Goal: Information Seeking & Learning: Learn about a topic

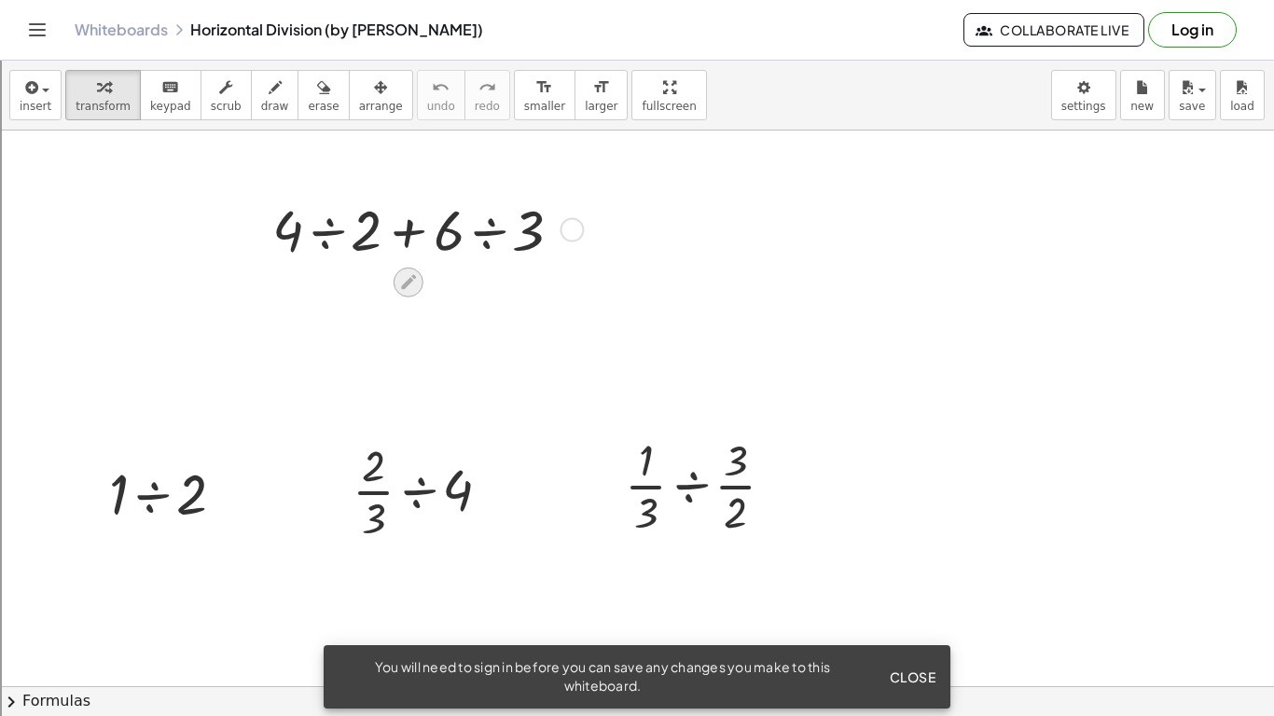
click at [411, 279] on icon at bounding box center [408, 282] width 15 height 15
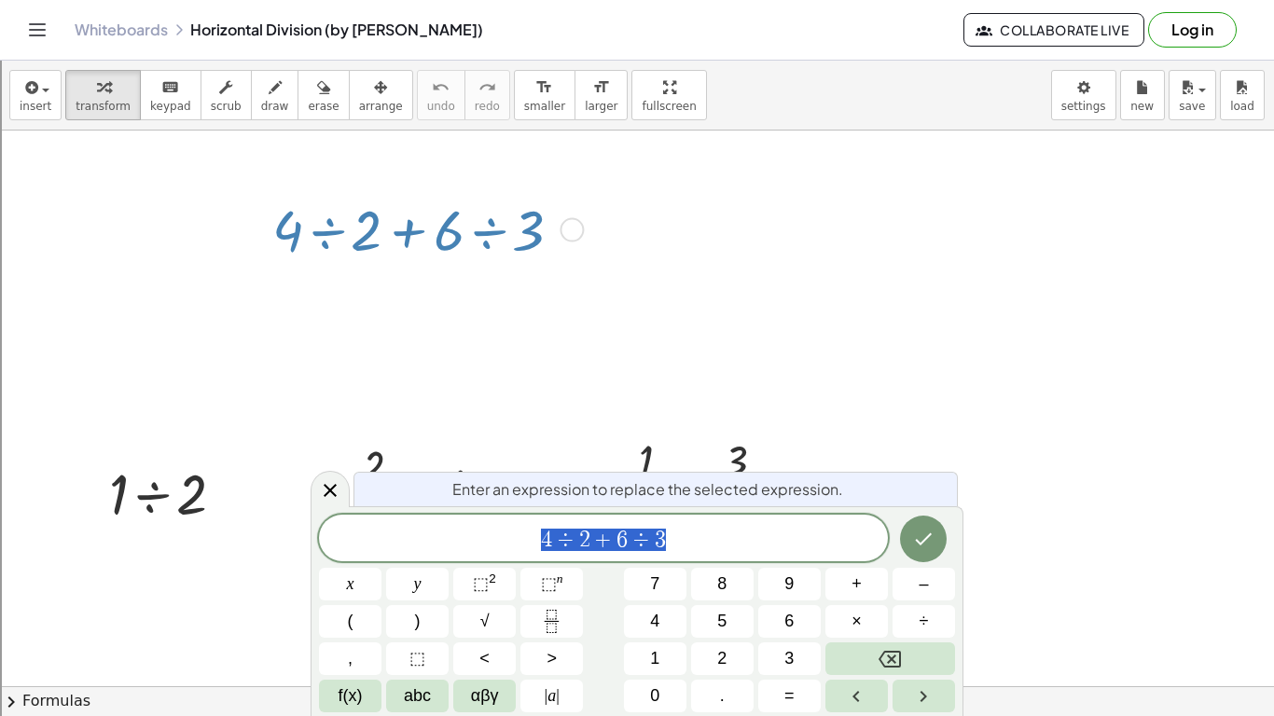
scroll to position [1, 0]
click at [620, 363] on div at bounding box center [637, 669] width 1274 height 1233
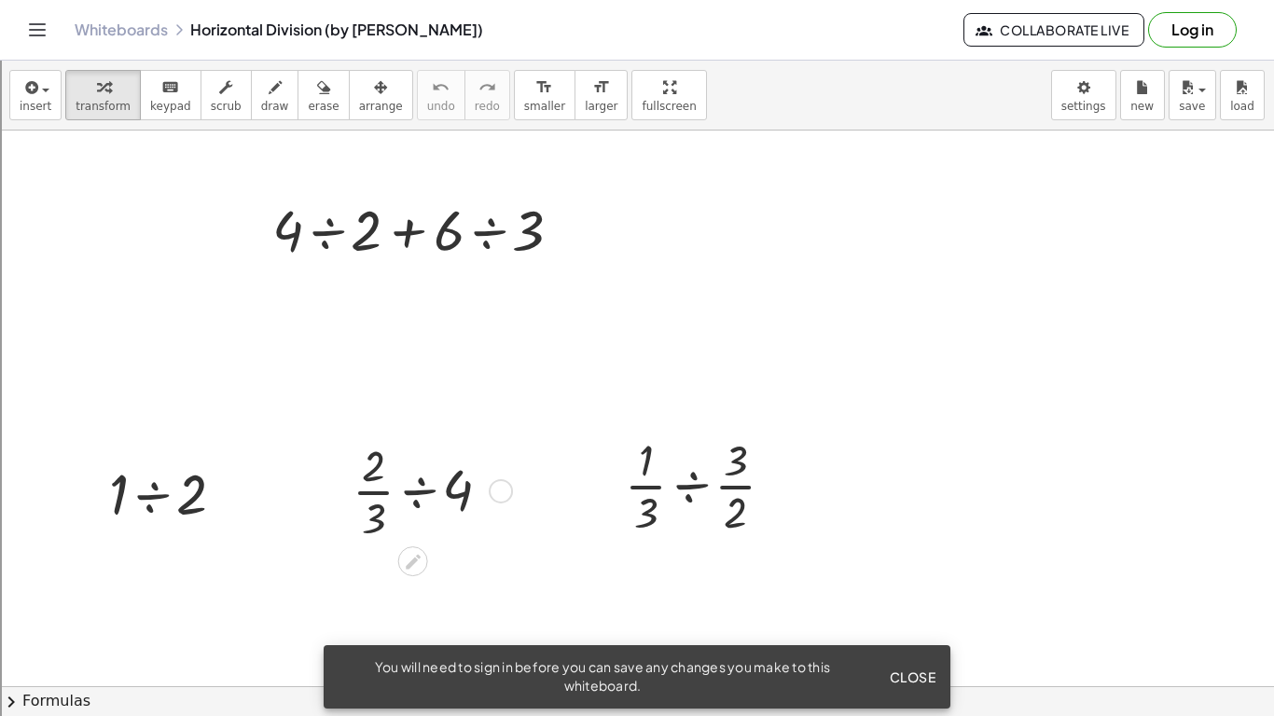
click at [506, 489] on div at bounding box center [501, 492] width 24 height 24
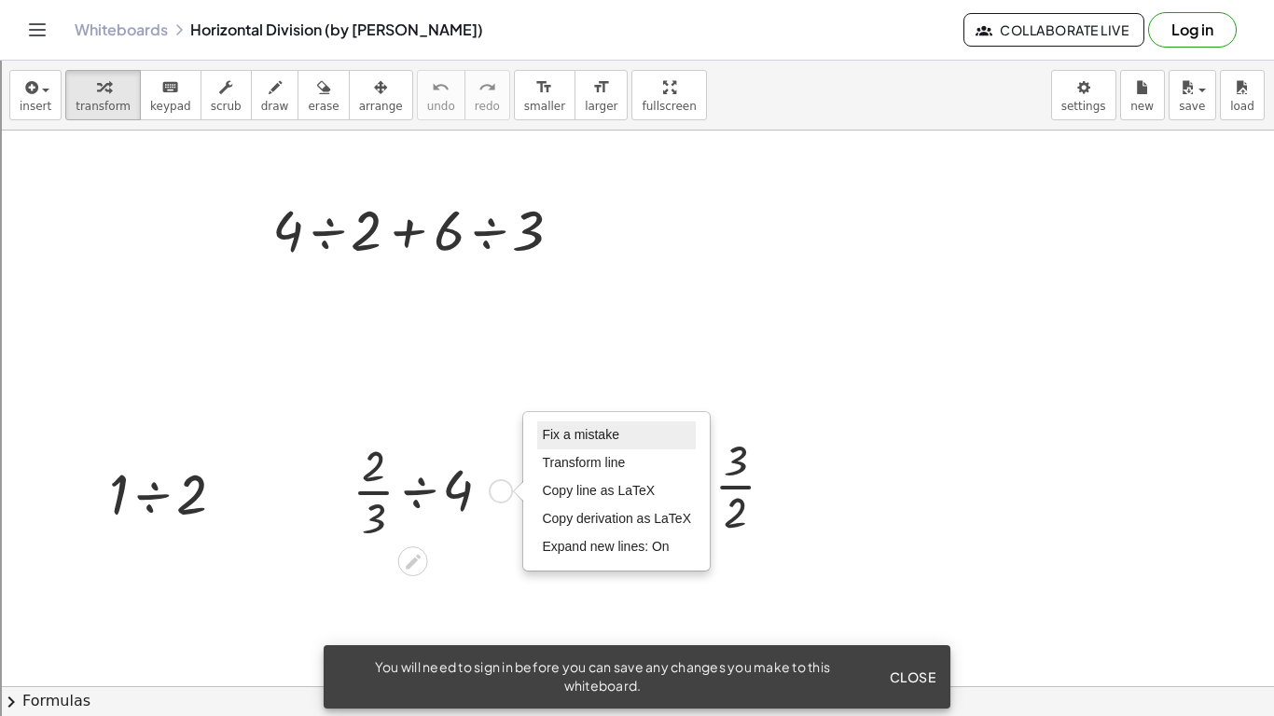
click at [573, 439] on span "Fix a mistake" at bounding box center [580, 434] width 76 height 15
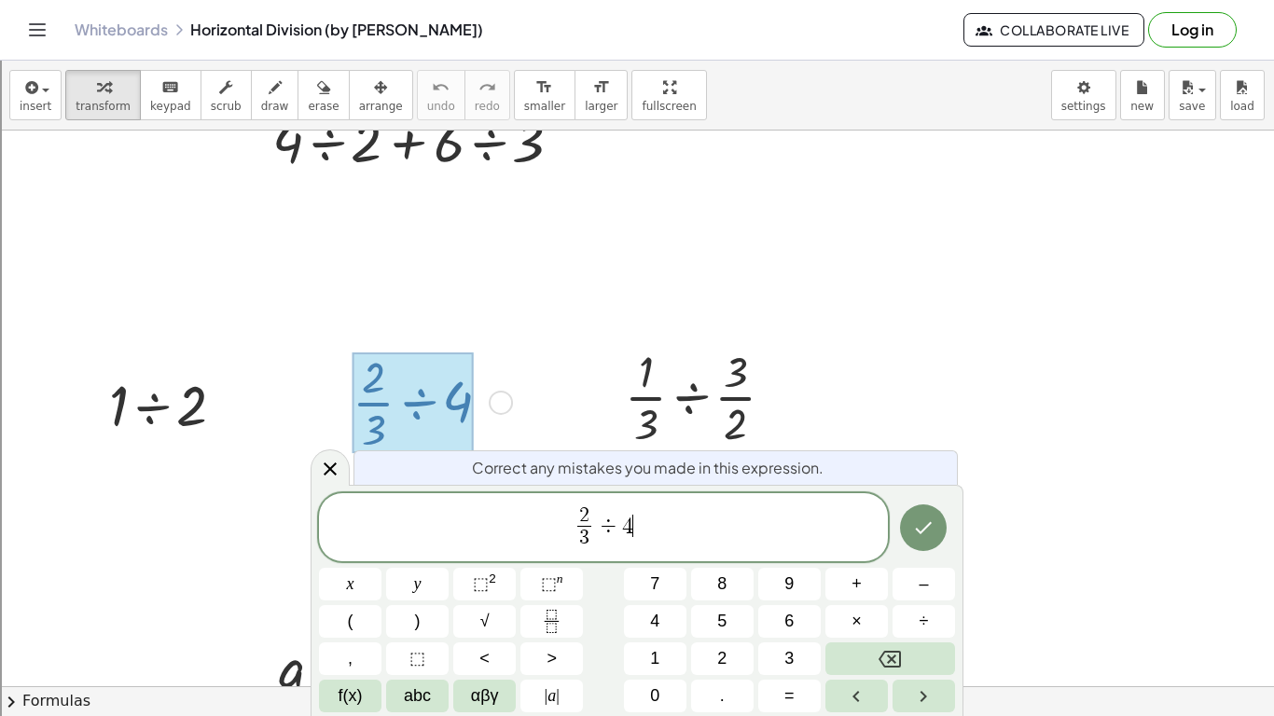
scroll to position [167, 0]
click at [716, 612] on button "5" at bounding box center [722, 621] width 63 height 33
click at [915, 547] on button "Done" at bounding box center [923, 528] width 47 height 47
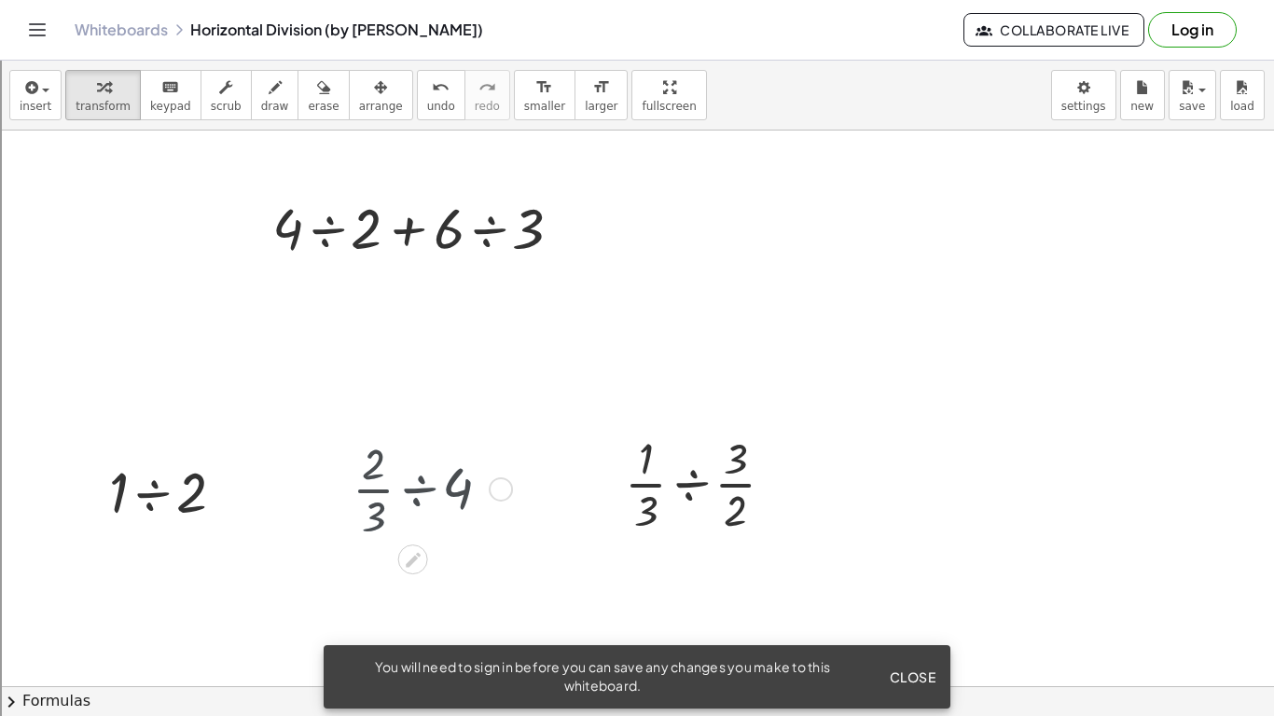
scroll to position [77, 0]
drag, startPoint x: 897, startPoint y: 563, endPoint x: 577, endPoint y: 389, distance: 364.8
click at [577, 389] on div at bounding box center [637, 669] width 1274 height 1233
click at [1143, 108] on span "new" at bounding box center [1142, 106] width 23 height 13
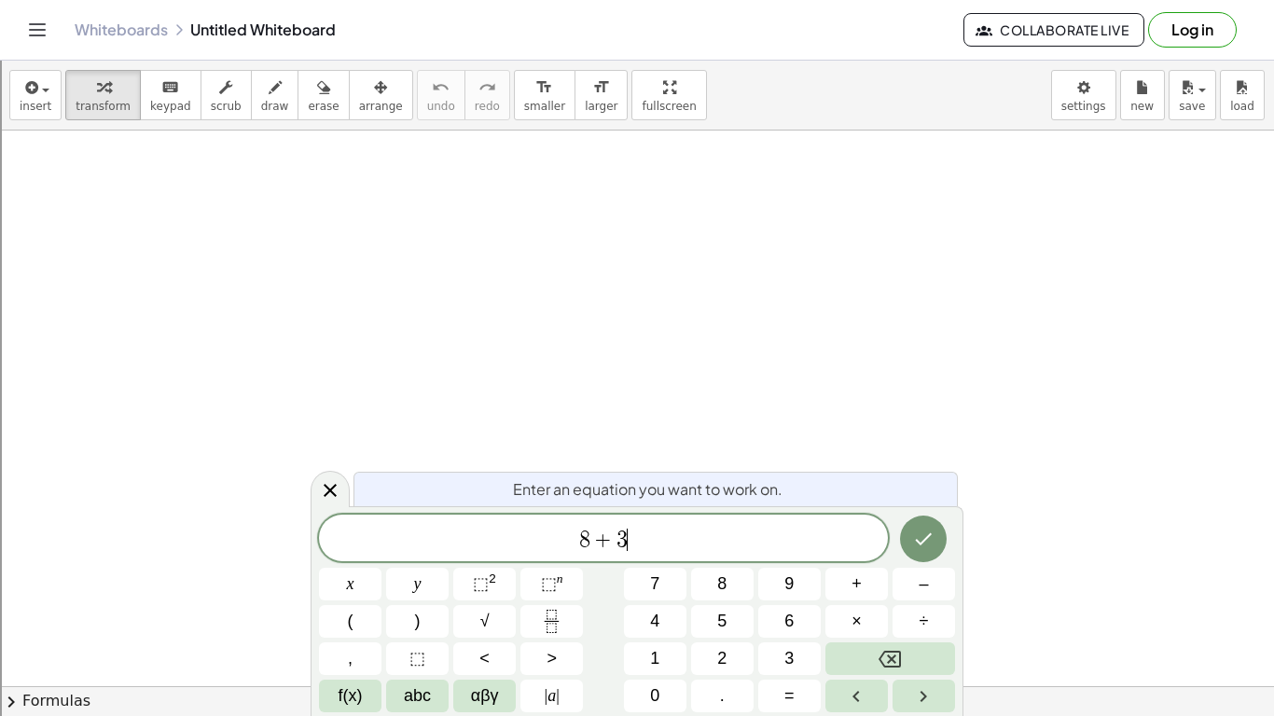
scroll to position [5, 0]
click at [918, 542] on icon "Done" at bounding box center [924, 540] width 17 height 12
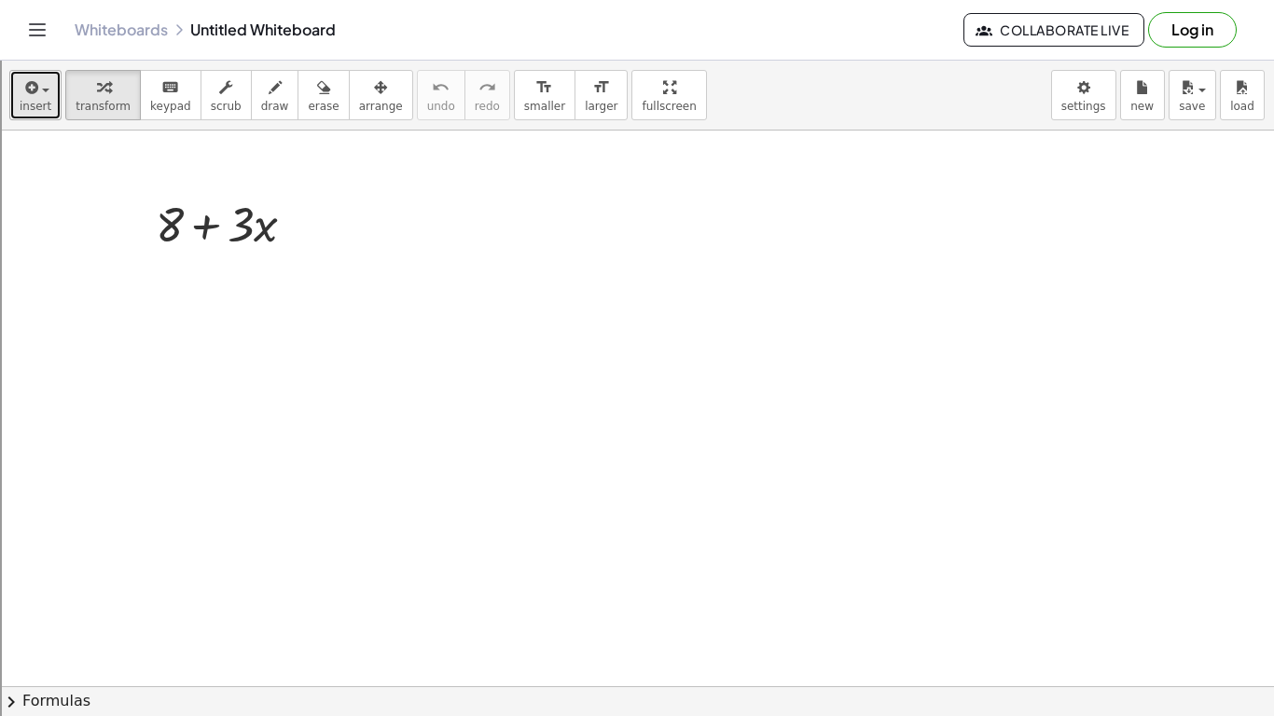
click at [21, 90] on icon "button" at bounding box center [29, 87] width 17 height 22
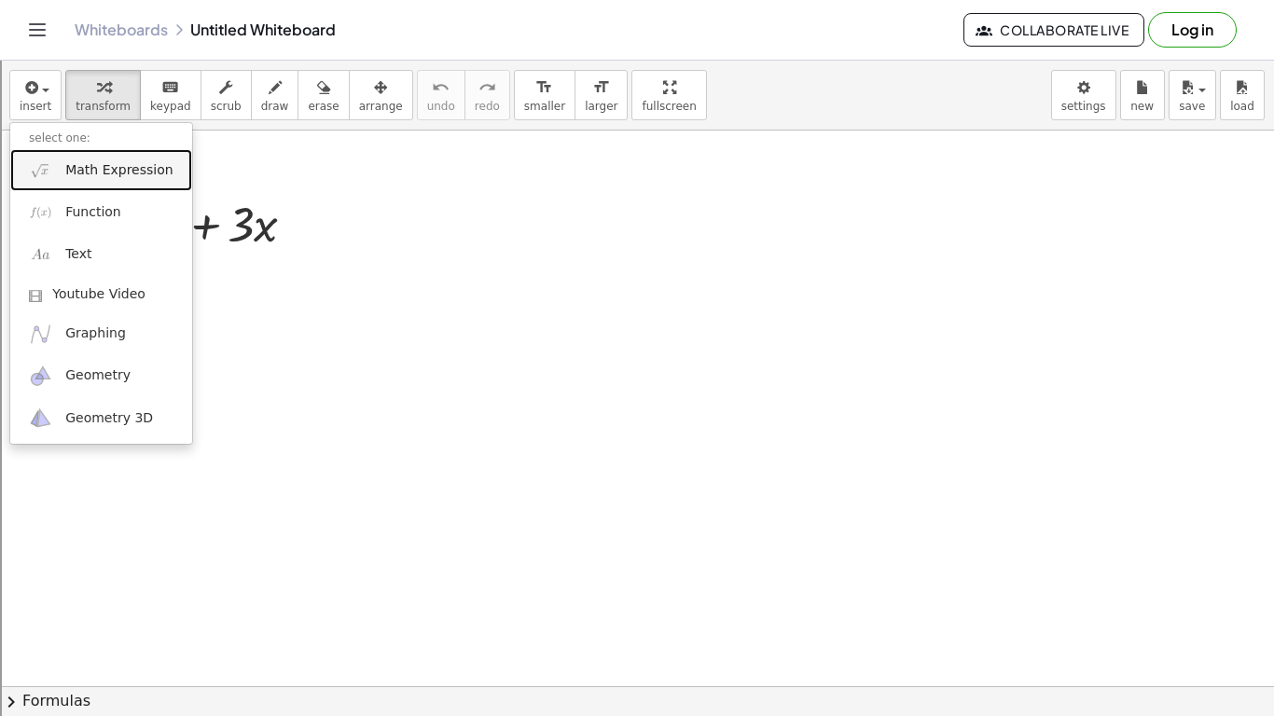
click at [104, 181] on link "Math Expression" at bounding box center [101, 170] width 182 height 42
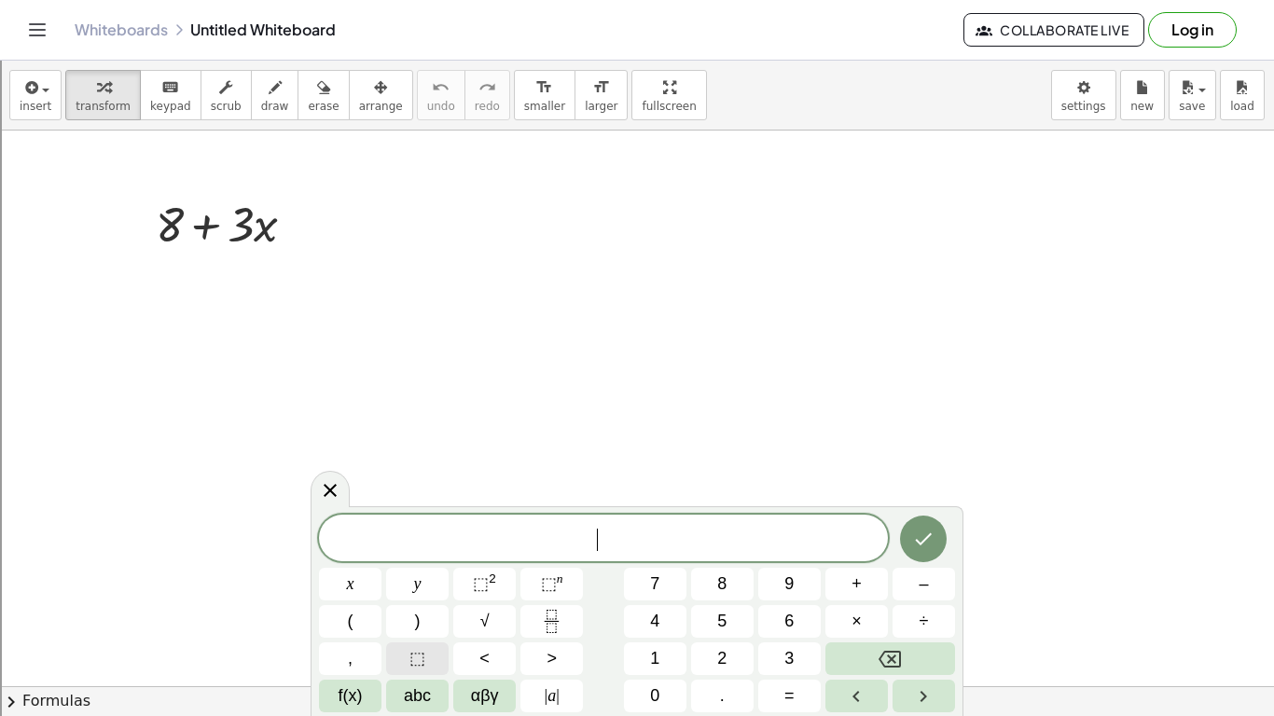
click at [433, 657] on button "⬚" at bounding box center [417, 659] width 63 height 33
click at [231, 230] on div at bounding box center [233, 222] width 174 height 63
click at [311, 223] on div at bounding box center [301, 225] width 21 height 21
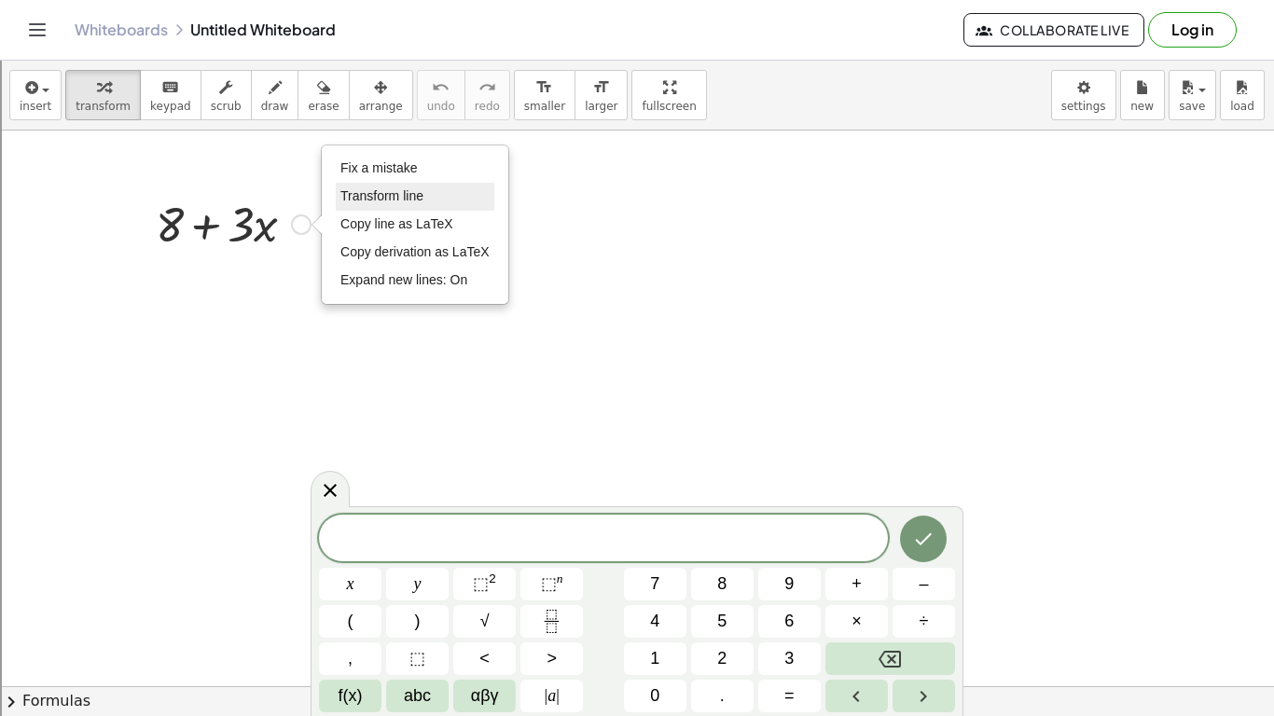
click at [382, 198] on span "Transform line" at bounding box center [382, 195] width 83 height 15
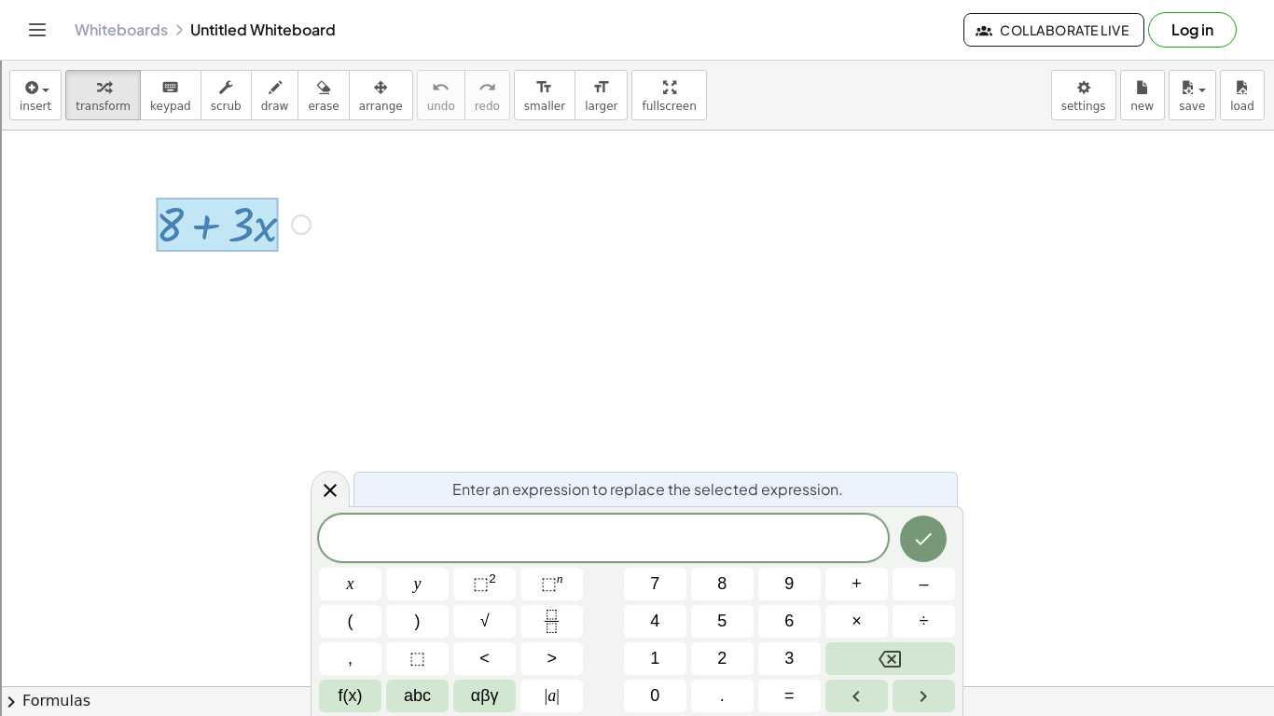
scroll to position [7, 0]
click at [932, 538] on icon "Done" at bounding box center [923, 539] width 22 height 22
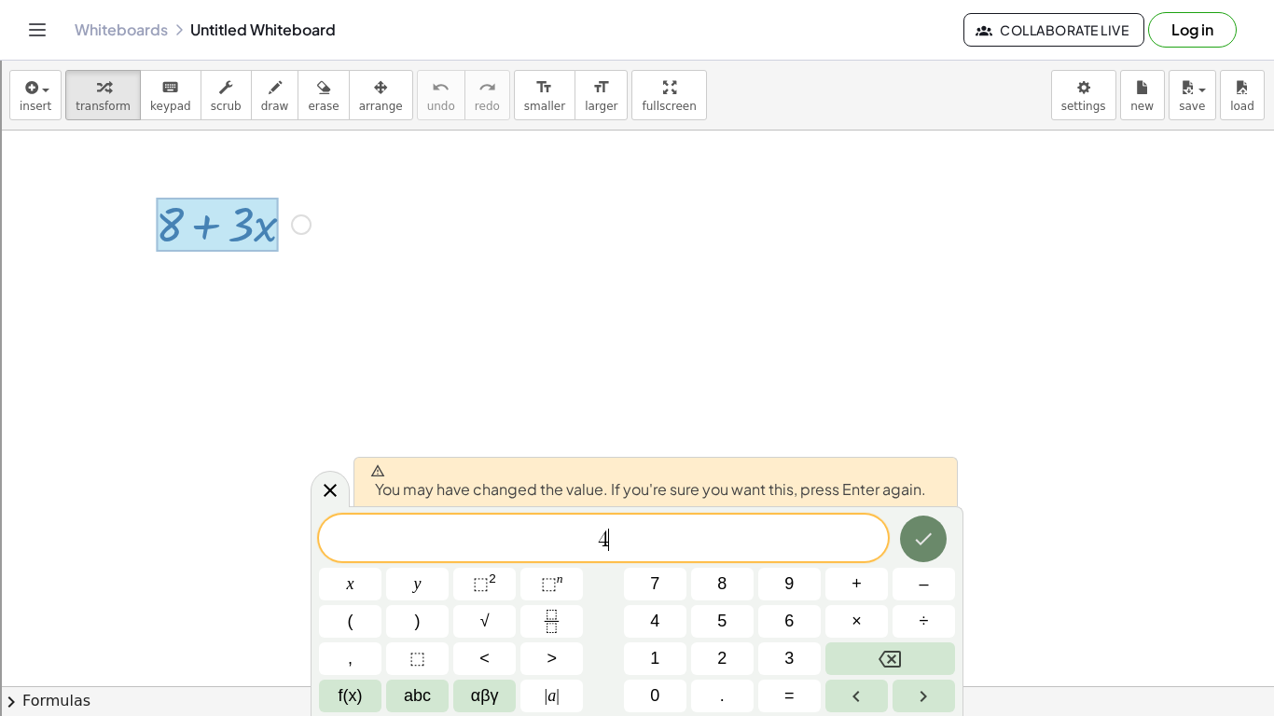
click at [921, 532] on icon "Done" at bounding box center [923, 539] width 22 height 22
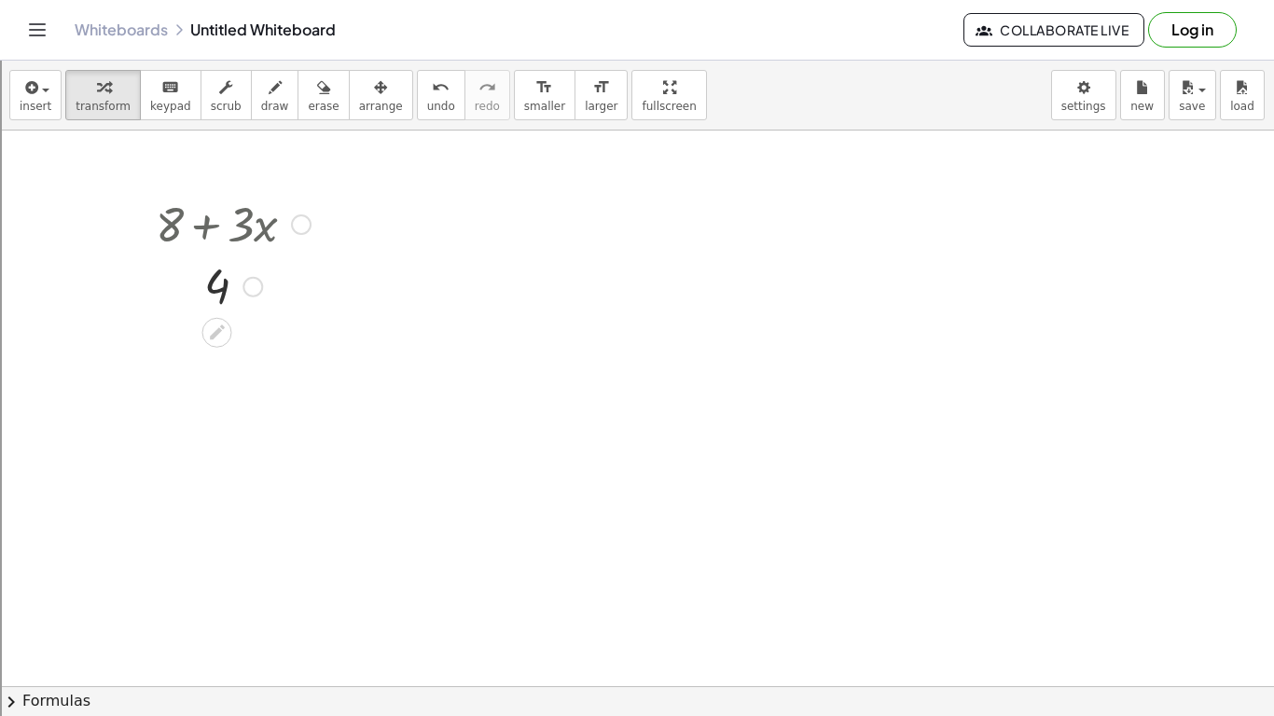
click at [250, 295] on div "Fix a mistake Transform line Copy line as LaTeX Copy derivation as LaTeX Expand…" at bounding box center [253, 287] width 21 height 21
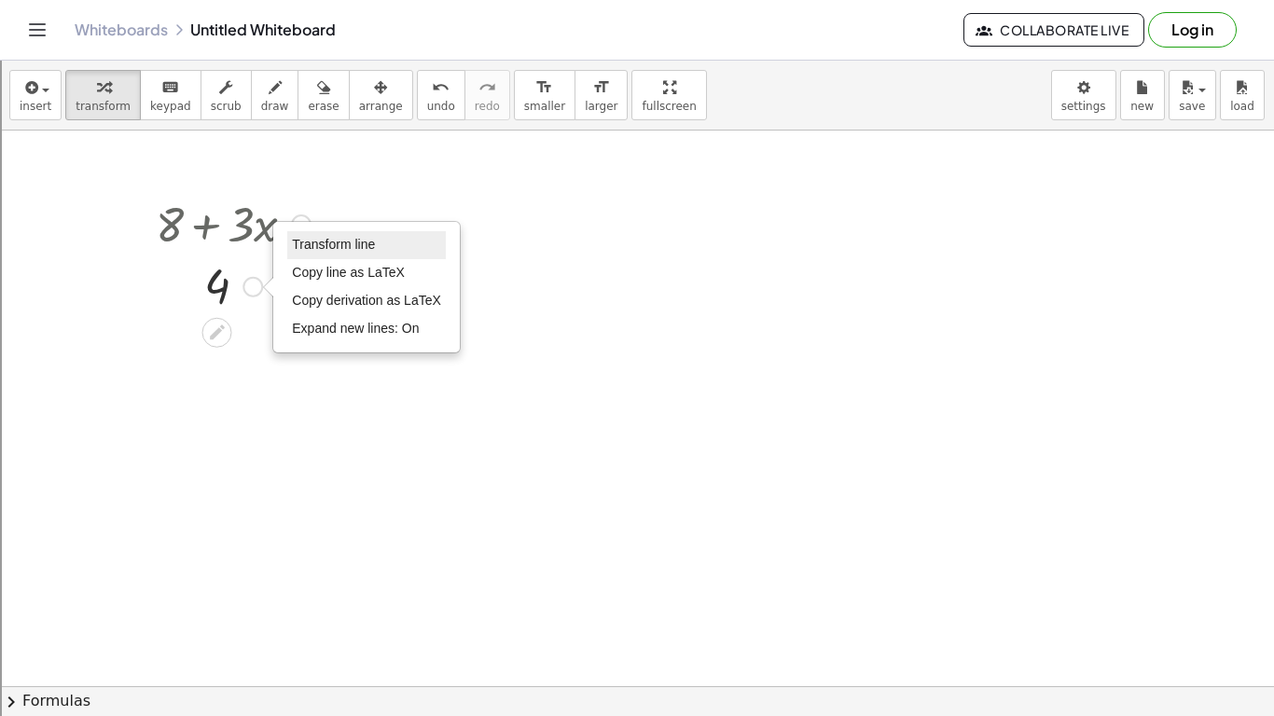
click at [336, 250] on span "Transform line" at bounding box center [333, 244] width 83 height 15
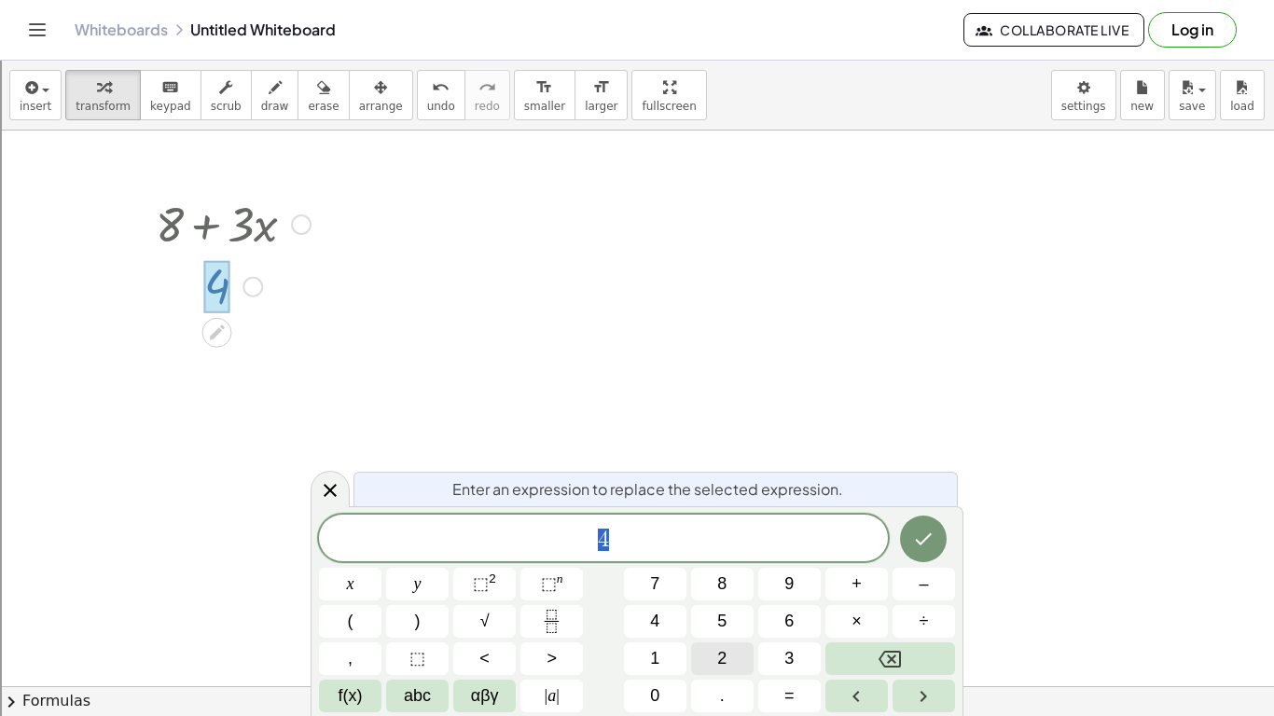
click at [730, 653] on button "2" at bounding box center [722, 659] width 63 height 33
click at [730, 621] on button "5" at bounding box center [722, 621] width 63 height 33
click at [915, 540] on icon "Done" at bounding box center [923, 539] width 22 height 22
click at [942, 537] on button "Done" at bounding box center [923, 539] width 47 height 47
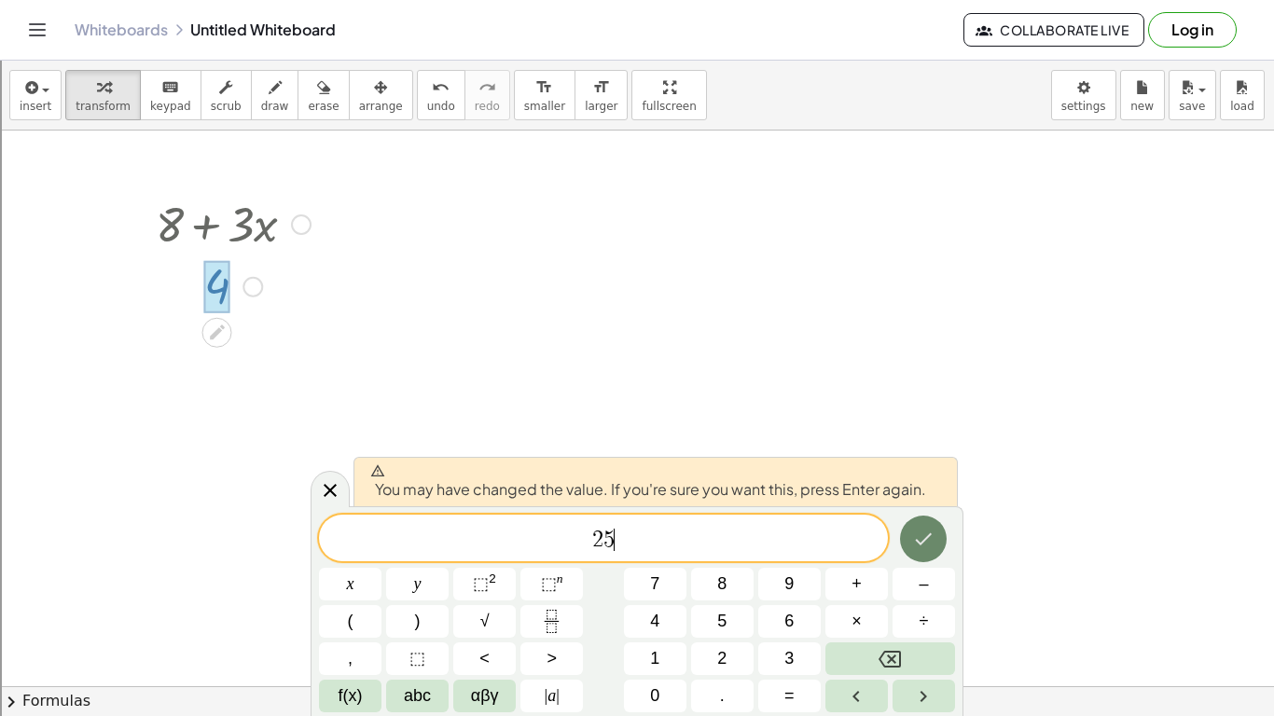
click at [933, 539] on icon "Done" at bounding box center [923, 539] width 22 height 22
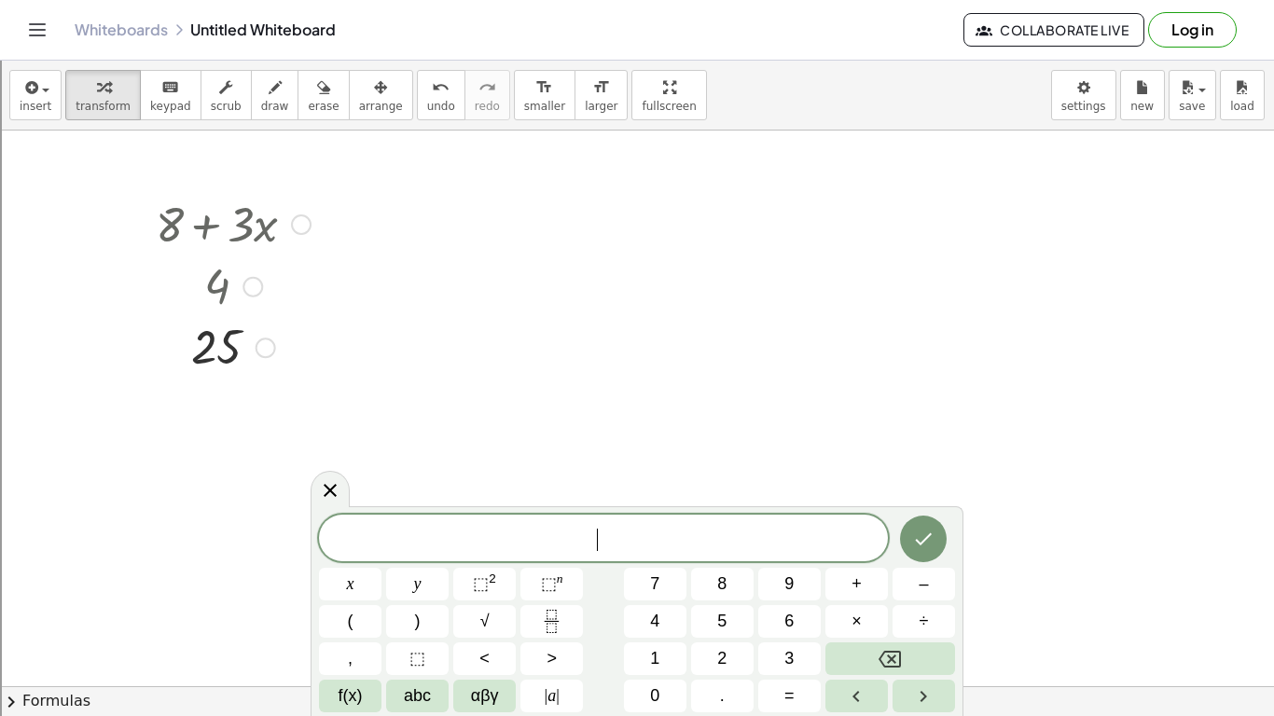
click at [267, 228] on div at bounding box center [233, 222] width 174 height 63
click at [301, 227] on div at bounding box center [301, 225] width 21 height 21
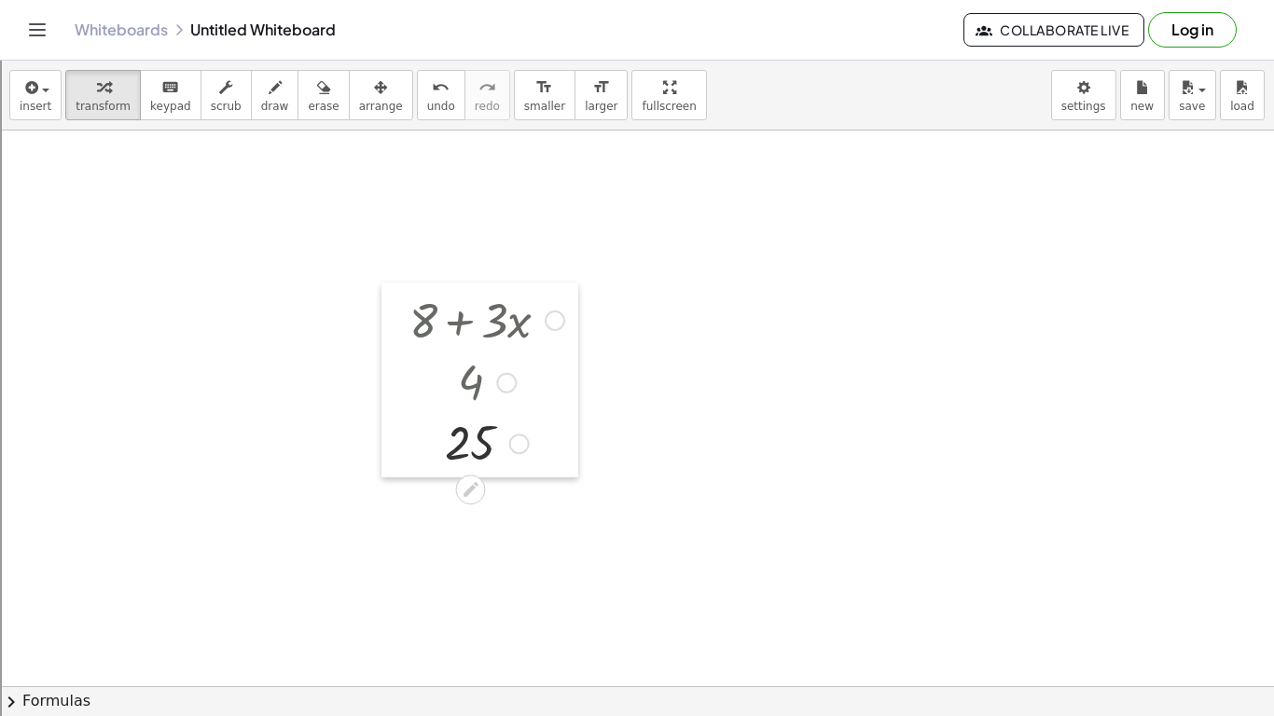
drag, startPoint x: 144, startPoint y: 208, endPoint x: 397, endPoint y: 304, distance: 271.3
click at [397, 304] on div at bounding box center [396, 380] width 28 height 195
click at [467, 492] on icon at bounding box center [471, 489] width 15 height 15
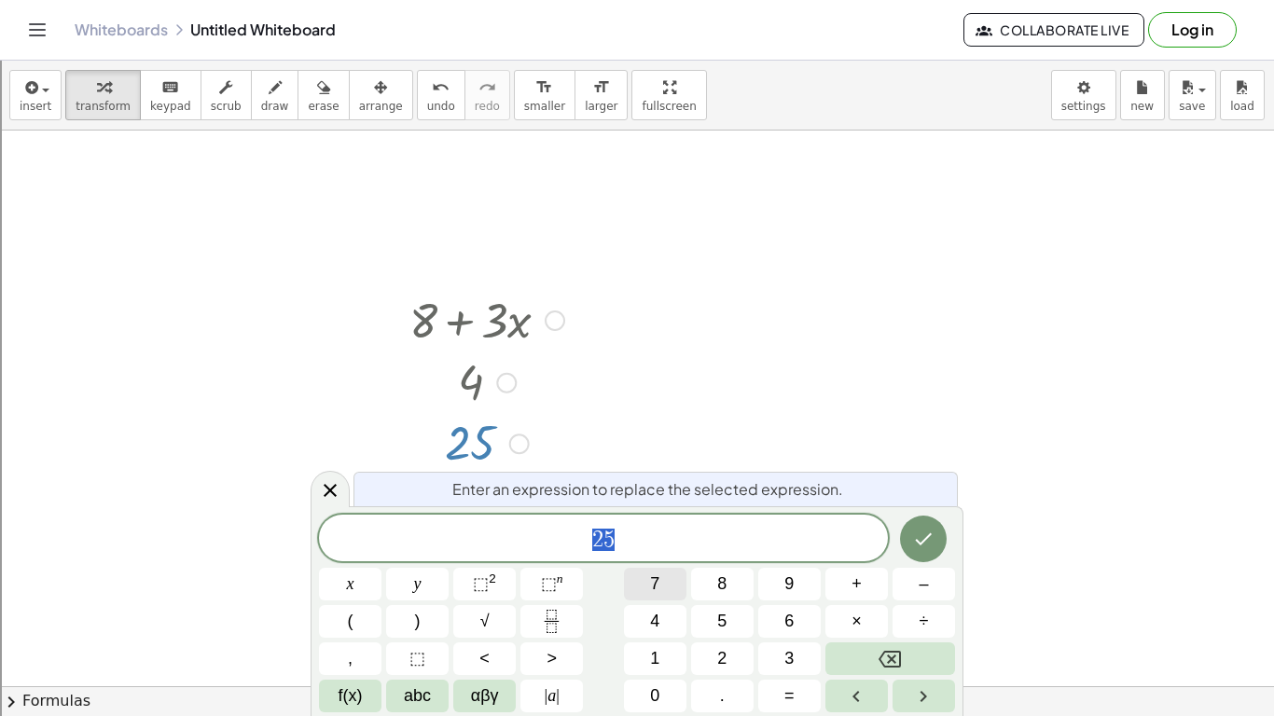
click at [657, 592] on span "7" at bounding box center [654, 584] width 9 height 25
click at [852, 622] on span "×" at bounding box center [857, 621] width 10 height 25
click at [782, 620] on button "6" at bounding box center [789, 621] width 63 height 33
click at [913, 549] on icon "Done" at bounding box center [923, 539] width 22 height 22
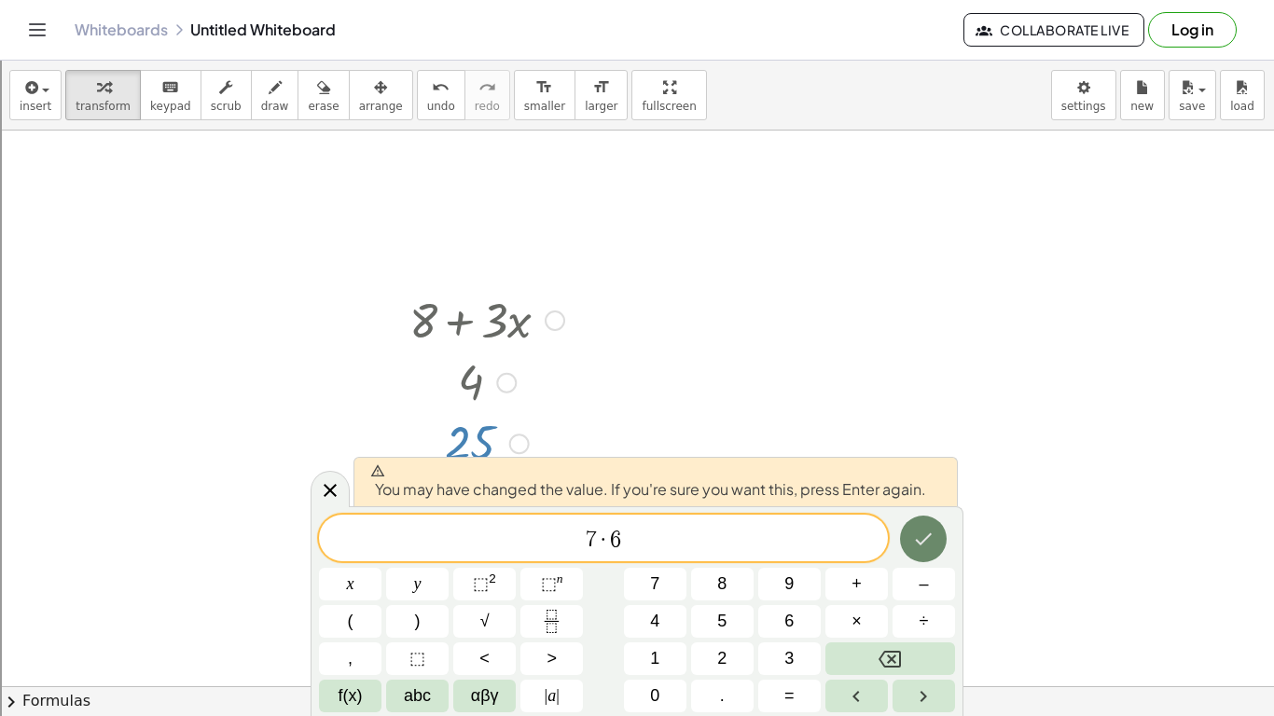
click at [908, 549] on button "Done" at bounding box center [923, 539] width 47 height 47
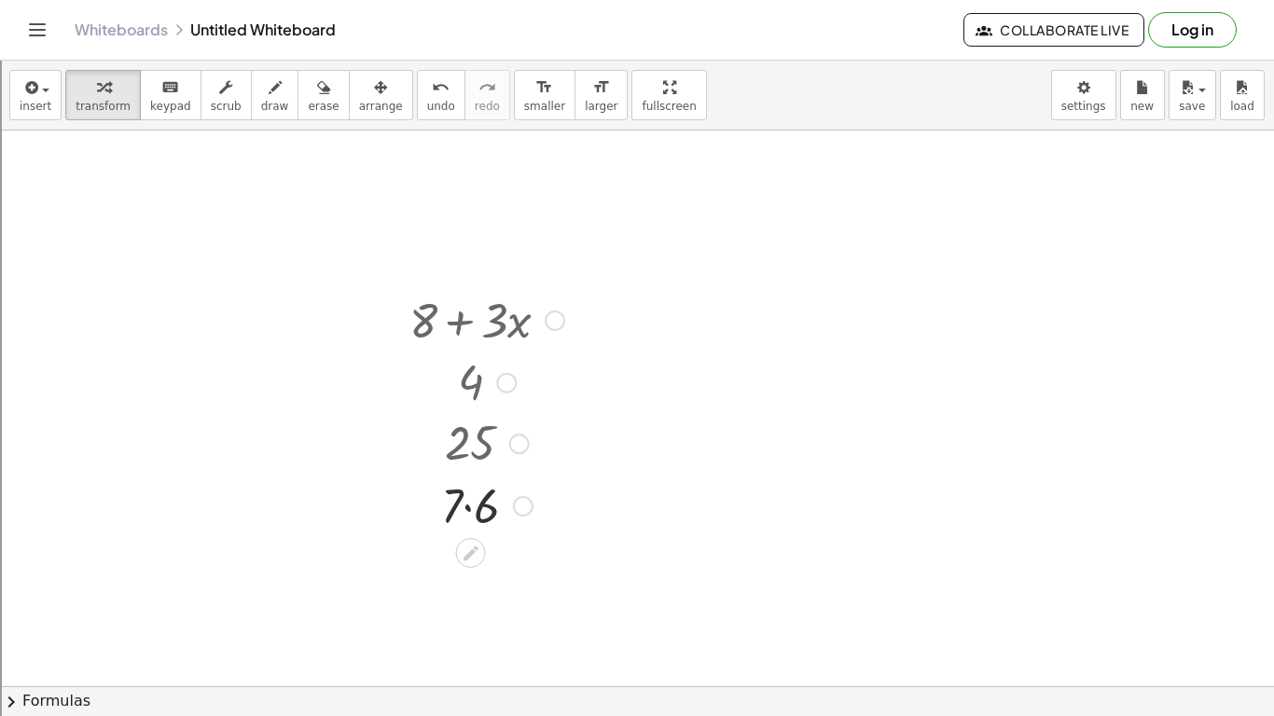
click at [520, 512] on div "Transform line Copy line as LaTeX Copy derivation as LaTeX Expand new lines: On" at bounding box center [523, 506] width 21 height 21
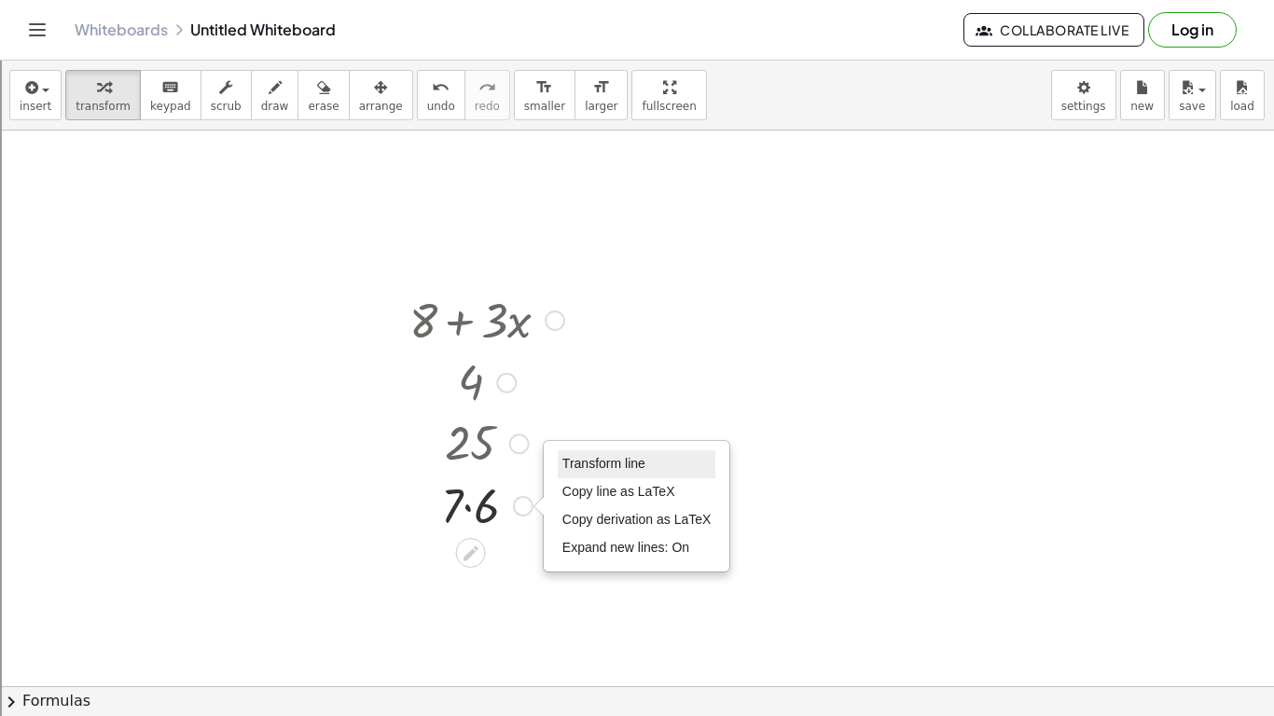
click at [618, 457] on span "Transform line" at bounding box center [604, 463] width 83 height 15
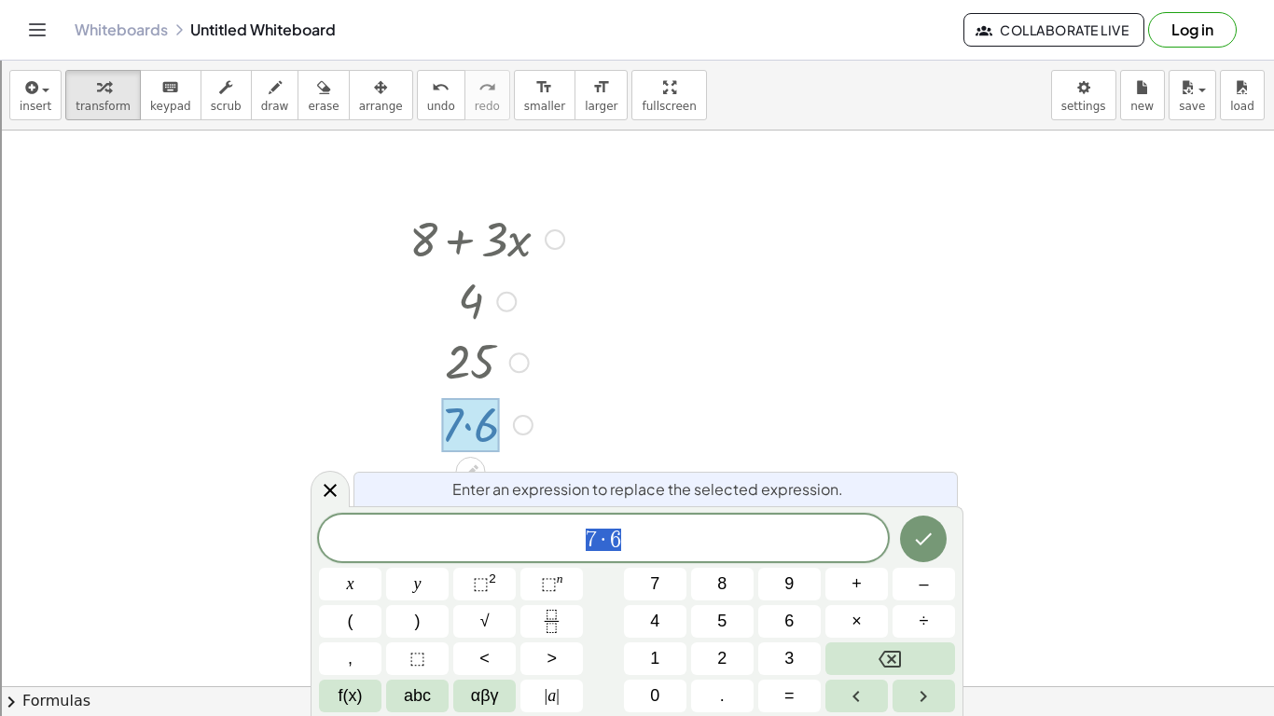
click at [624, 448] on div at bounding box center [637, 665] width 1274 height 1233
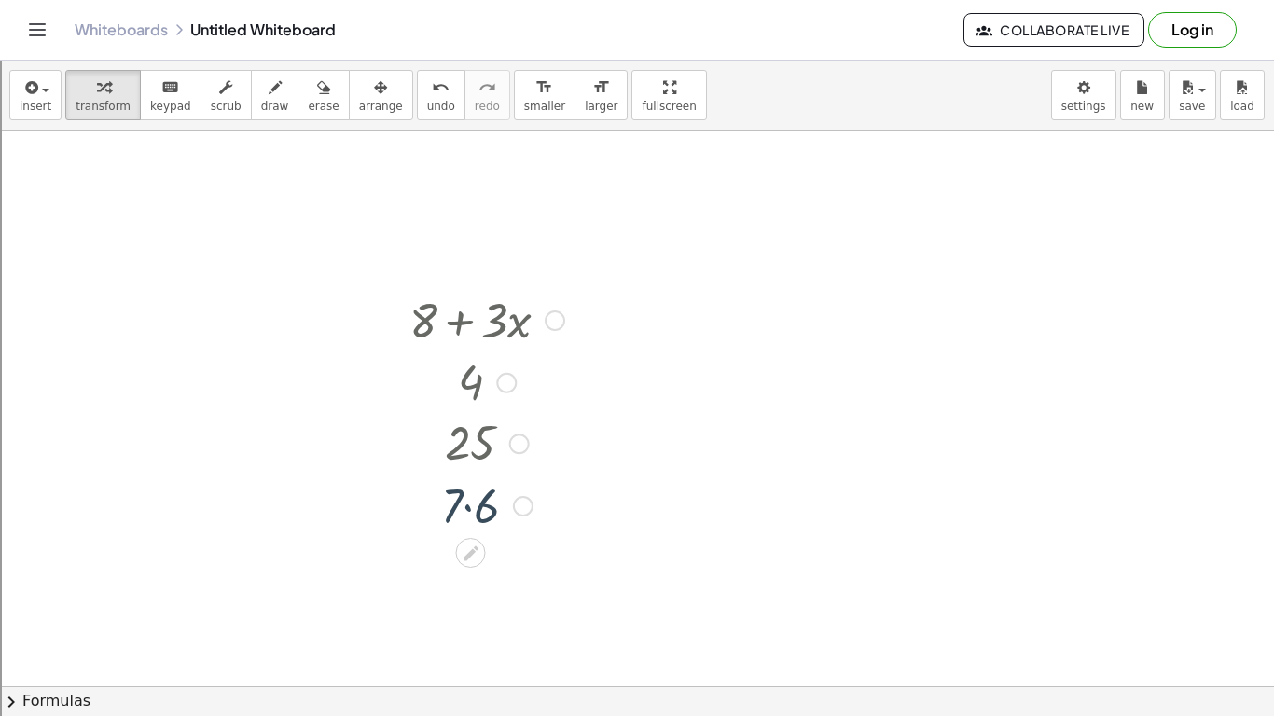
scroll to position [0, 0]
click at [521, 508] on div "Transform line Copy line as LaTeX Copy derivation as LaTeX Expand new lines: On" at bounding box center [523, 506] width 21 height 21
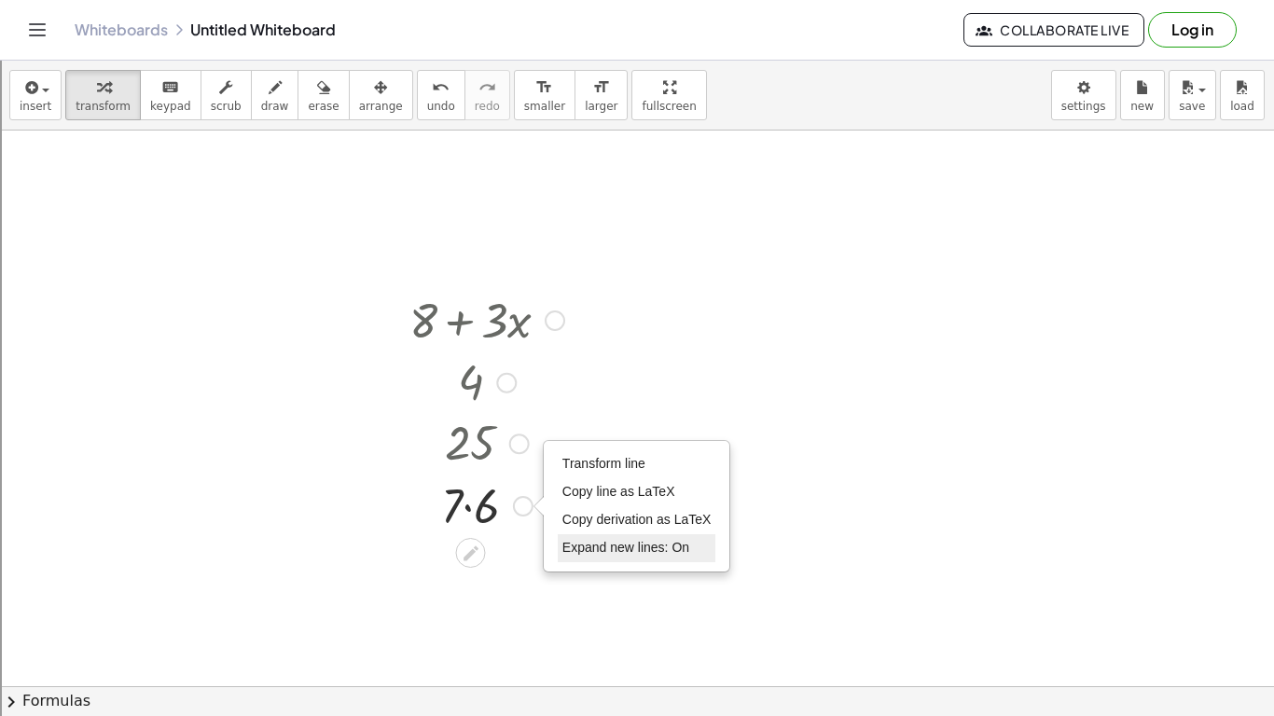
click at [629, 549] on span "Expand new lines: On" at bounding box center [626, 547] width 127 height 15
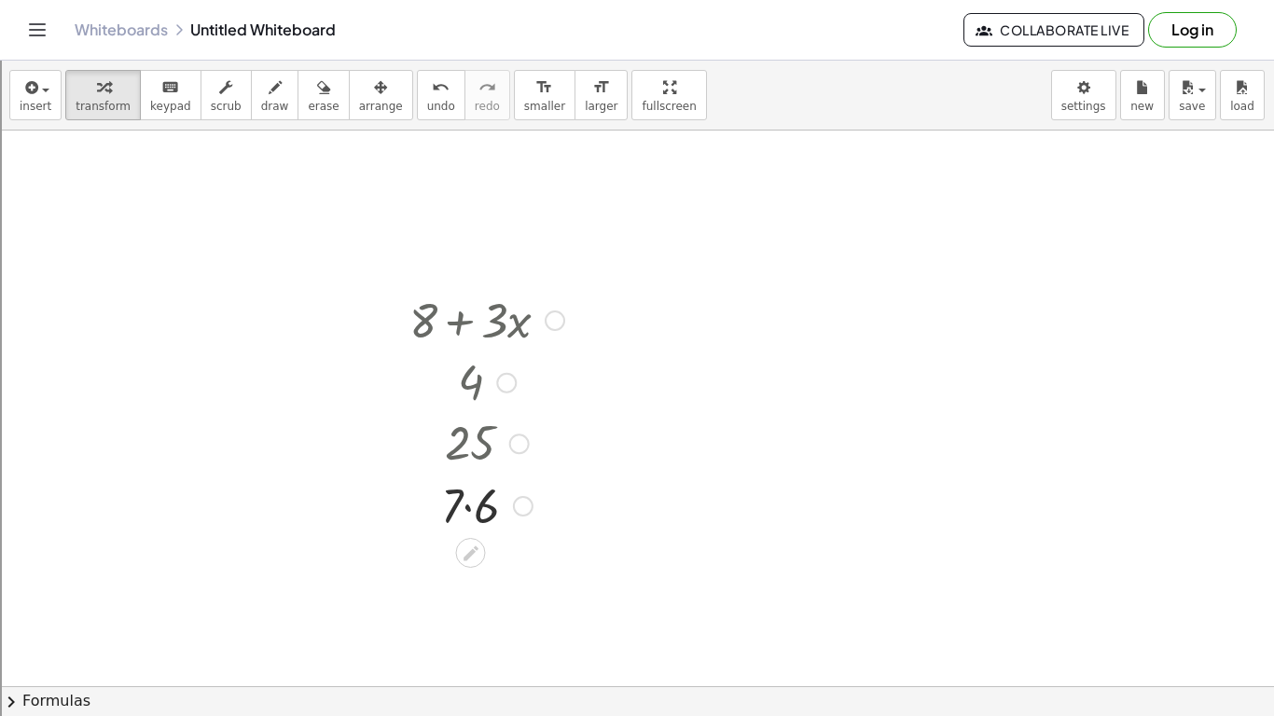
click at [475, 504] on div at bounding box center [487, 504] width 174 height 63
click at [472, 435] on div at bounding box center [487, 443] width 174 height 62
click at [469, 316] on div at bounding box center [487, 318] width 174 height 63
click at [469, 508] on div at bounding box center [487, 505] width 174 height 62
drag, startPoint x: 515, startPoint y: 506, endPoint x: 533, endPoint y: 506, distance: 17.7
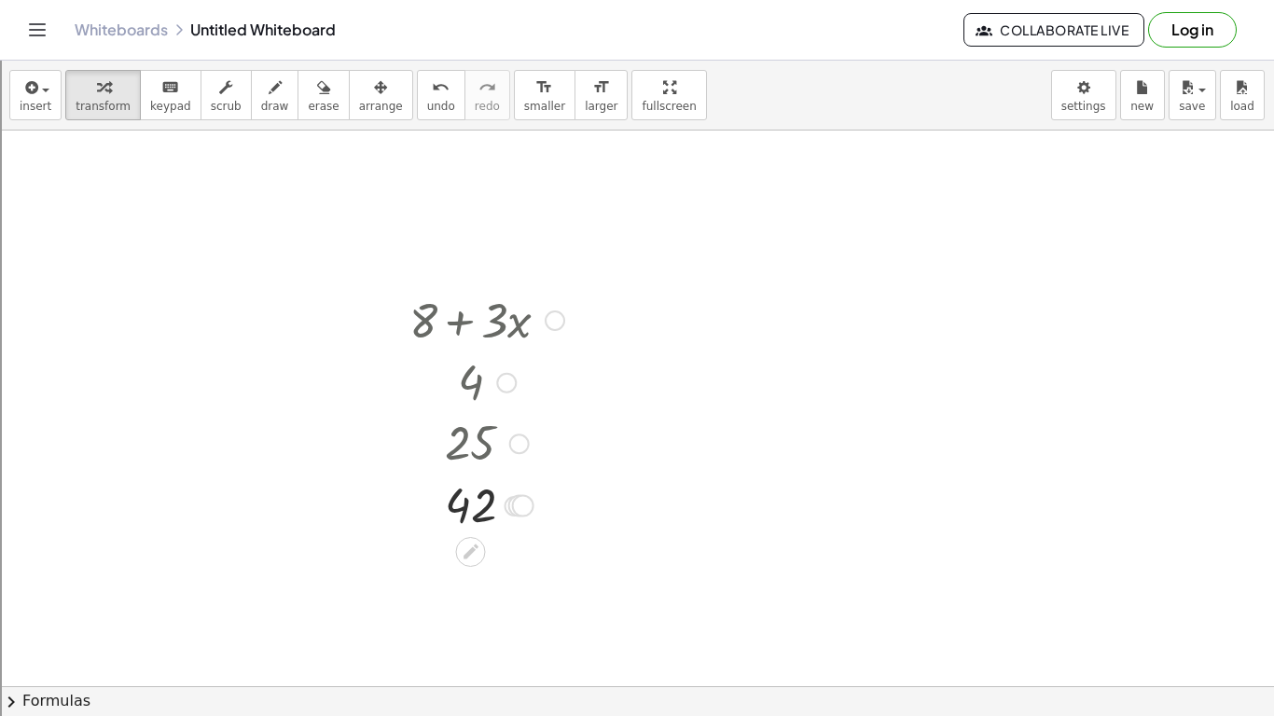
click at [471, 507] on div "42 Transform line Copy line as LaTeX Copy derivation as LaTeX Expand new lines:…" at bounding box center [471, 507] width 0 height 0
click at [524, 506] on div "Transform line Copy line as LaTeX Copy derivation as LaTeX Expand new lines: On" at bounding box center [519, 506] width 21 height 21
click at [511, 507] on div "Transform line Copy line as LaTeX Copy derivation as LaTeX Expand new lines: Off" at bounding box center [515, 506] width 21 height 21
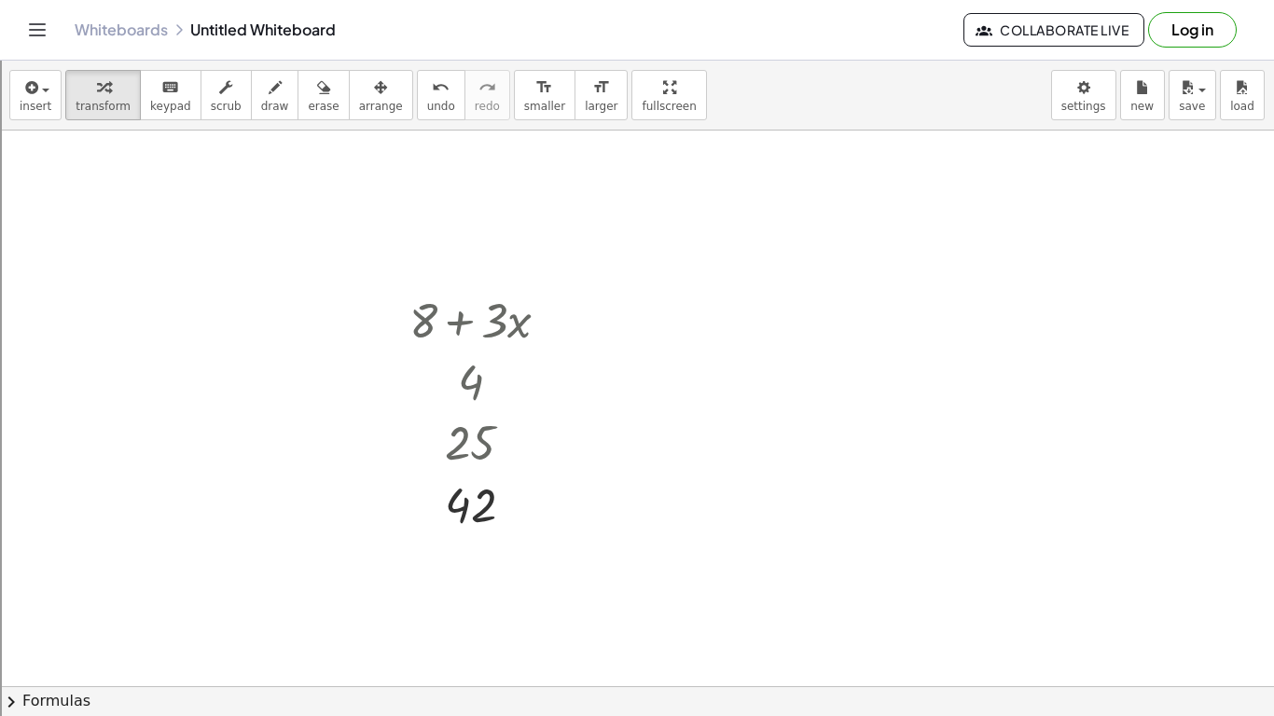
click at [163, 24] on link "Whiteboards" at bounding box center [121, 30] width 93 height 19
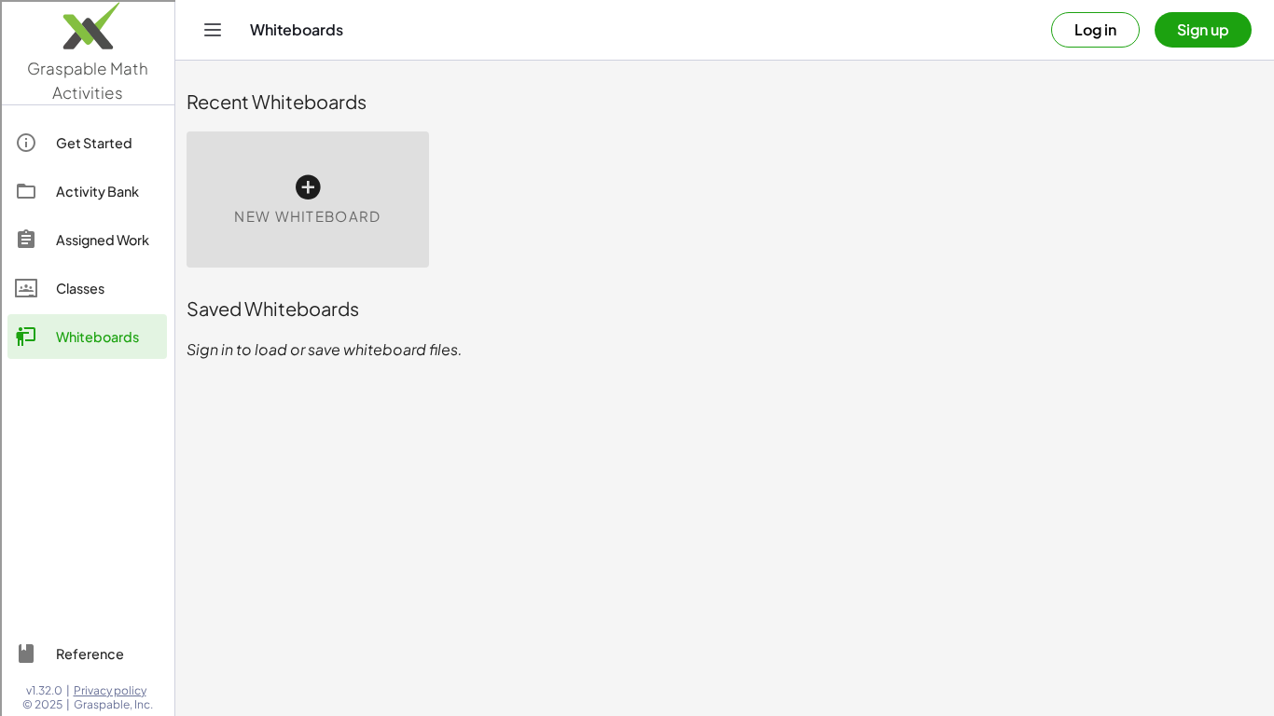
click at [295, 185] on icon at bounding box center [308, 188] width 30 height 30
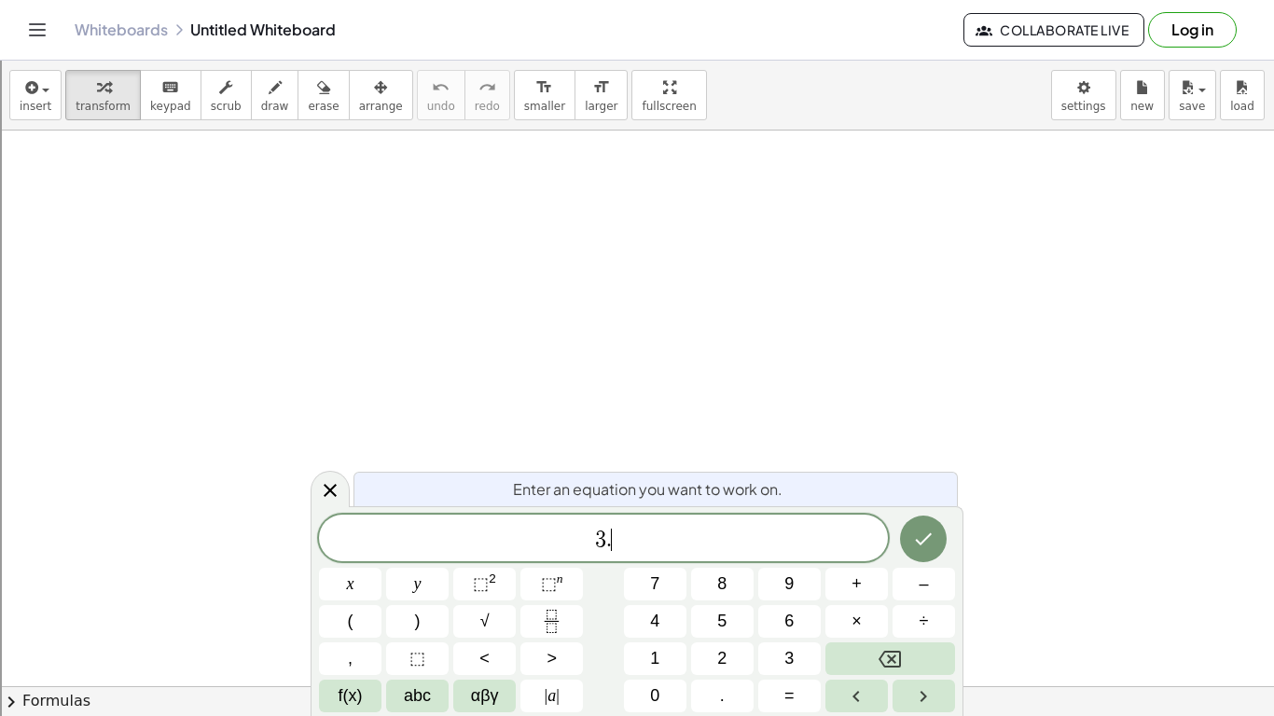
scroll to position [12, 0]
click at [571, 612] on button "Fraction" at bounding box center [552, 621] width 63 height 33
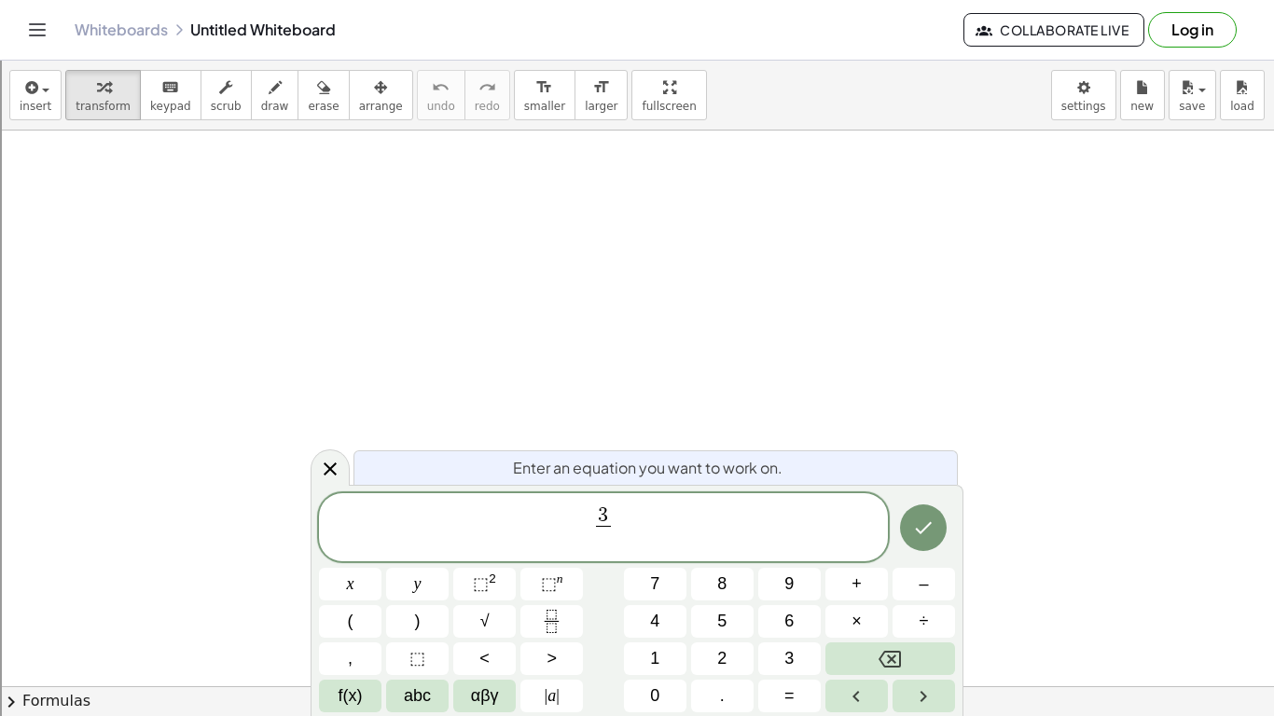
click at [700, 601] on div "3 ​ ​ x y ⬚ 2 ⬚ n 7 8 9 + – ( ) √ 4 5 6 × ÷ , ⬚ < > 1 2 3 f(x) abc αβγ | a | 0 …" at bounding box center [637, 604] width 636 height 220
click at [702, 591] on button "8" at bounding box center [722, 584] width 63 height 33
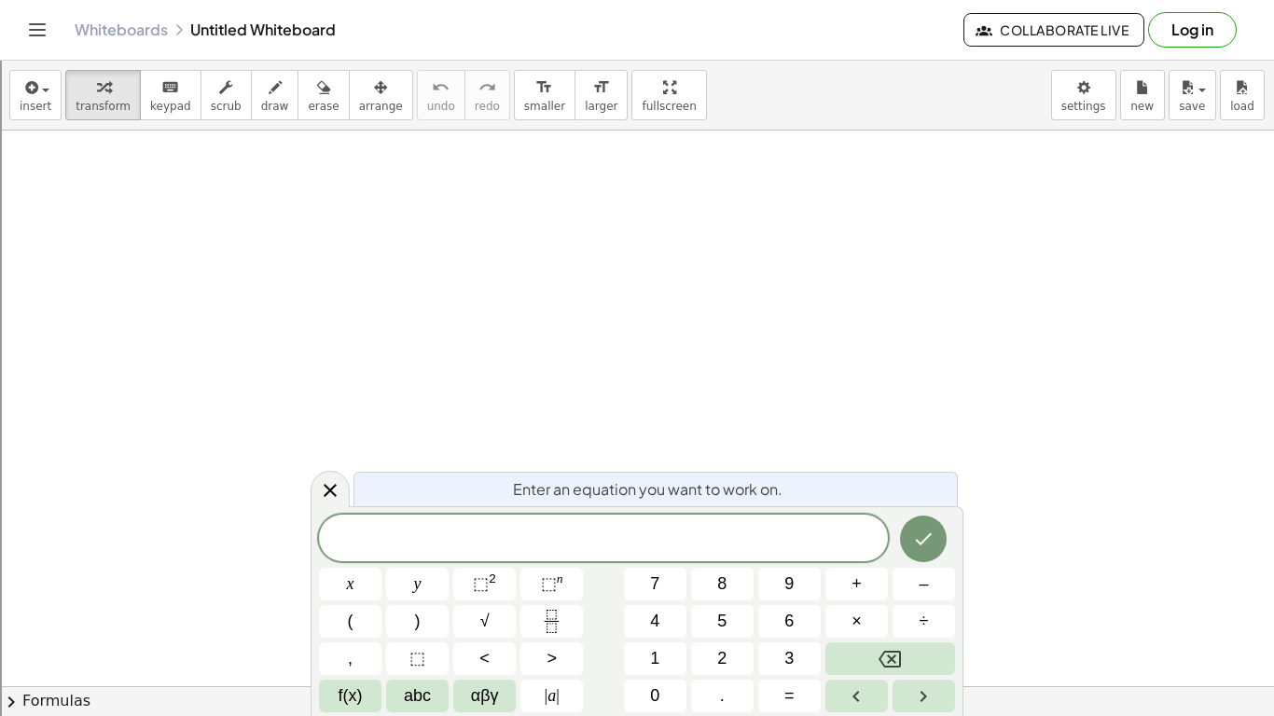
click at [523, 482] on span "Enter an equation you want to work on." at bounding box center [648, 490] width 270 height 22
click at [585, 528] on span at bounding box center [603, 539] width 569 height 28
click at [314, 26] on div "Whiteboards Untitled Whiteboard" at bounding box center [519, 30] width 889 height 19
click at [592, 540] on span at bounding box center [603, 539] width 569 height 28
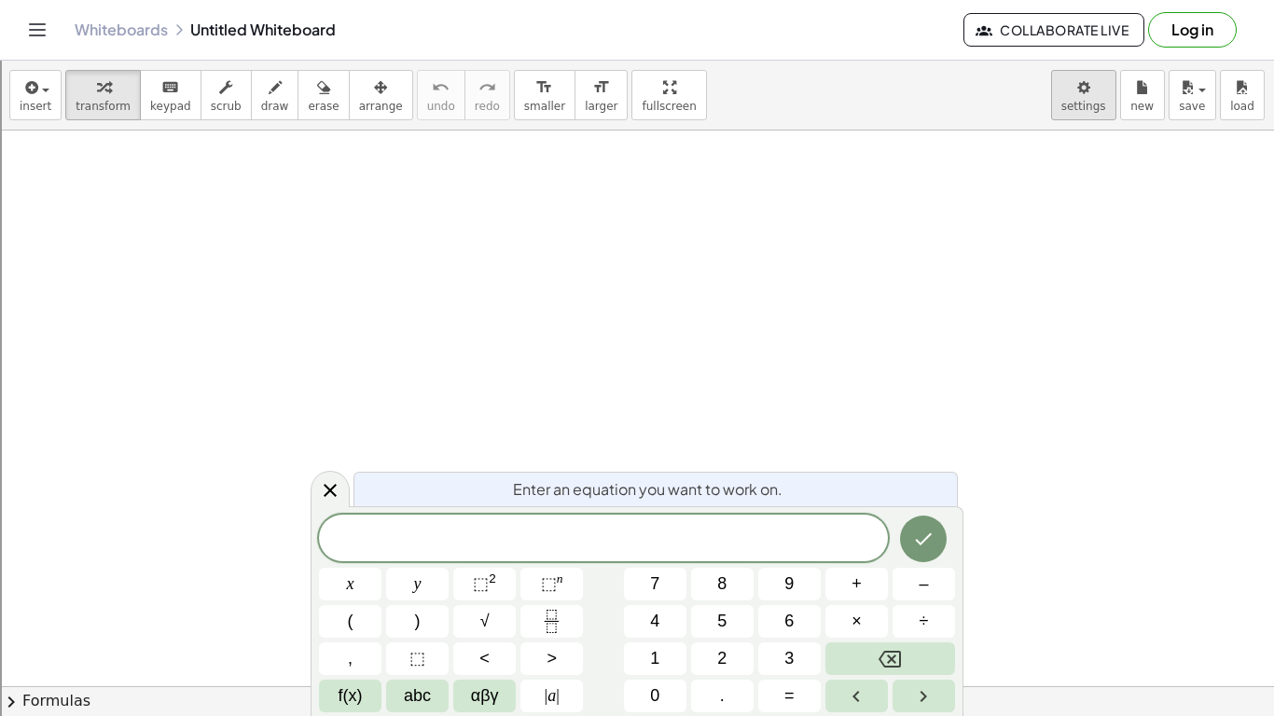
click at [1110, 99] on body "Graspable Math Activities Get Started Activity Bank Assigned Work Classes White…" at bounding box center [637, 431] width 1274 height 862
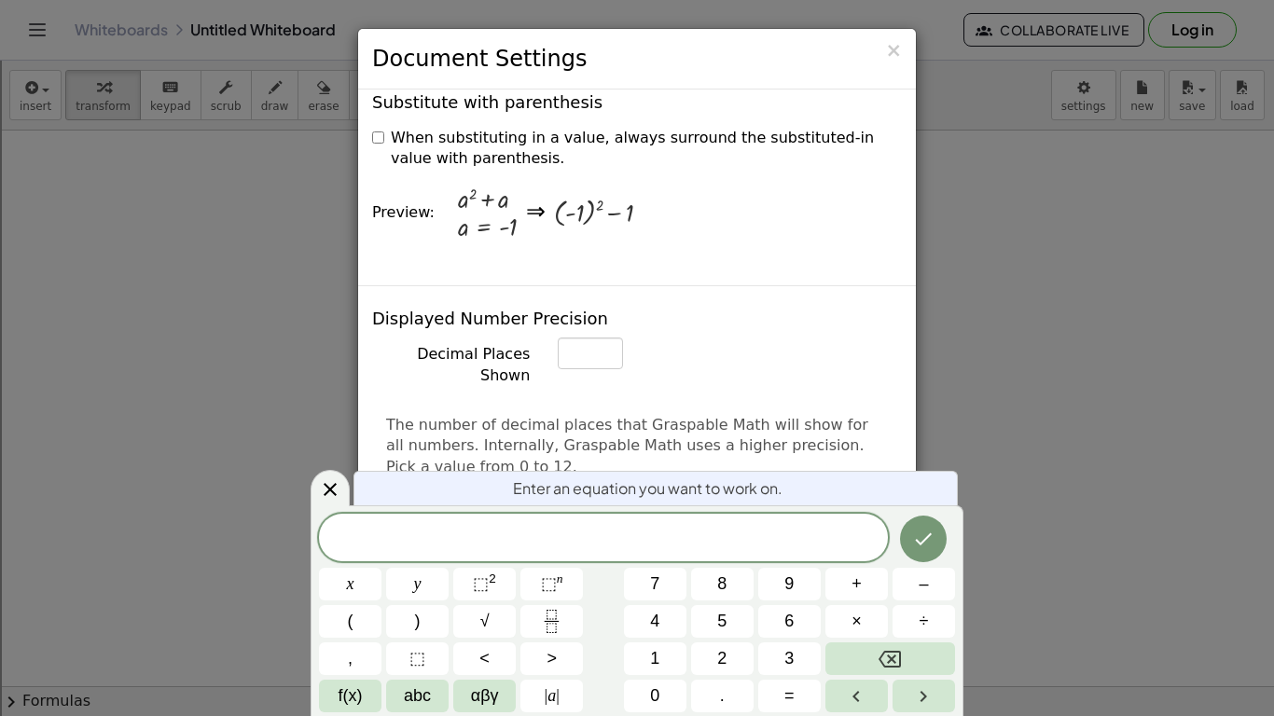
scroll to position [633, 0]
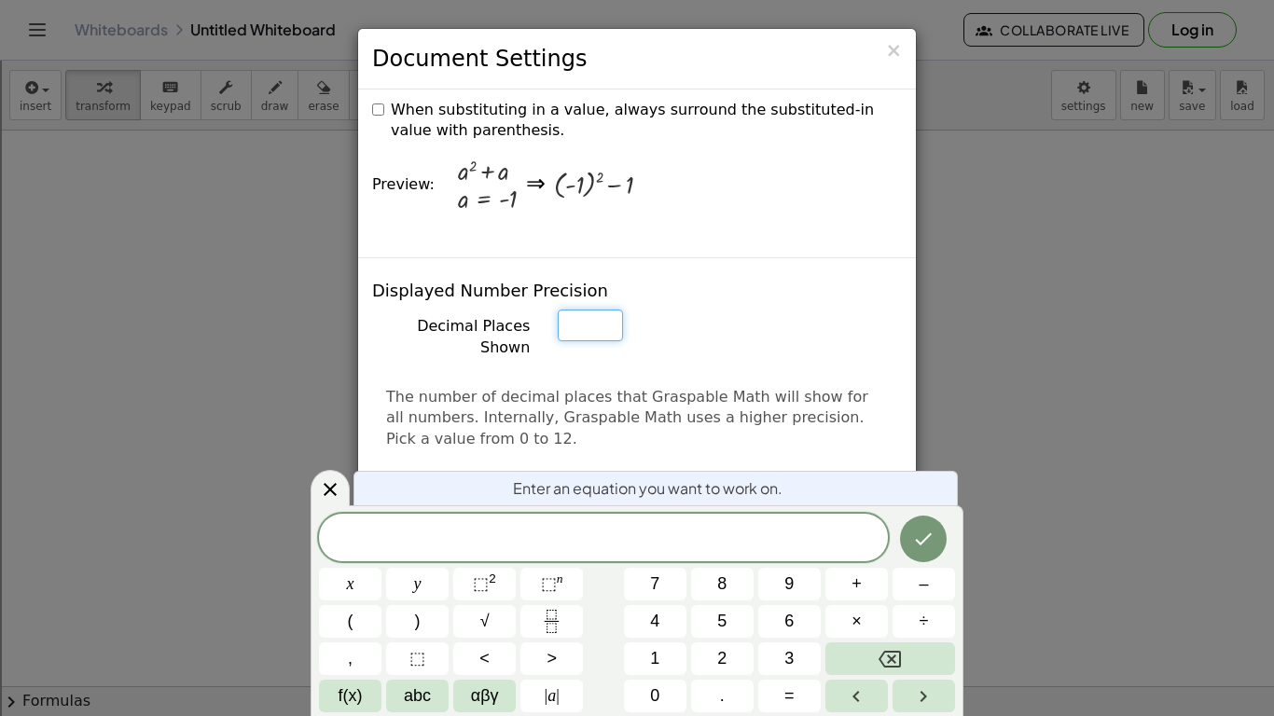
click at [605, 310] on input "*" at bounding box center [590, 326] width 65 height 32
click at [608, 310] on input "*" at bounding box center [590, 326] width 65 height 32
click at [607, 310] on input "*" at bounding box center [590, 326] width 65 height 32
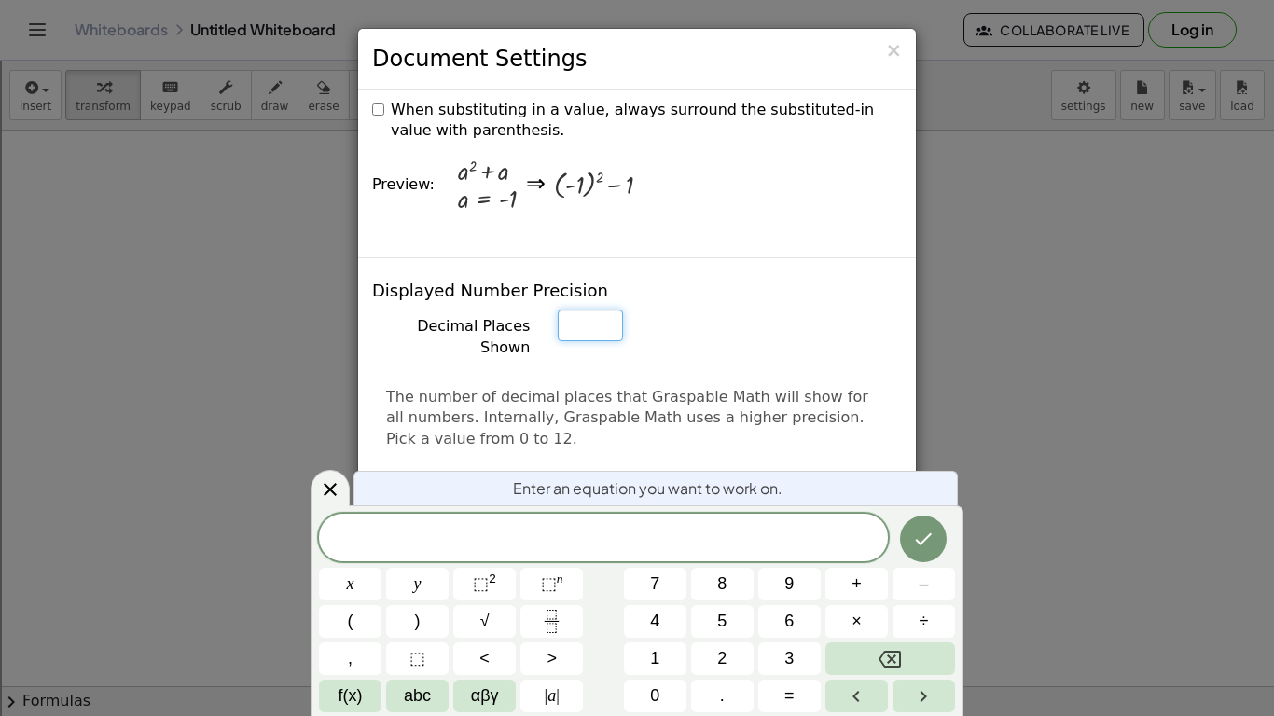
type input "*"
click at [607, 310] on input "*" at bounding box center [590, 326] width 65 height 32
click at [665, 312] on div "Decimal Places Shown * The number of decimal places that Graspable Math will sh…" at bounding box center [637, 414] width 530 height 208
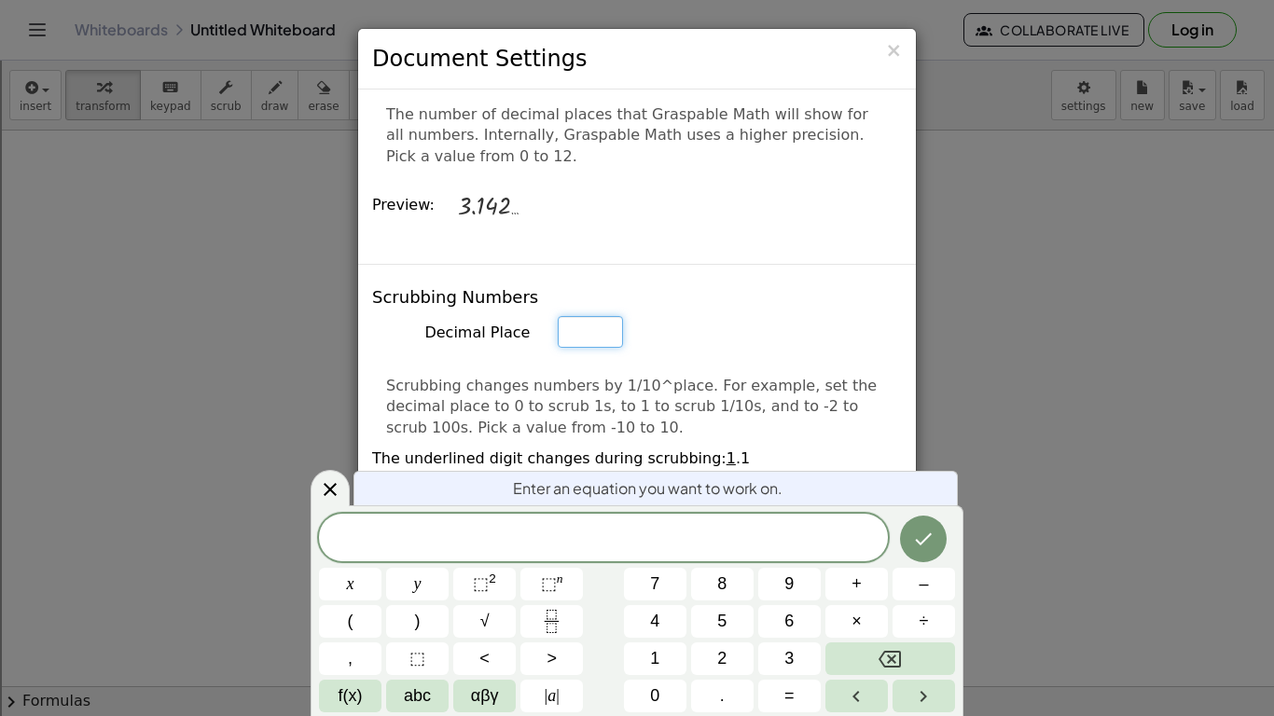
type input "*"
click at [609, 316] on input "*" at bounding box center [590, 332] width 65 height 32
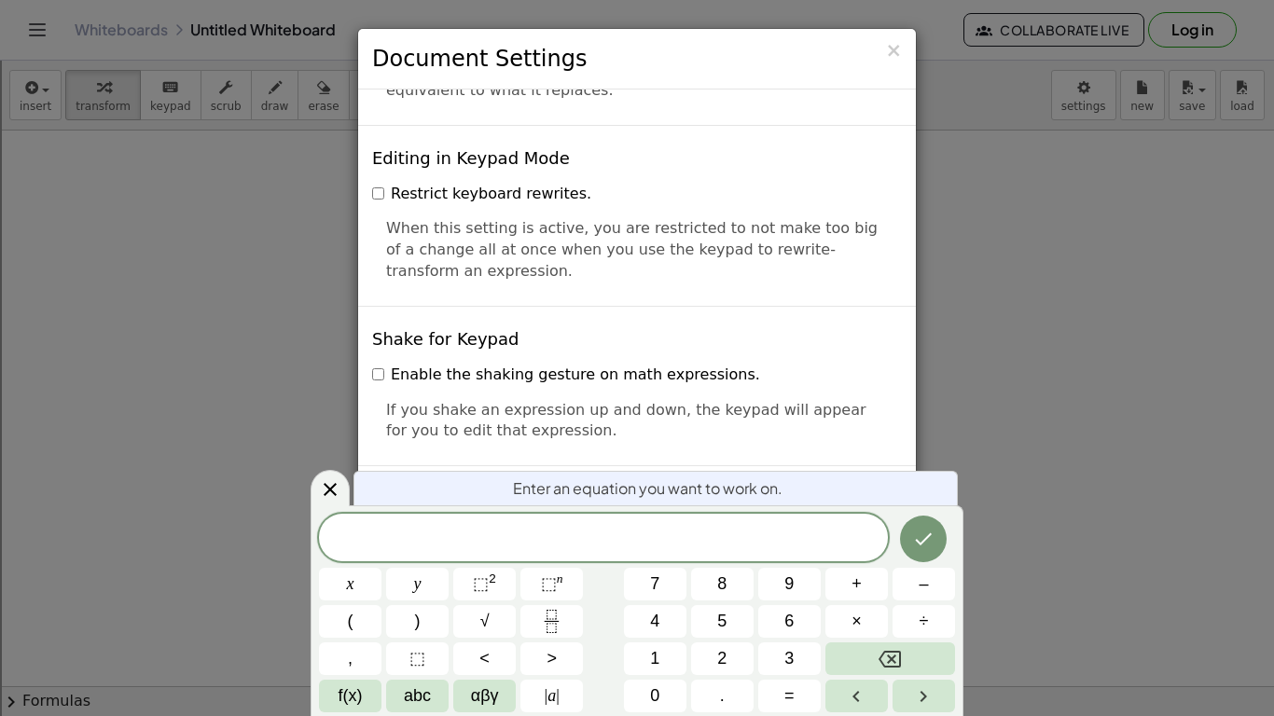
scroll to position [4460, 0]
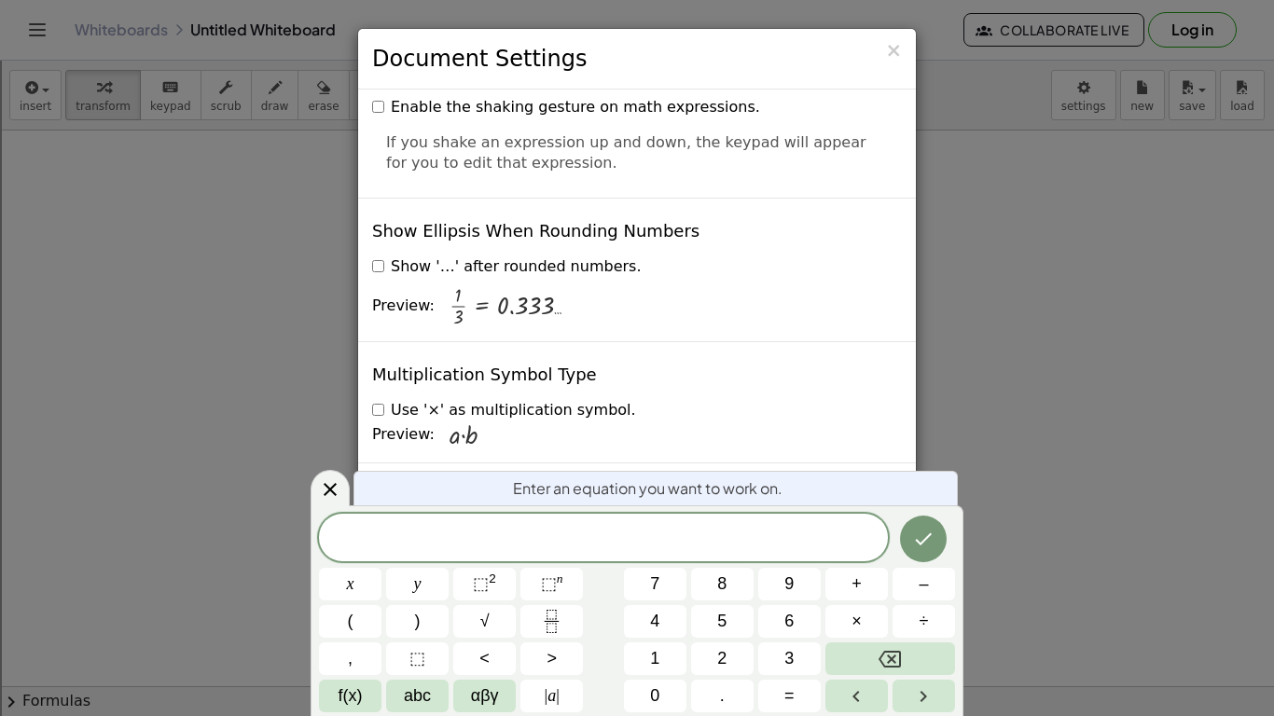
click at [388, 400] on label "Use '×' as multiplication symbol." at bounding box center [504, 410] width 264 height 21
click at [896, 49] on span "×" at bounding box center [893, 50] width 17 height 22
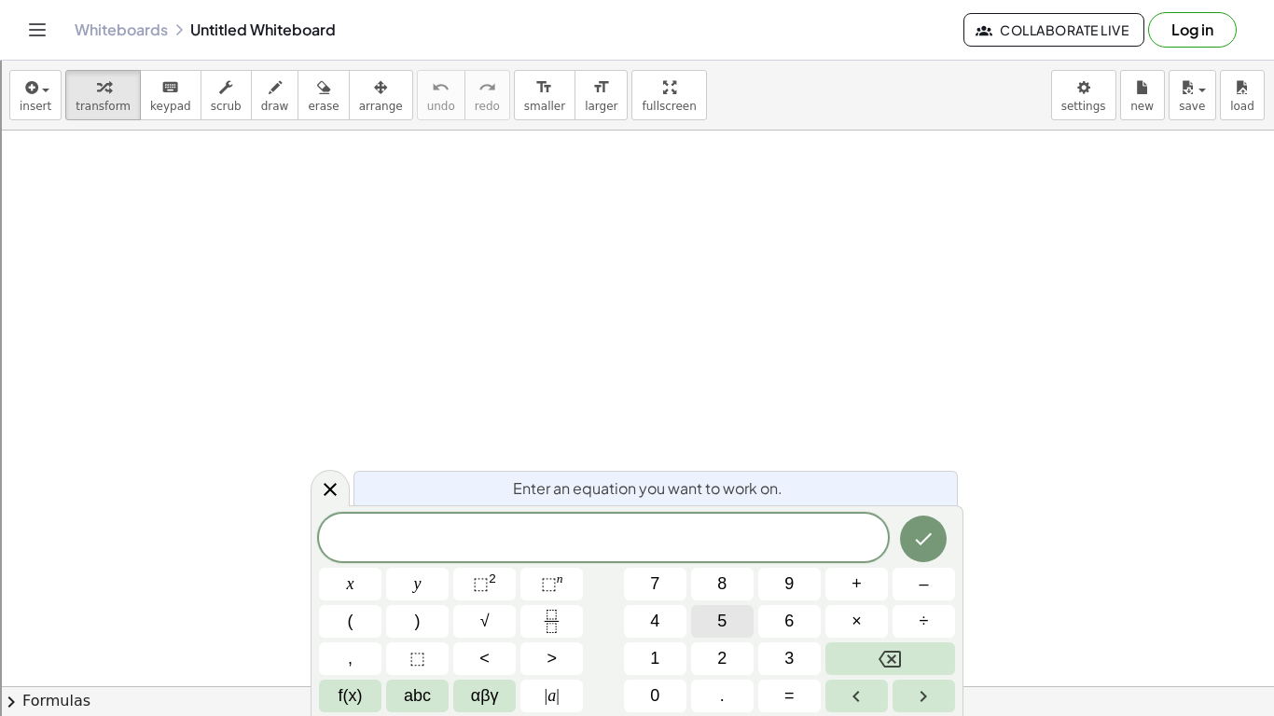
click at [704, 626] on button "5" at bounding box center [722, 621] width 63 height 33
click at [920, 554] on button "Done" at bounding box center [923, 539] width 47 height 47
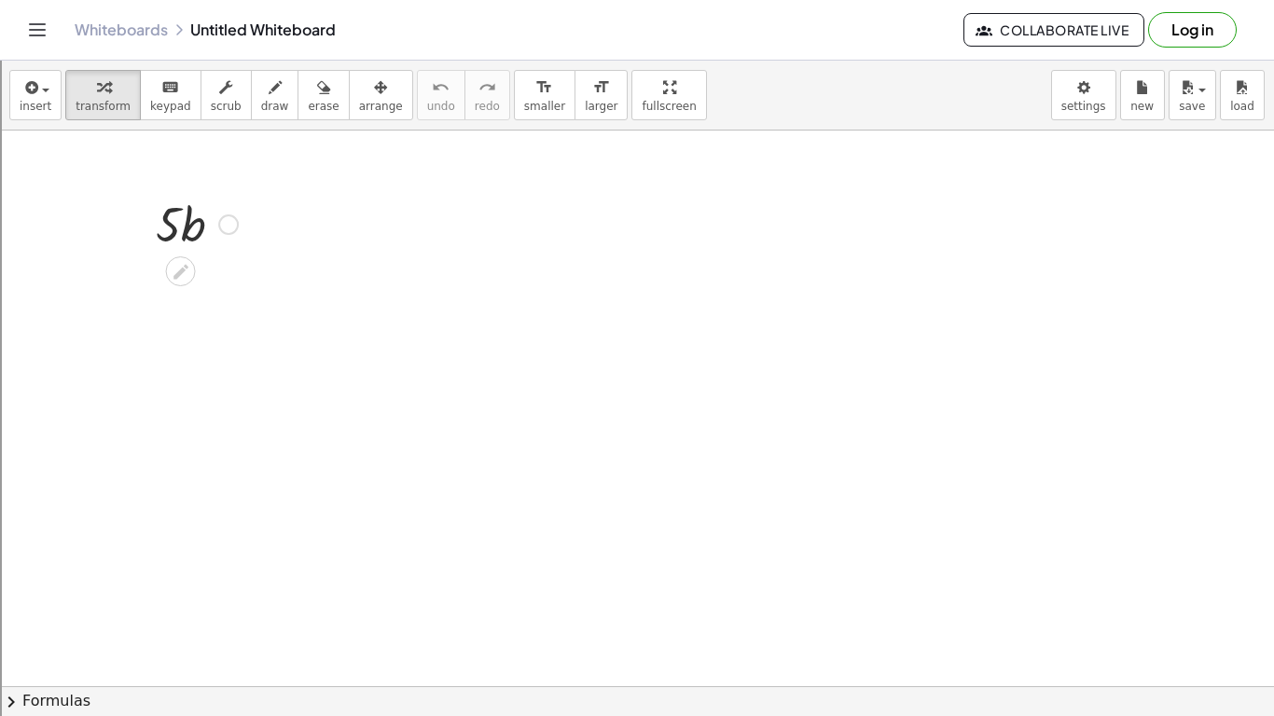
click at [176, 221] on div at bounding box center [196, 222] width 101 height 63
click at [229, 221] on div at bounding box center [228, 225] width 21 height 21
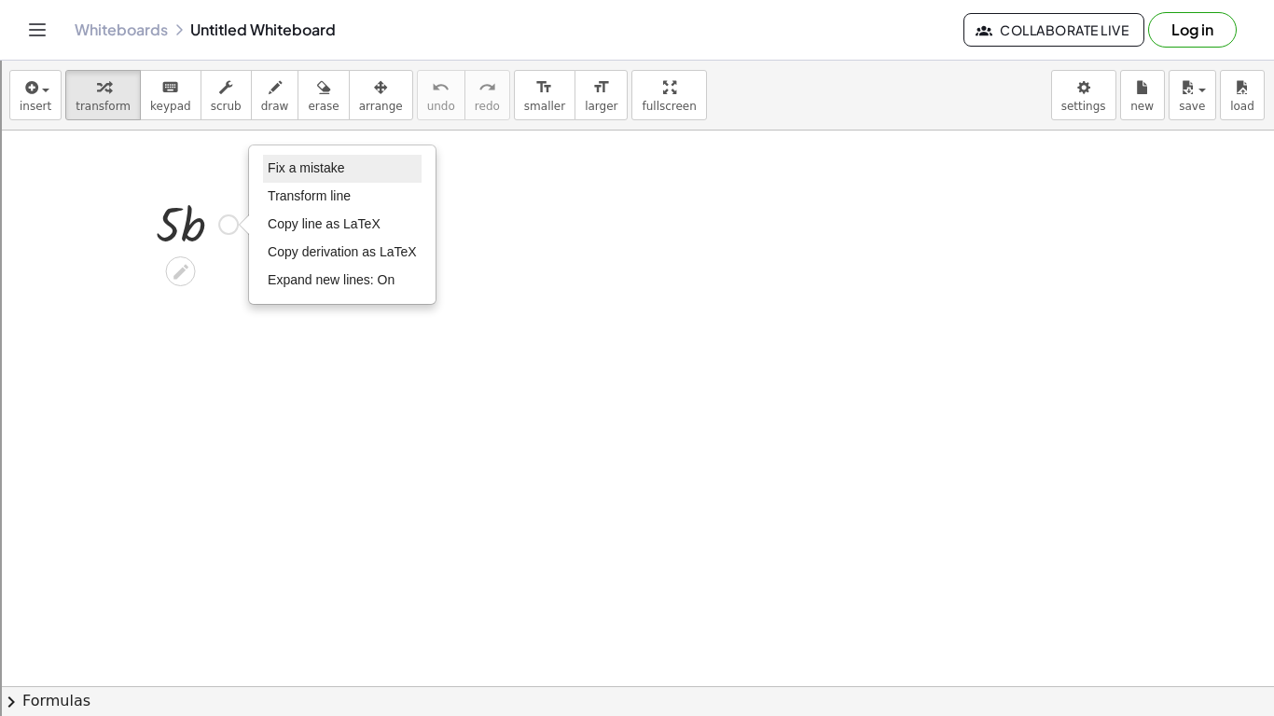
click at [302, 166] on span "Fix a mistake" at bounding box center [306, 167] width 76 height 15
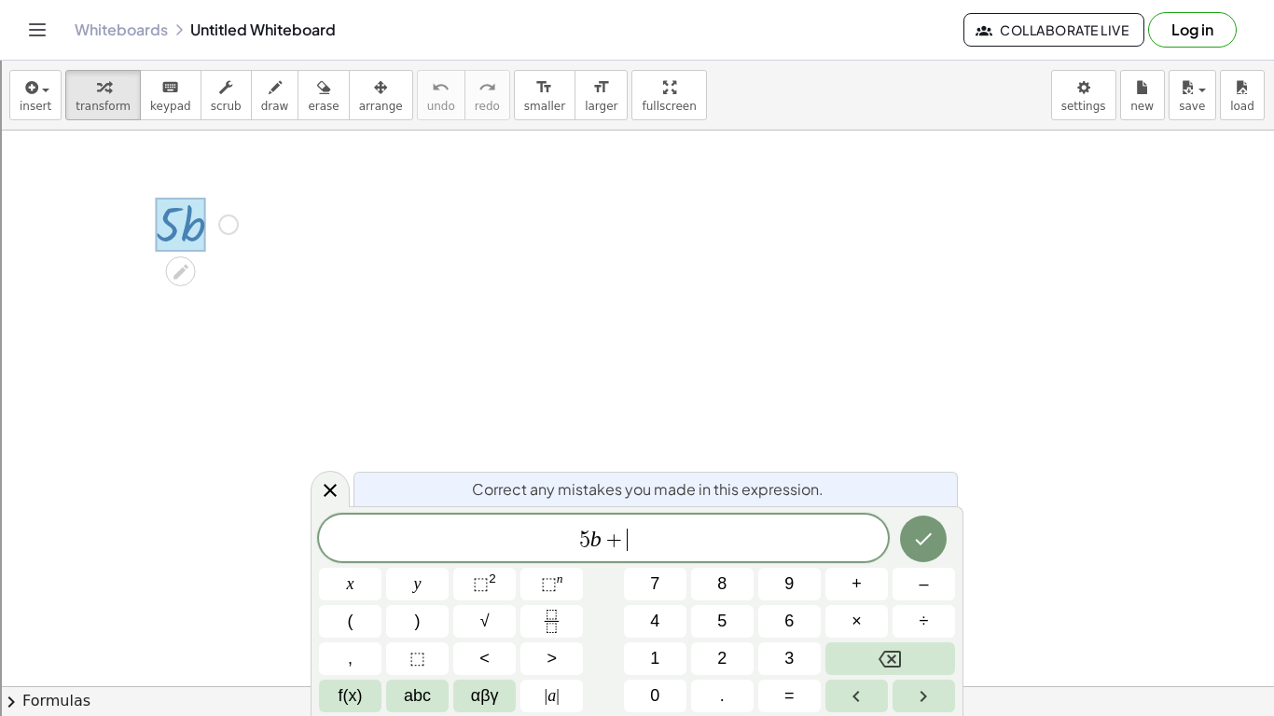
scroll to position [17, 0]
click at [919, 532] on icon "Done" at bounding box center [923, 539] width 22 height 22
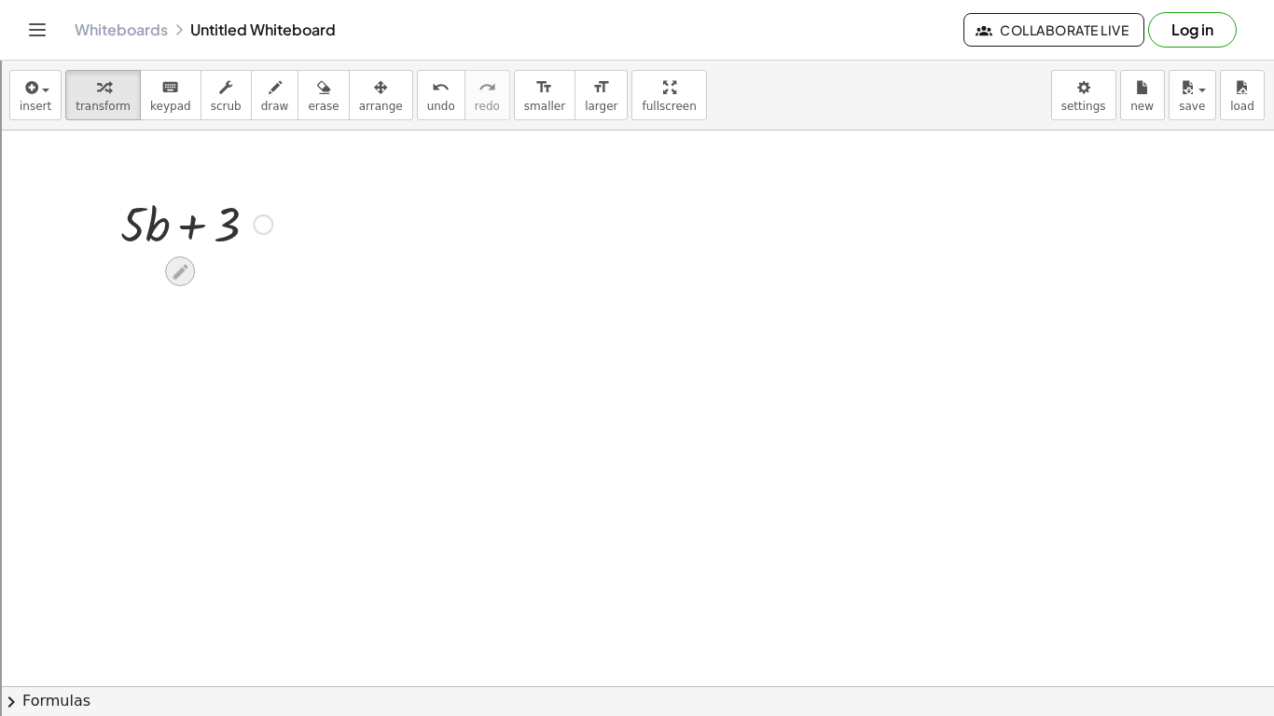
click at [185, 282] on div at bounding box center [180, 272] width 30 height 30
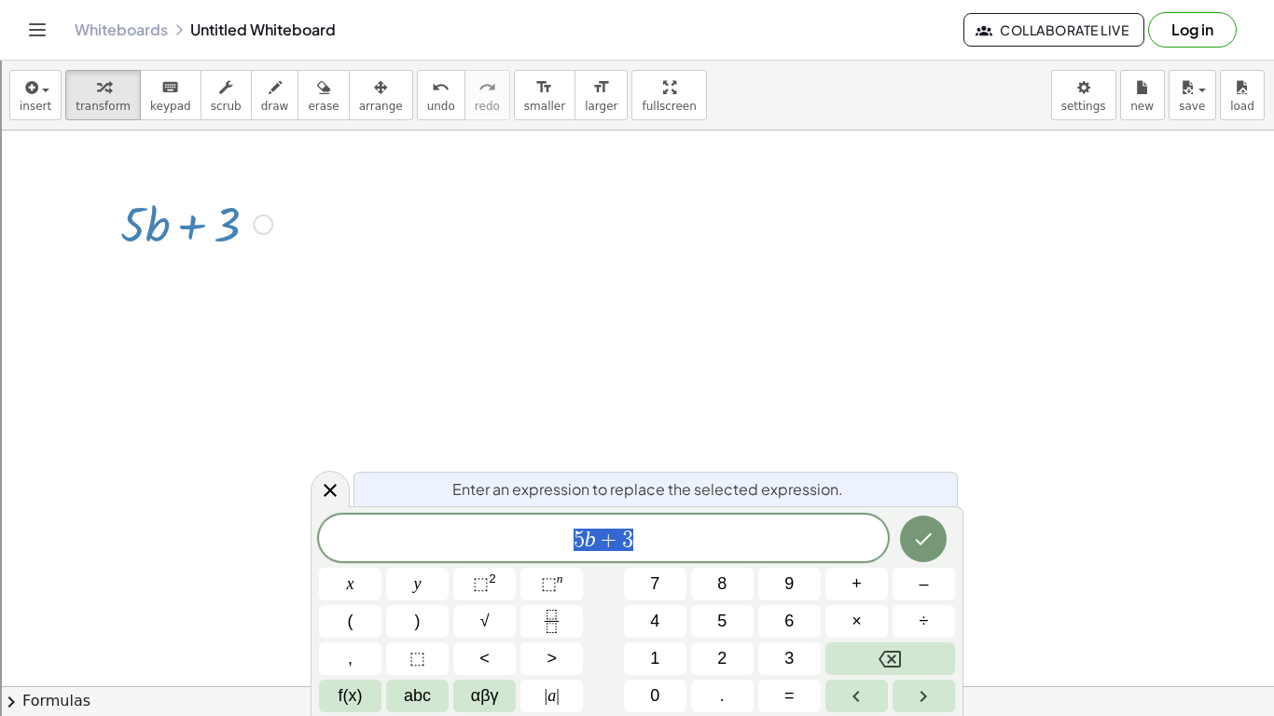
click at [265, 216] on div "Fix a mistake Transform line Copy line as LaTeX Copy derivation as LaTeX Expand…" at bounding box center [263, 225] width 21 height 21
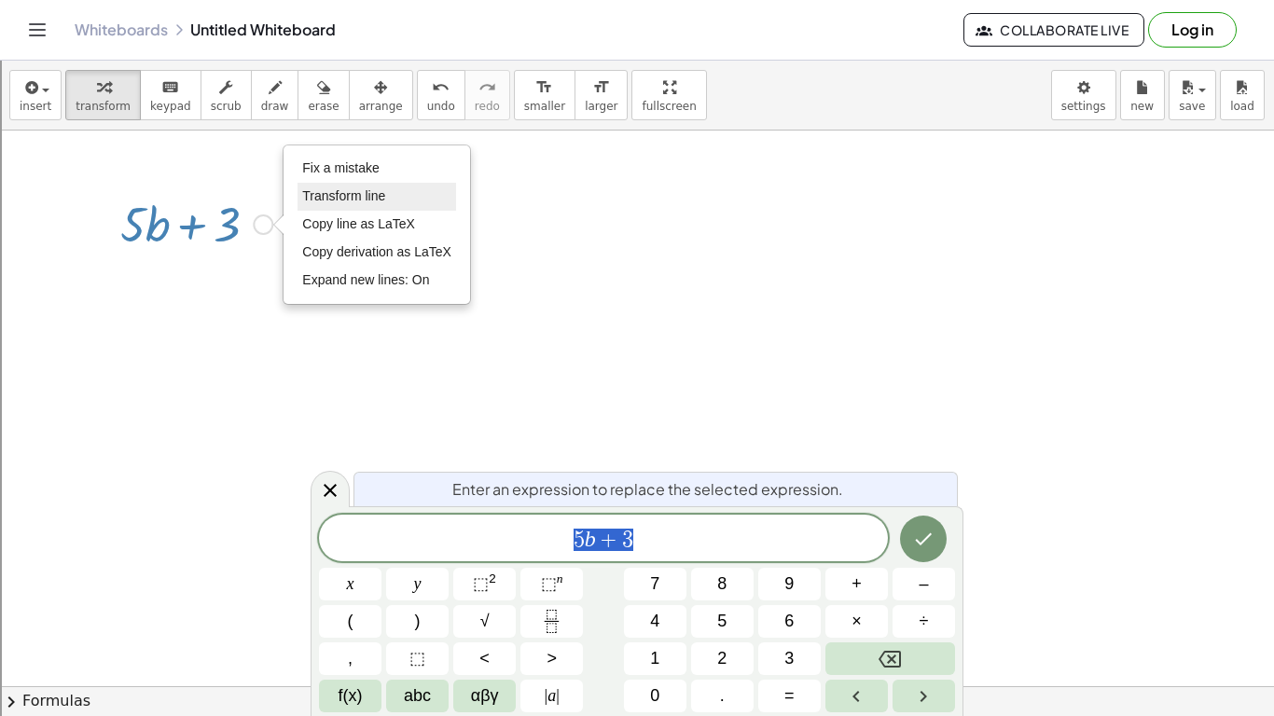
click at [325, 187] on li "Transform line" at bounding box center [377, 197] width 159 height 28
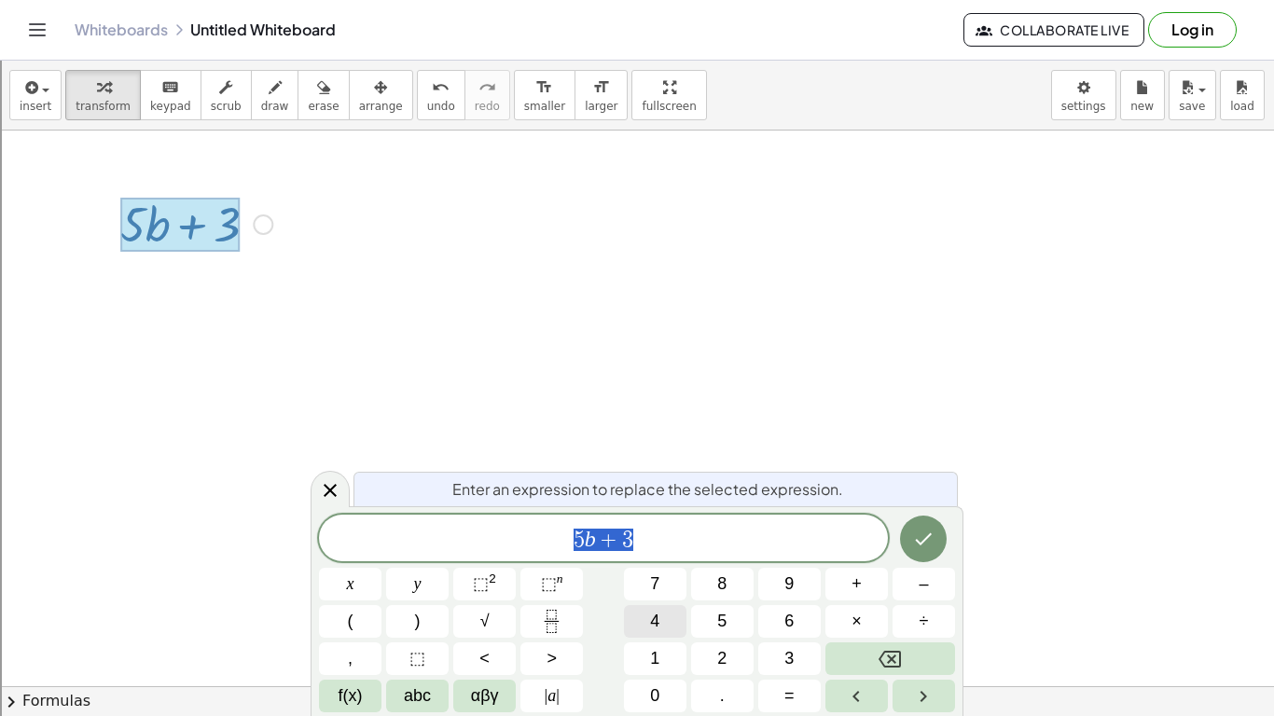
click at [680, 619] on button "4" at bounding box center [655, 621] width 63 height 33
click at [653, 696] on span "0" at bounding box center [654, 696] width 9 height 25
click at [915, 549] on icon "Done" at bounding box center [923, 539] width 22 height 22
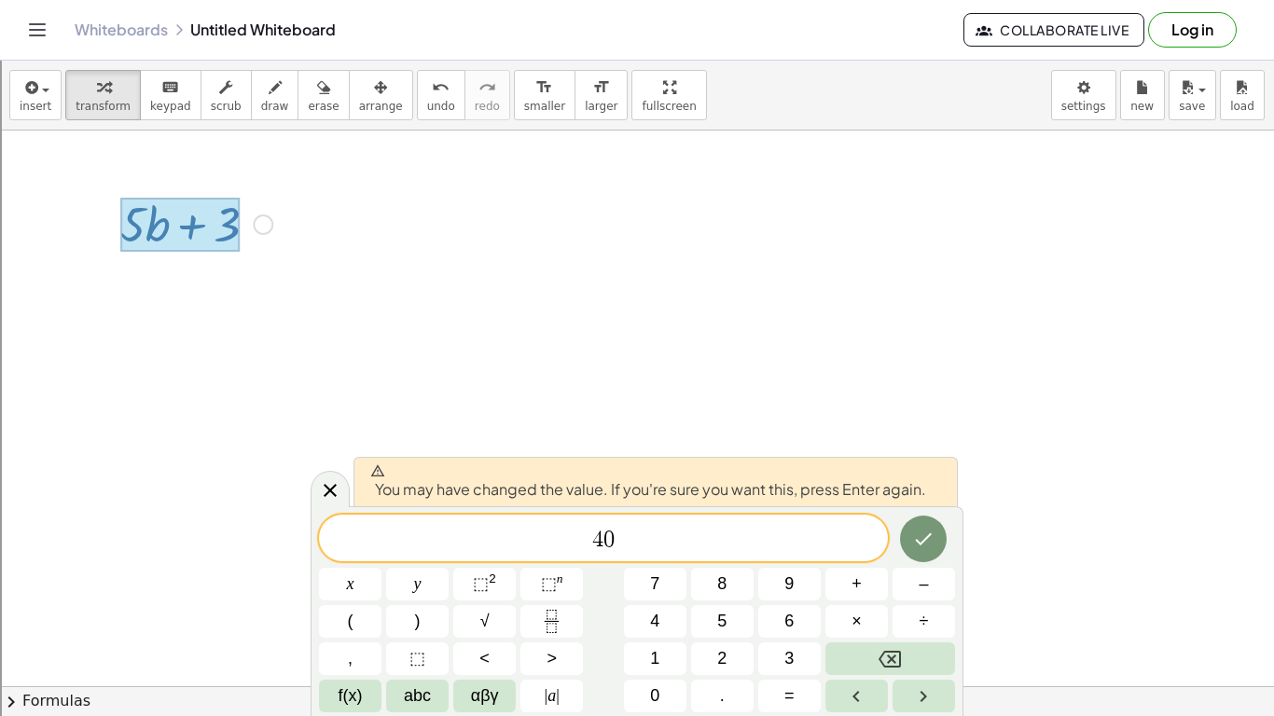
click at [771, 395] on div at bounding box center [637, 687] width 1274 height 1112
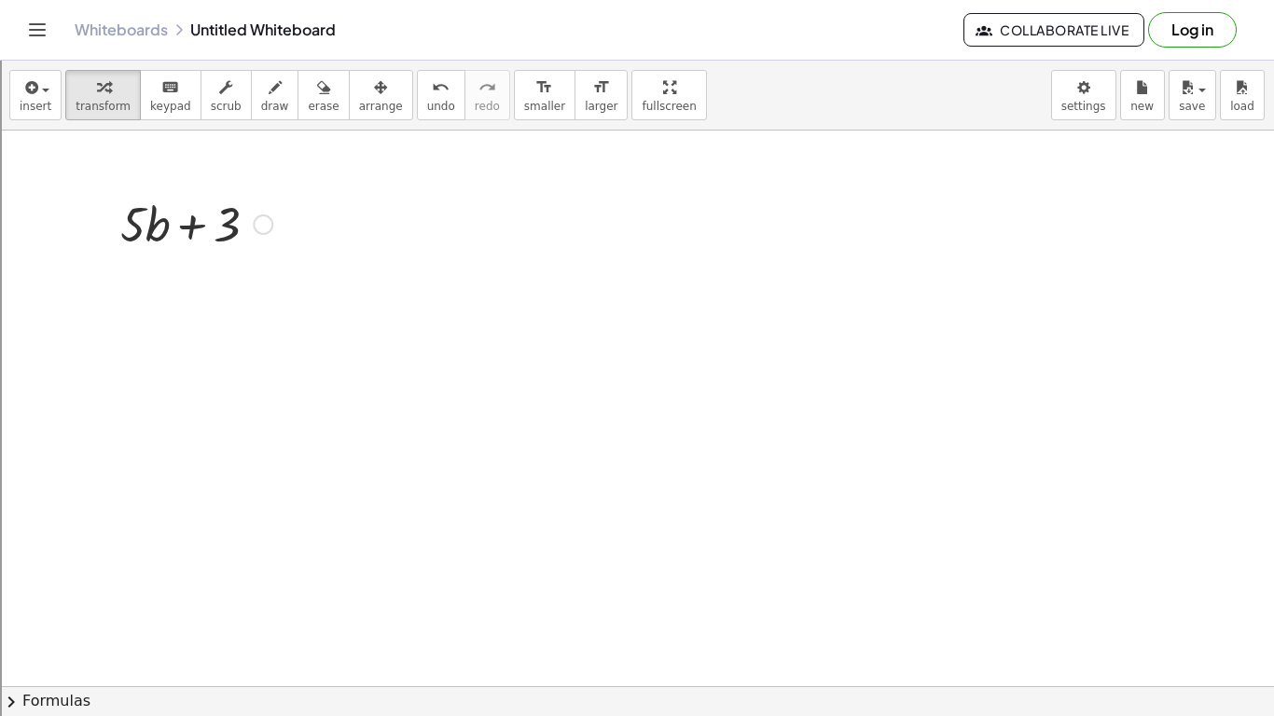
click at [233, 227] on div at bounding box center [196, 222] width 171 height 63
click at [280, 223] on div at bounding box center [196, 222] width 171 height 63
click at [270, 225] on div "Fix a mistake Transform line Copy line as LaTeX Copy derivation as LaTeX Expand…" at bounding box center [263, 225] width 21 height 21
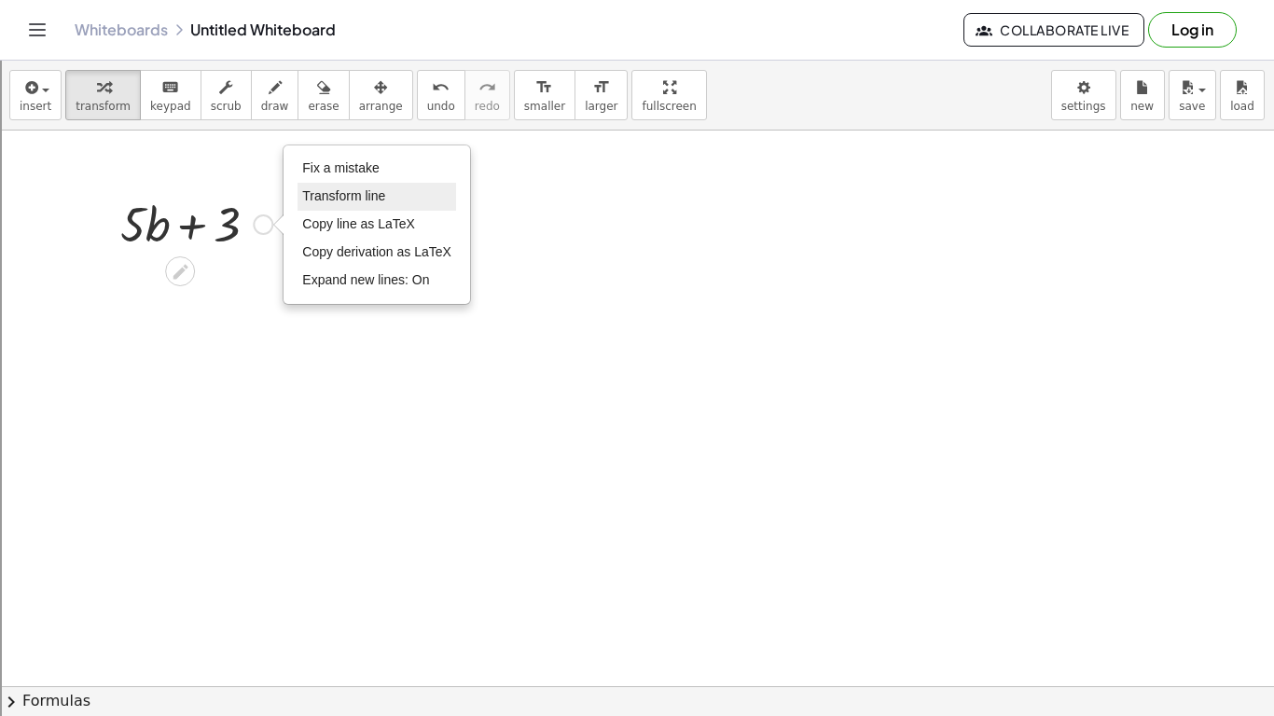
click at [323, 194] on span "Transform line" at bounding box center [343, 195] width 83 height 15
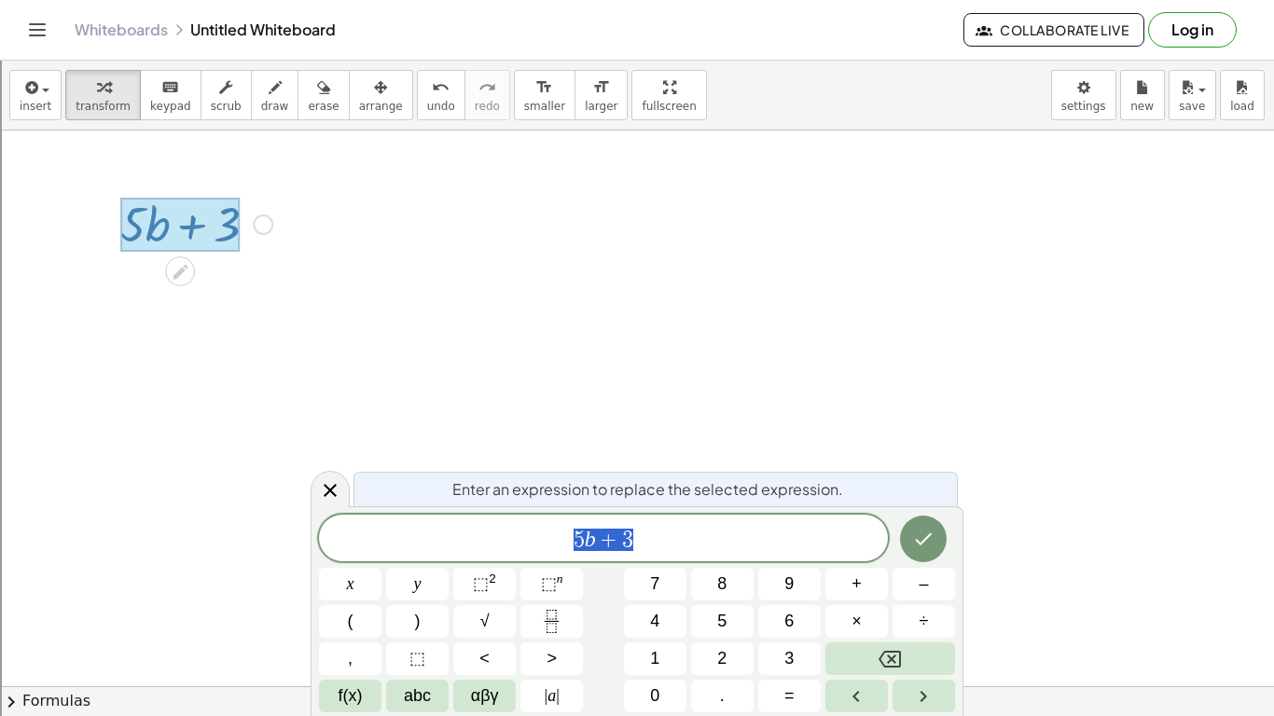
scroll to position [19, 0]
click at [795, 556] on div "**** 5 b + 3" at bounding box center [603, 538] width 569 height 47
click at [939, 536] on button "Done" at bounding box center [923, 539] width 47 height 47
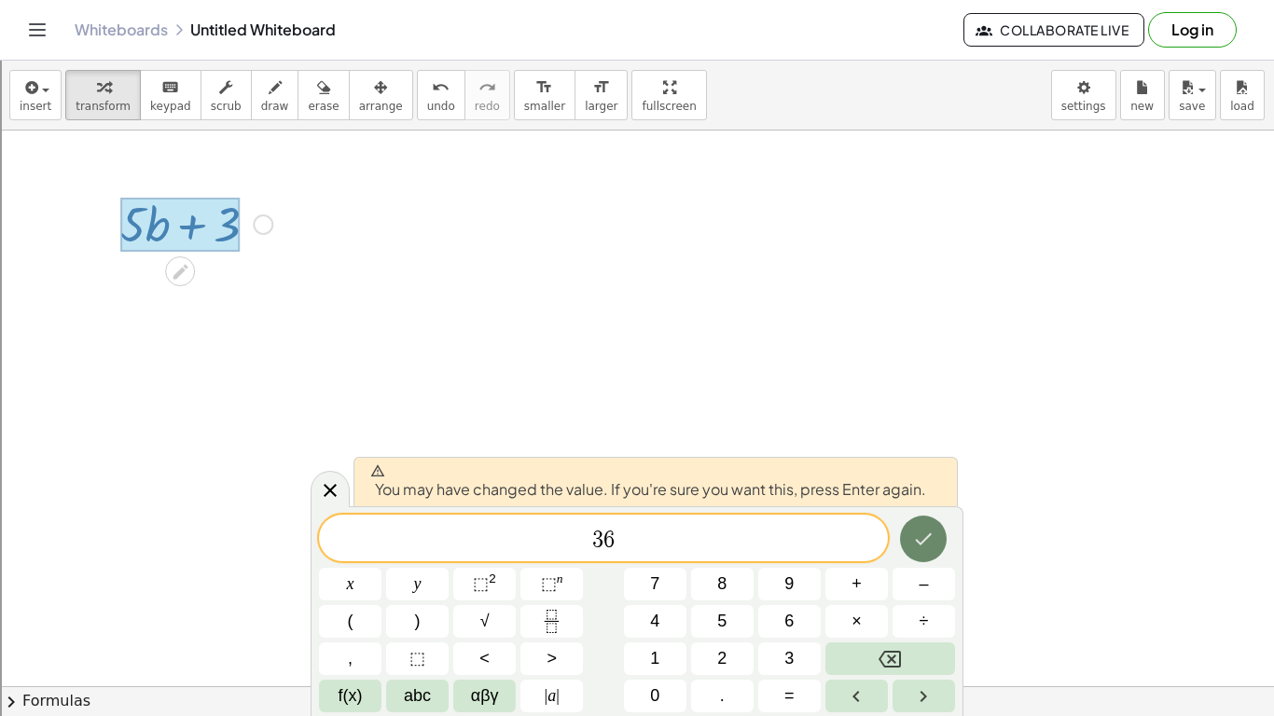
click at [937, 536] on button "Done" at bounding box center [923, 539] width 47 height 47
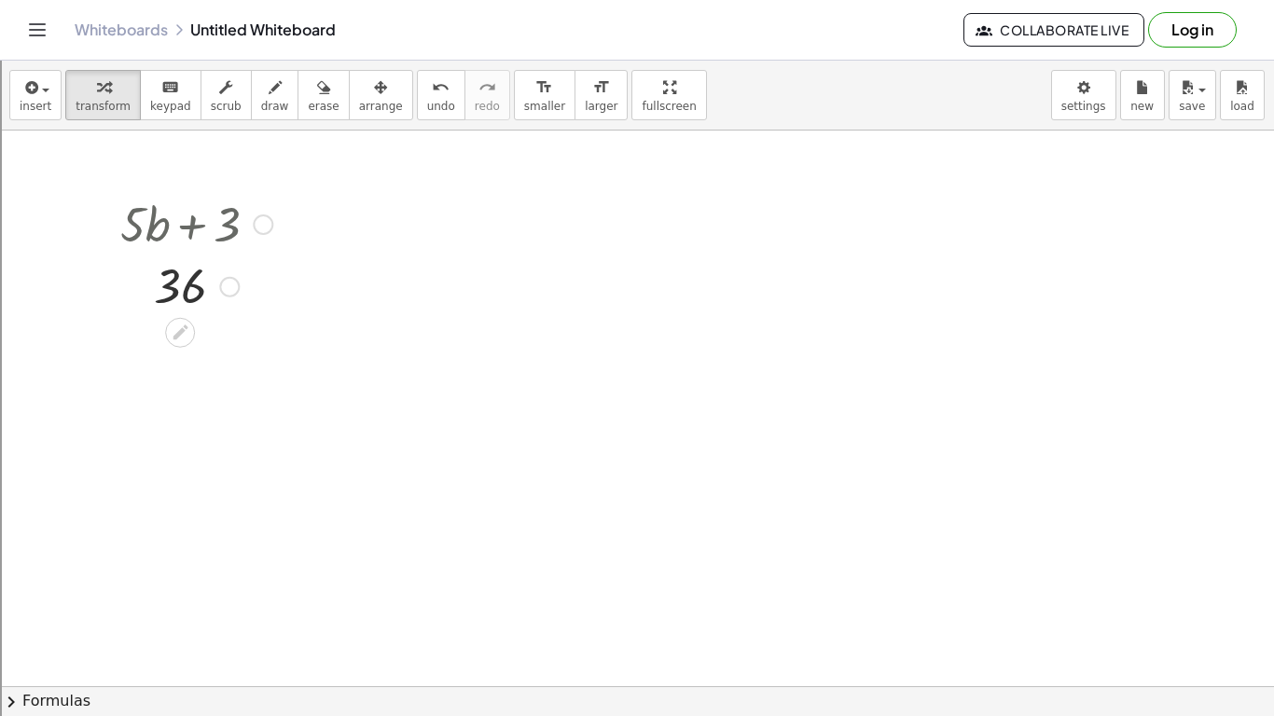
click at [547, 417] on div at bounding box center [637, 687] width 1274 height 1112
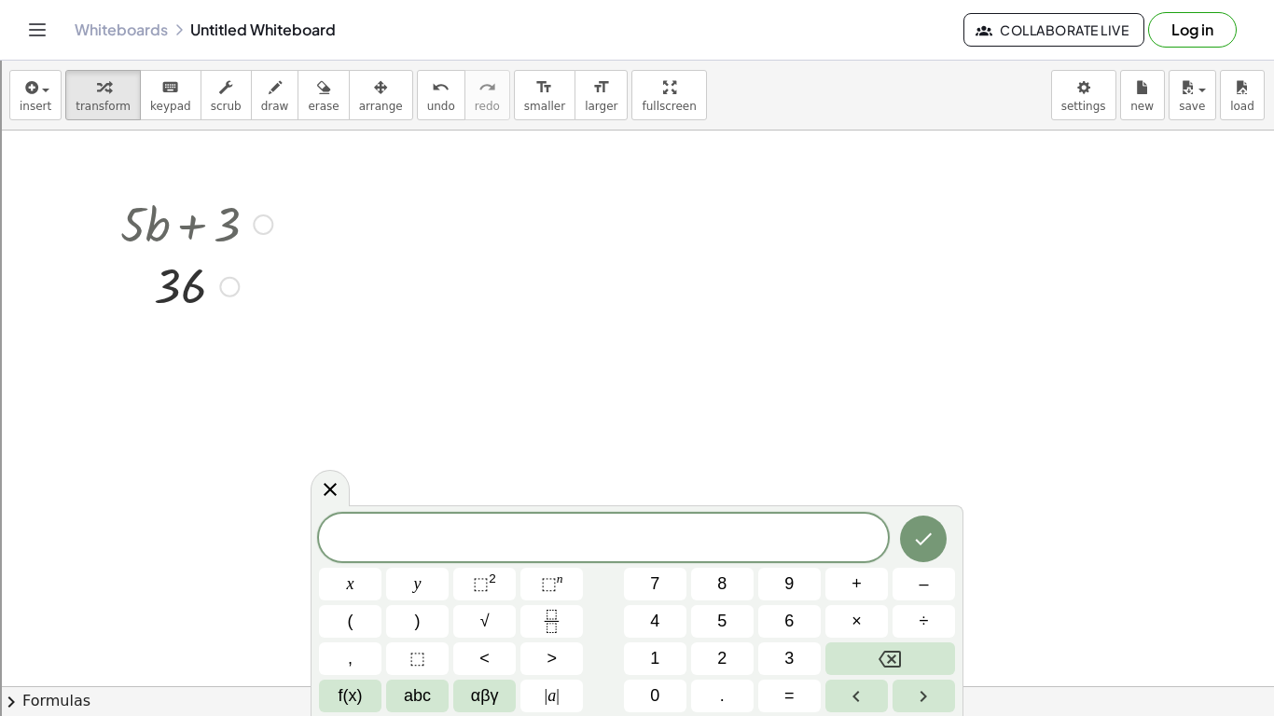
click at [218, 237] on div at bounding box center [196, 222] width 171 height 63
click at [257, 226] on div at bounding box center [263, 225] width 21 height 21
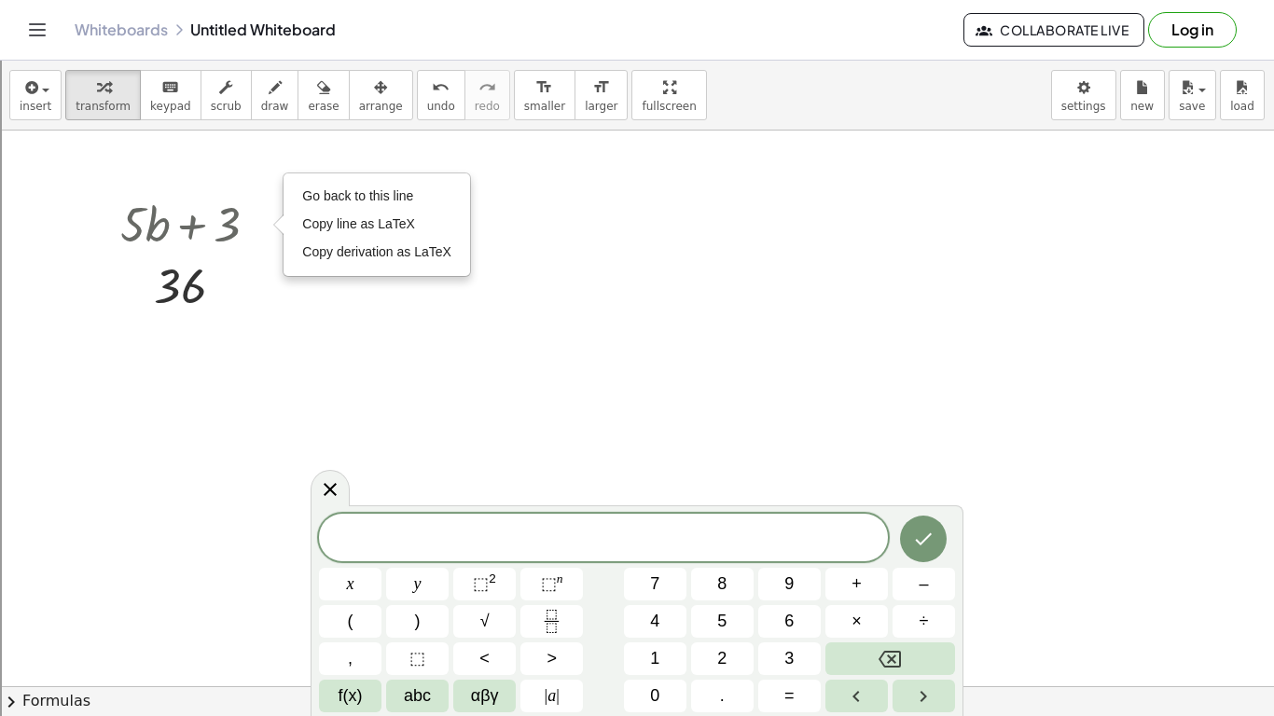
click at [339, 315] on div at bounding box center [637, 687] width 1274 height 1112
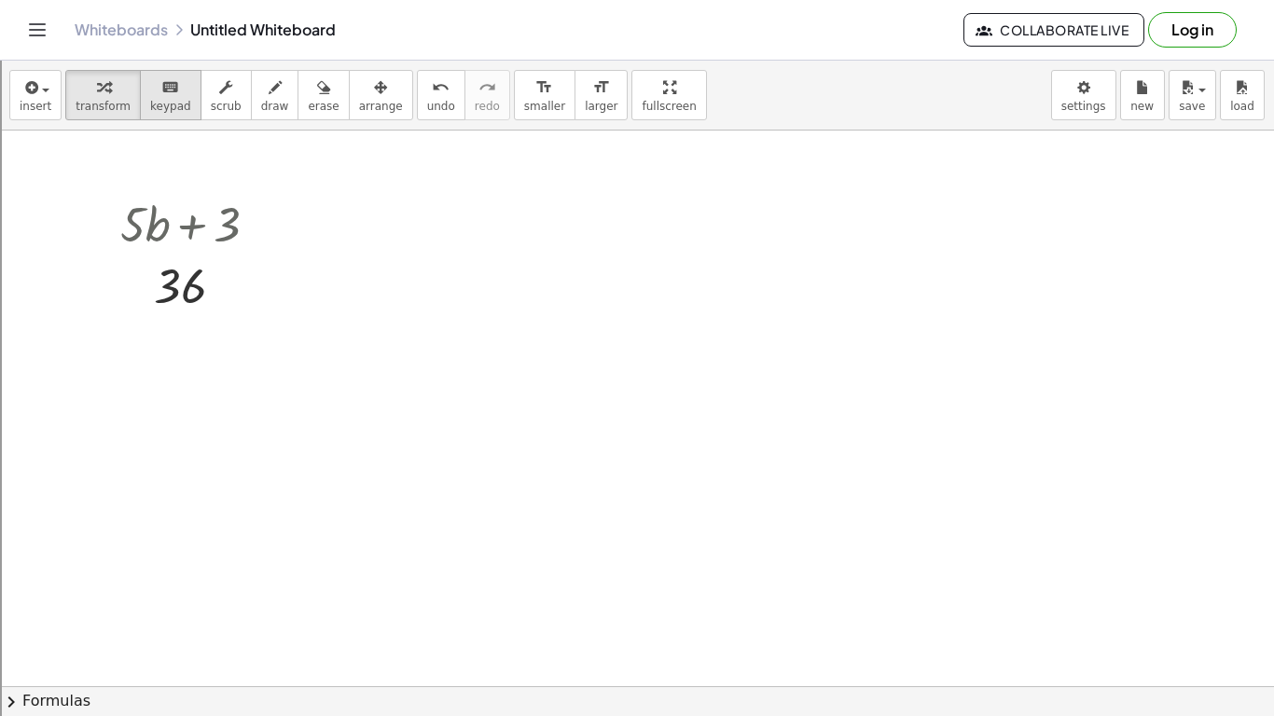
click at [161, 100] on span "keypad" at bounding box center [170, 106] width 41 height 13
click at [165, 102] on span "keypad" at bounding box center [170, 106] width 41 height 13
click at [256, 259] on div at bounding box center [196, 286] width 171 height 62
click at [194, 285] on div at bounding box center [180, 287] width 52 height 52
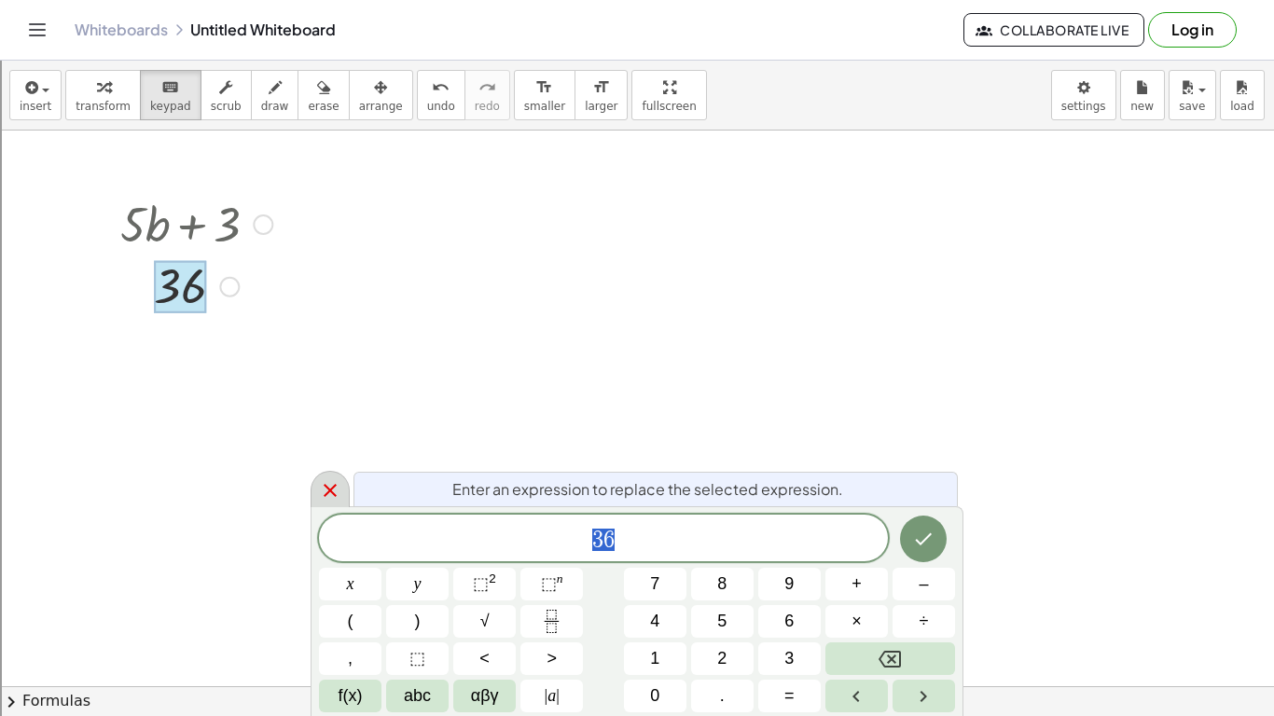
click at [326, 488] on icon at bounding box center [330, 491] width 22 height 22
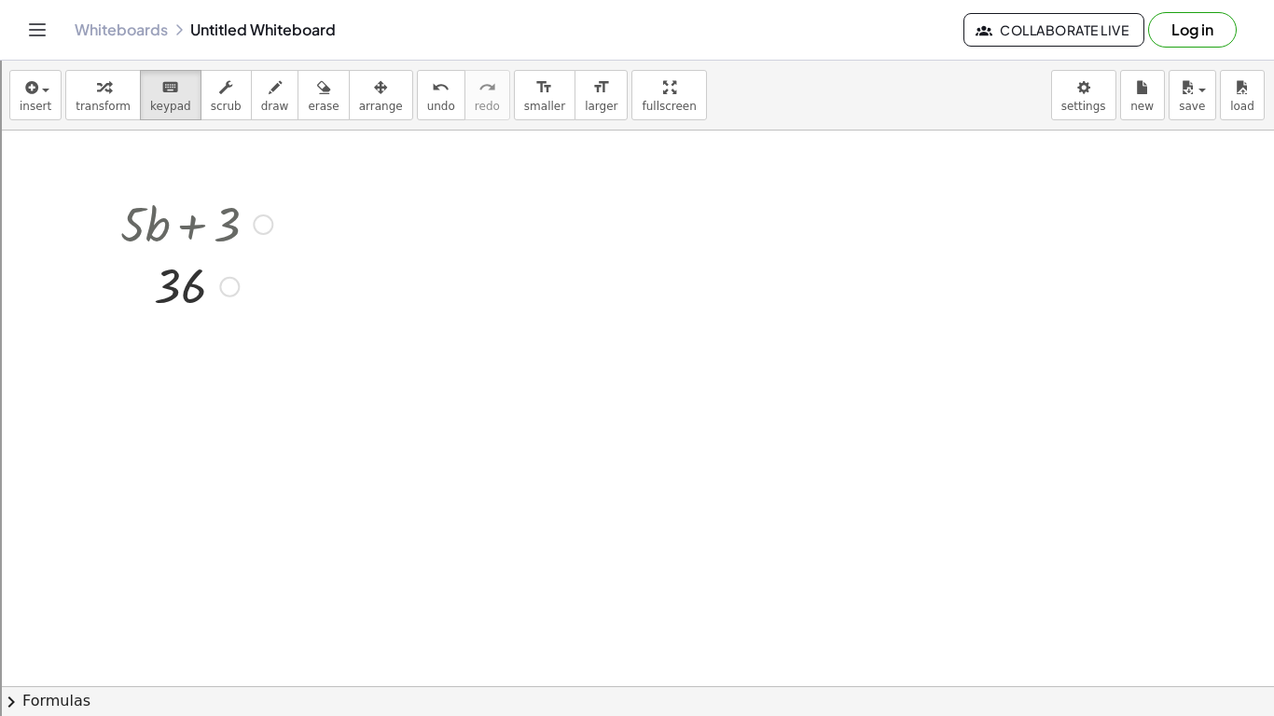
click at [227, 289] on div "Fix a mistake Transform line Copy line as LaTeX Copy derivation as LaTeX Expand…" at bounding box center [229, 287] width 21 height 21
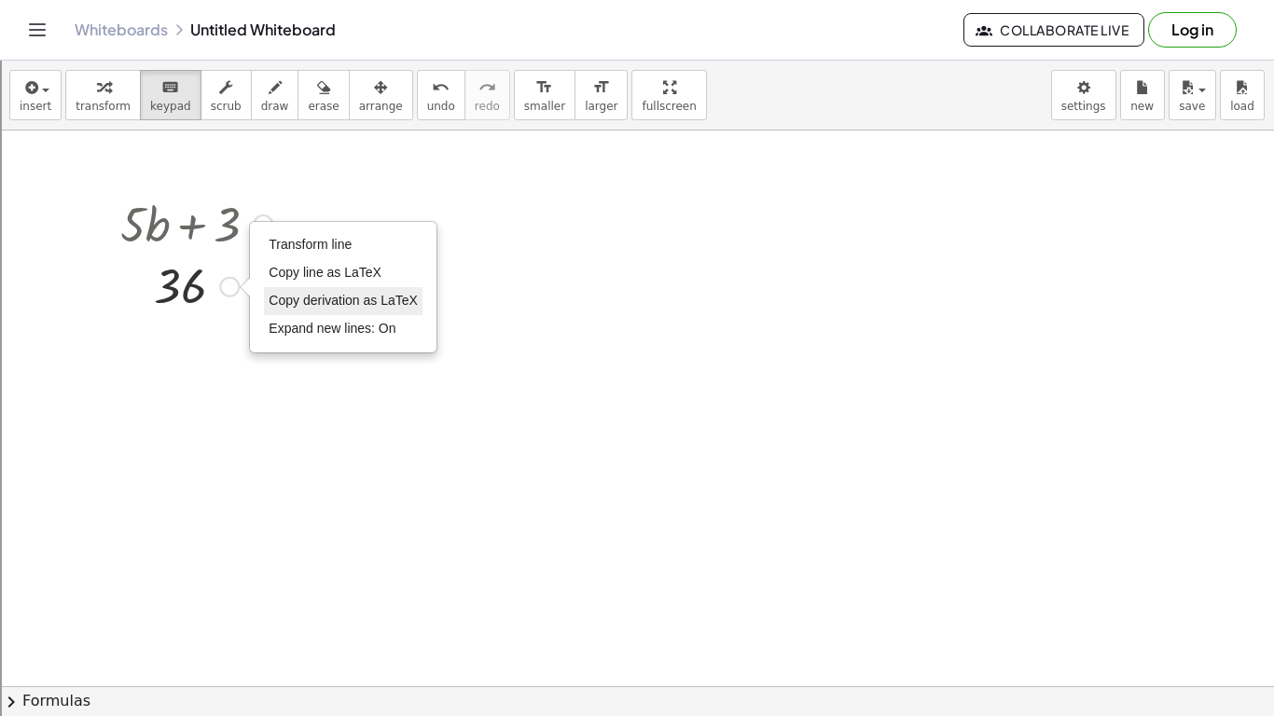
click at [316, 296] on span "Copy derivation as LaTeX" at bounding box center [343, 300] width 149 height 15
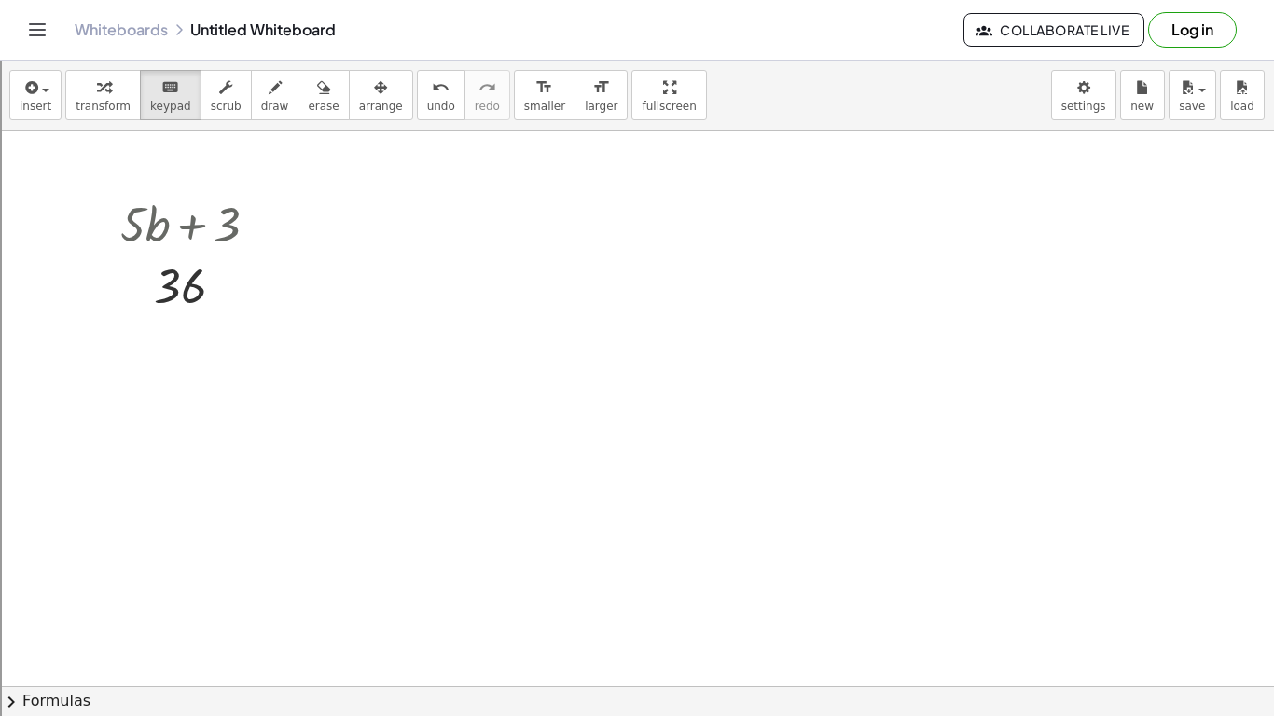
click at [352, 287] on div at bounding box center [637, 687] width 1274 height 1112
click at [199, 283] on div at bounding box center [180, 287] width 52 height 52
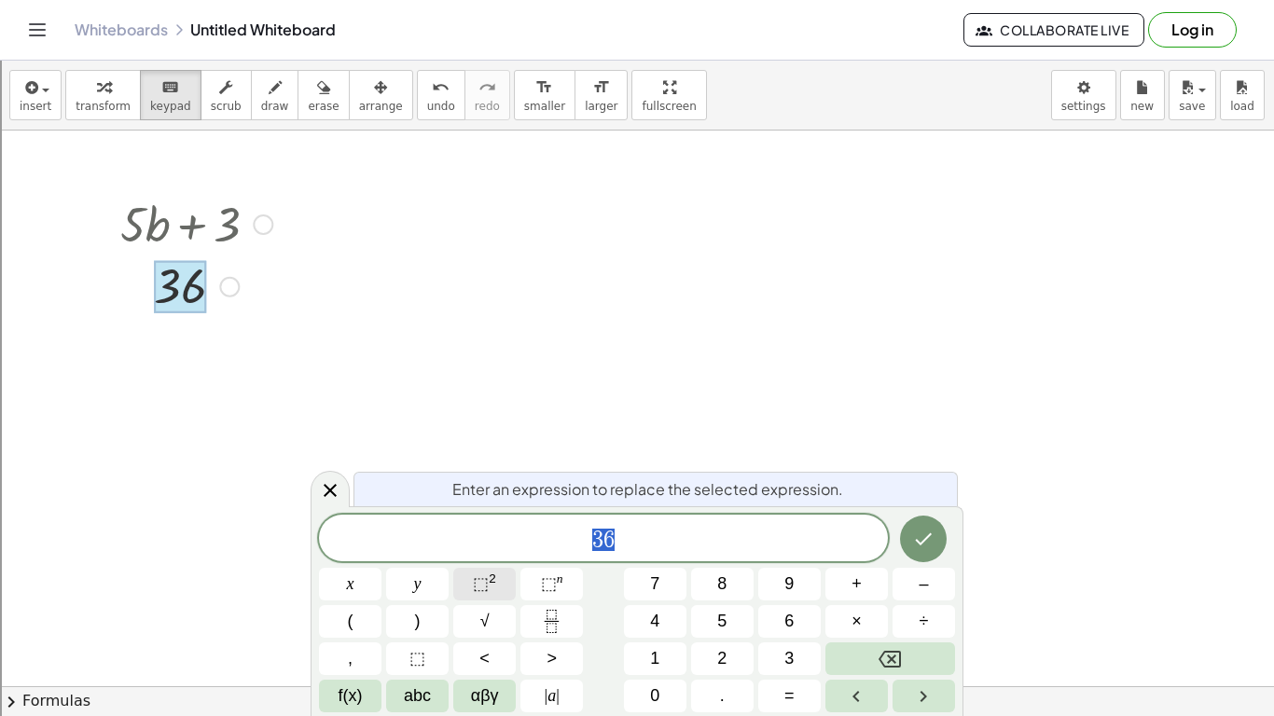
click at [509, 580] on button "⬚ 2" at bounding box center [484, 584] width 63 height 33
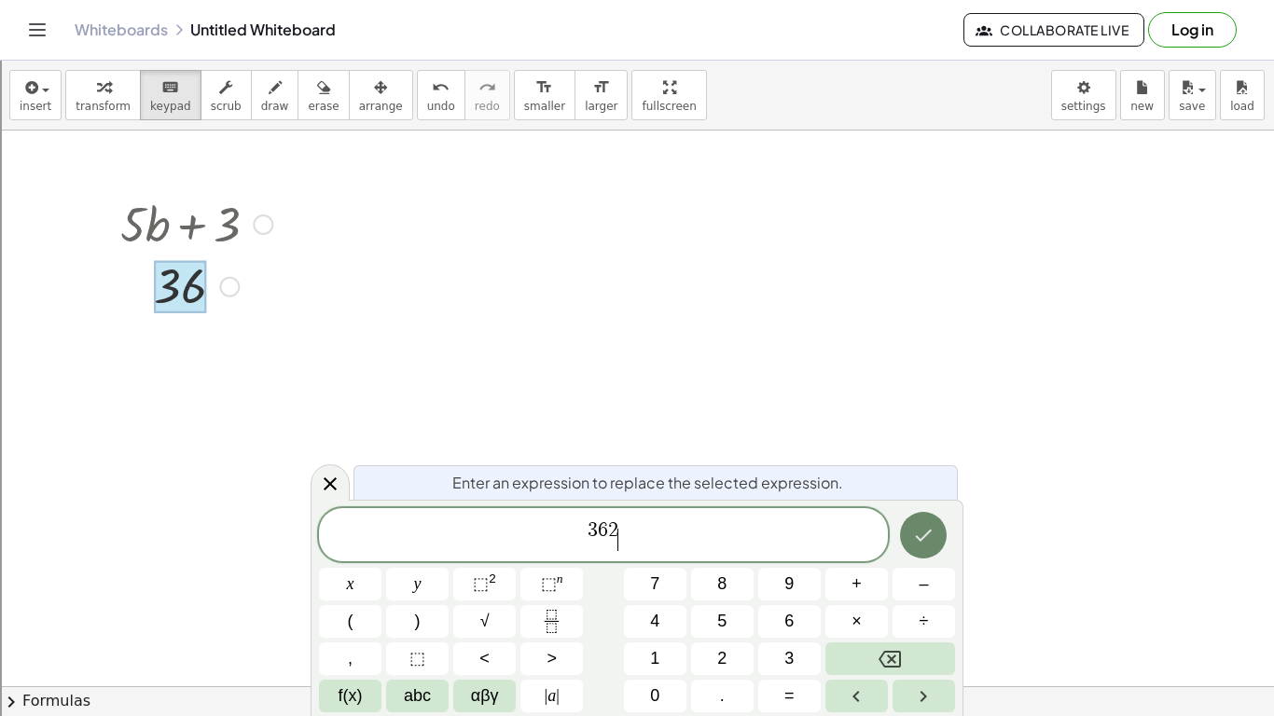
click at [926, 538] on icon "Done" at bounding box center [923, 535] width 22 height 22
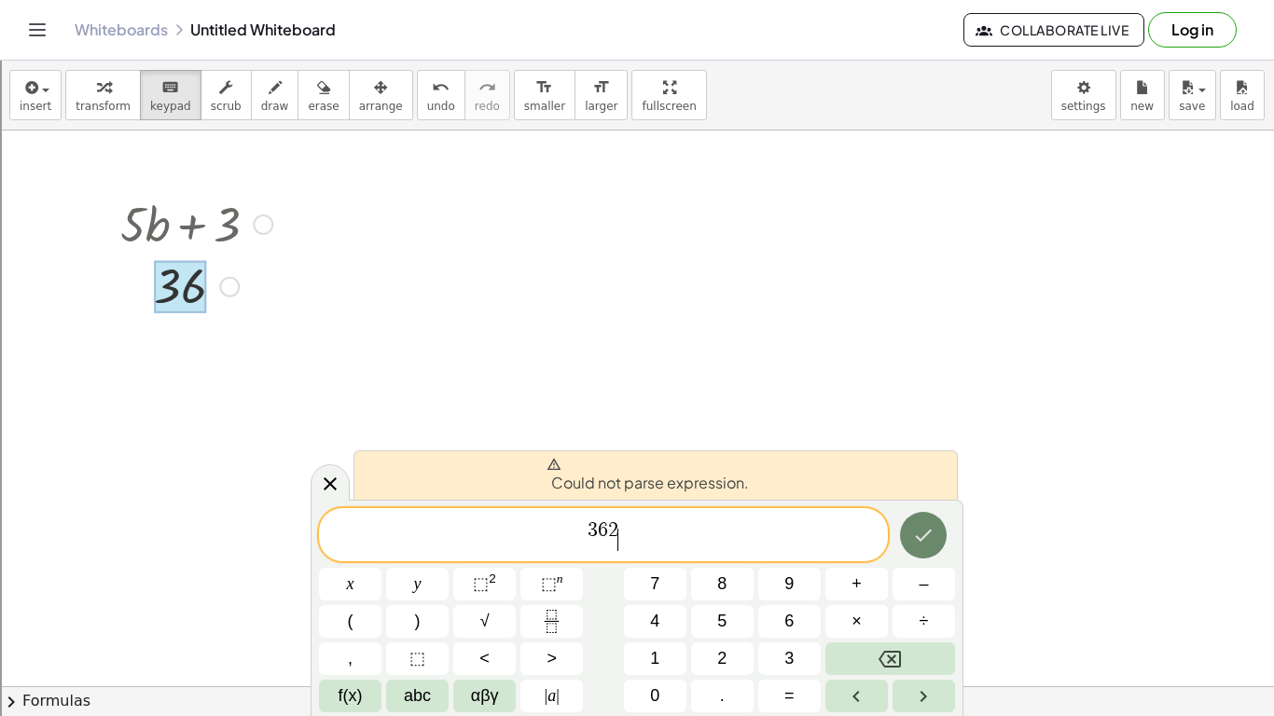
click at [916, 538] on icon "Done" at bounding box center [923, 535] width 22 height 22
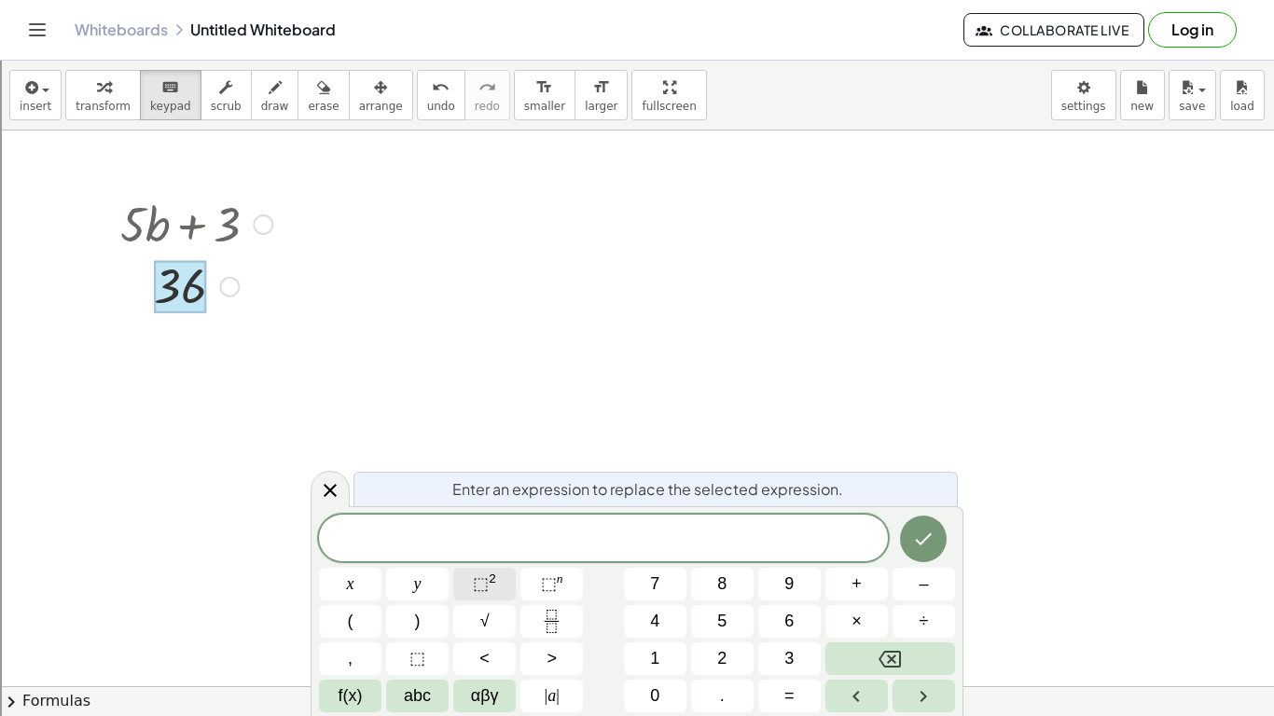
click at [477, 581] on span "⬚" at bounding box center [481, 584] width 16 height 19
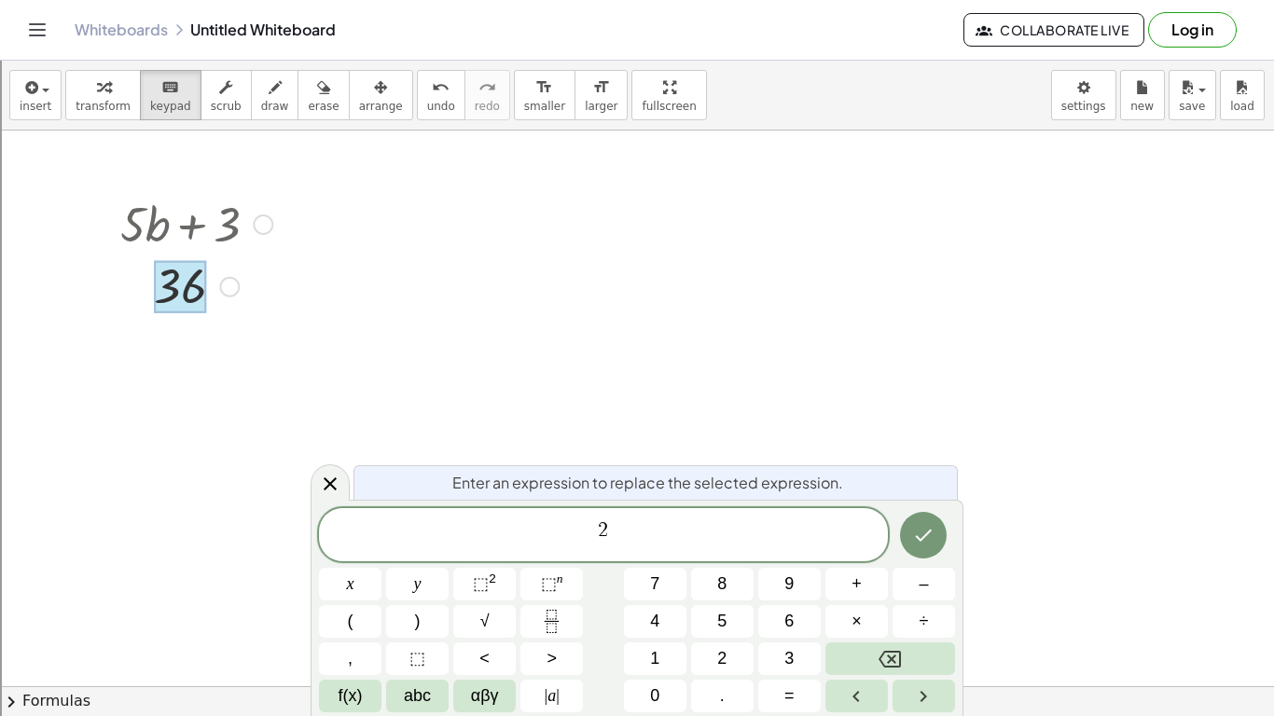
click at [582, 540] on span "2 ​" at bounding box center [603, 537] width 569 height 34
click at [717, 620] on span "5" at bounding box center [721, 621] width 9 height 25
click at [921, 549] on button "Done" at bounding box center [923, 535] width 47 height 47
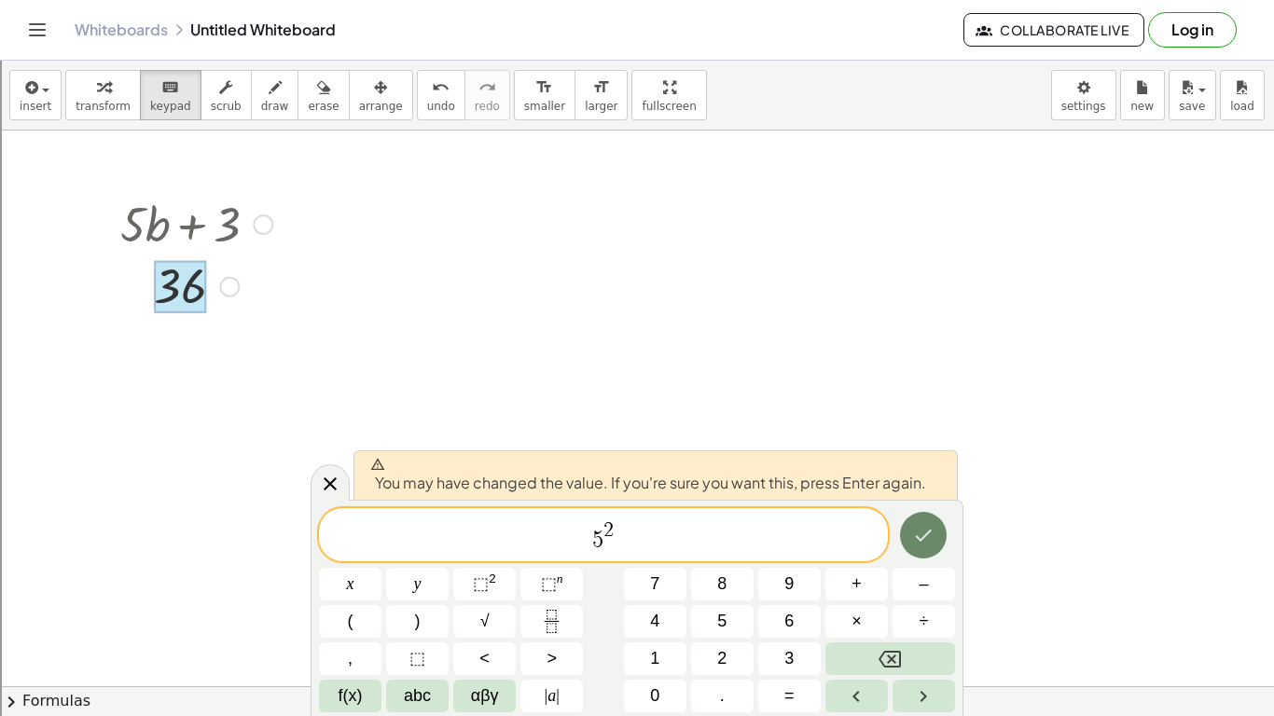
click at [921, 549] on button "Done" at bounding box center [923, 535] width 47 height 47
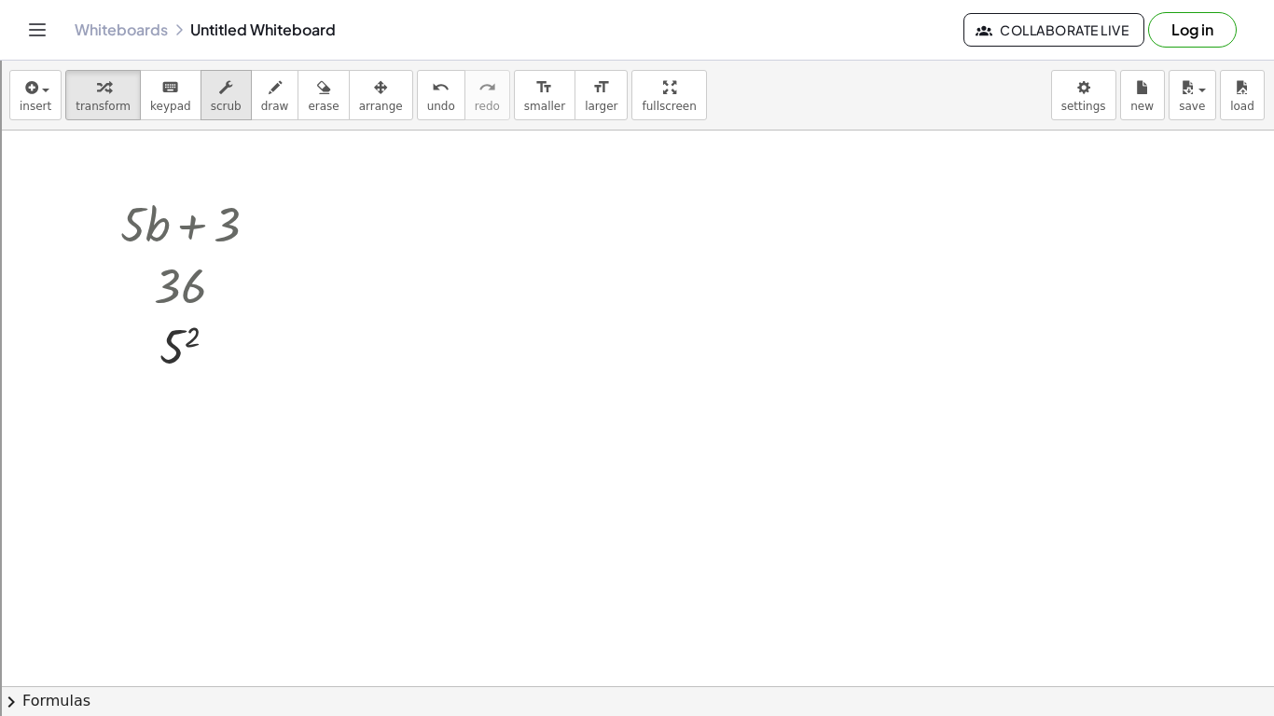
click at [212, 119] on button "scrub" at bounding box center [226, 95] width 51 height 50
drag, startPoint x: 229, startPoint y: 201, endPoint x: 222, endPoint y: 192, distance: 10.6
click at [222, 192] on div "▲" at bounding box center [226, 200] width 12 height 17
click at [265, 220] on div "Go back to this line Copy line as LaTeX Copy derivation as LaTeX" at bounding box center [263, 225] width 21 height 21
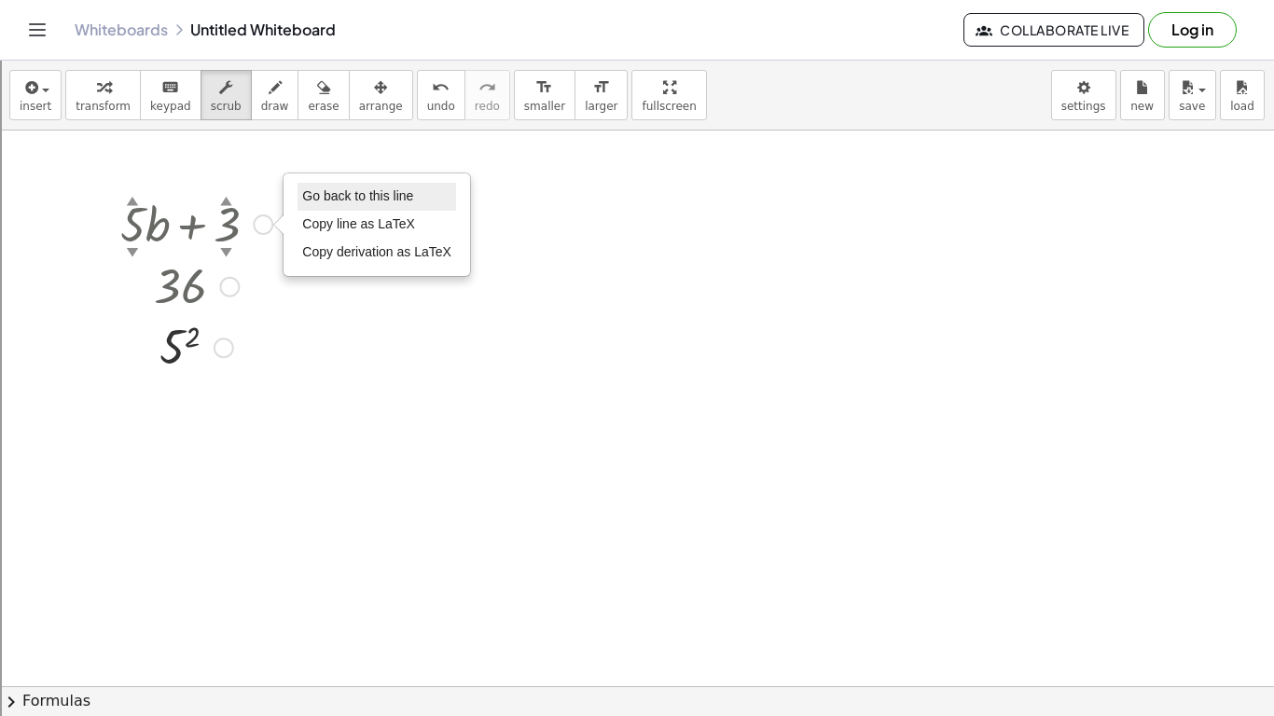
click at [317, 201] on span "Go back to this line" at bounding box center [357, 195] width 111 height 15
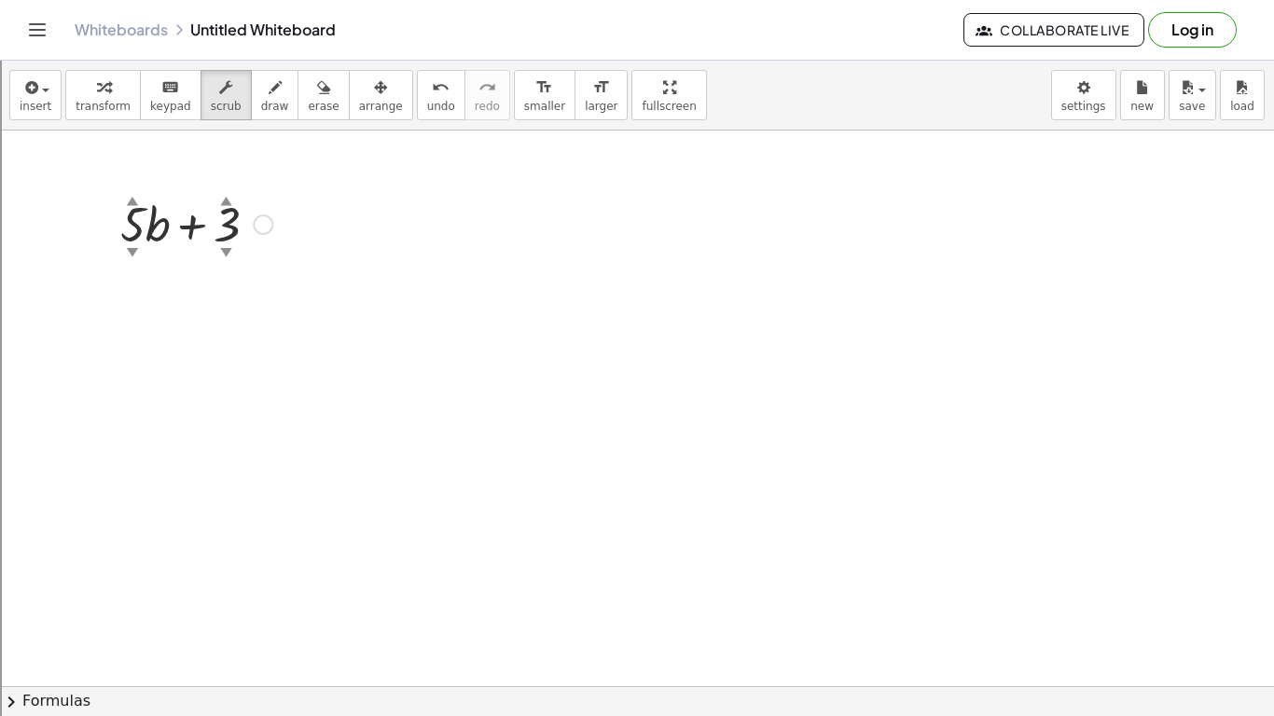
click at [225, 202] on div "▲" at bounding box center [226, 200] width 12 height 17
click at [228, 206] on div "▲" at bounding box center [226, 200] width 12 height 17
drag, startPoint x: 232, startPoint y: 227, endPoint x: 289, endPoint y: 163, distance: 85.2
click at [289, 163] on div "+ · 5 ▲ ▼ · b + 5.94 ▲ ▼ Go back to this line Copy line as LaTeX Copy derivatio…" at bounding box center [637, 687] width 1274 height 1112
click at [294, 226] on div "Go back to this line Copy line as LaTeX Copy derivation as LaTeX" at bounding box center [292, 225] width 21 height 21
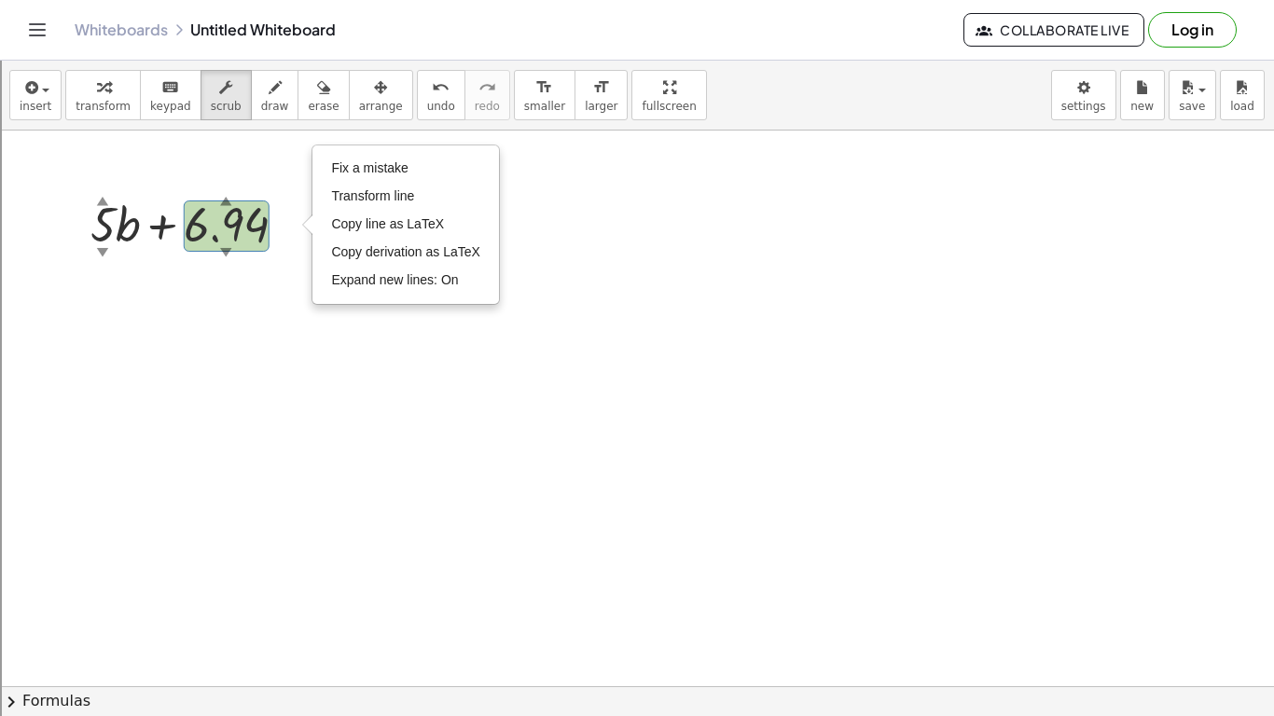
click at [276, 311] on div at bounding box center [637, 687] width 1274 height 1112
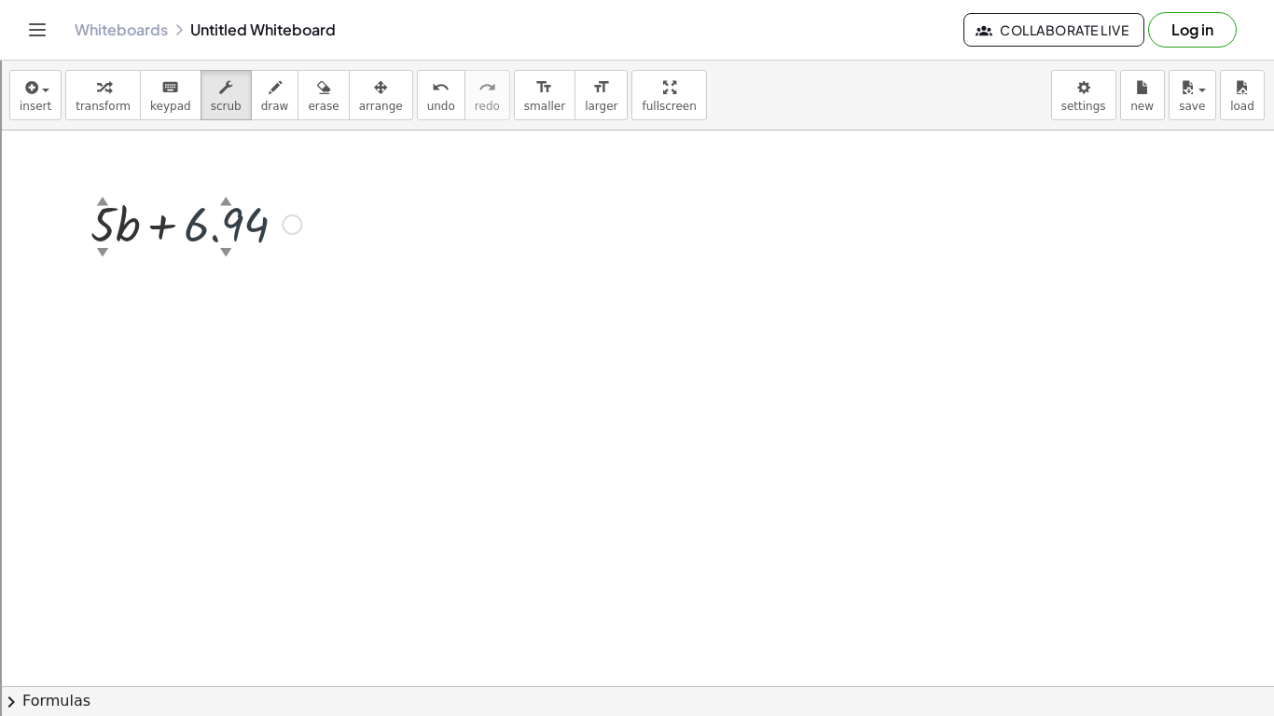
click at [227, 261] on div "+ · 5 ▲ ▼ · b + 6.94 ▲ ▼ Fix a mistake Transform line Copy line as LaTeX Copy d…" at bounding box center [637, 687] width 1274 height 1112
click at [226, 248] on div "▼" at bounding box center [226, 251] width 12 height 17
click at [249, 205] on div at bounding box center [195, 222] width 229 height 63
click at [308, 104] on span "erase" at bounding box center [323, 106] width 31 height 13
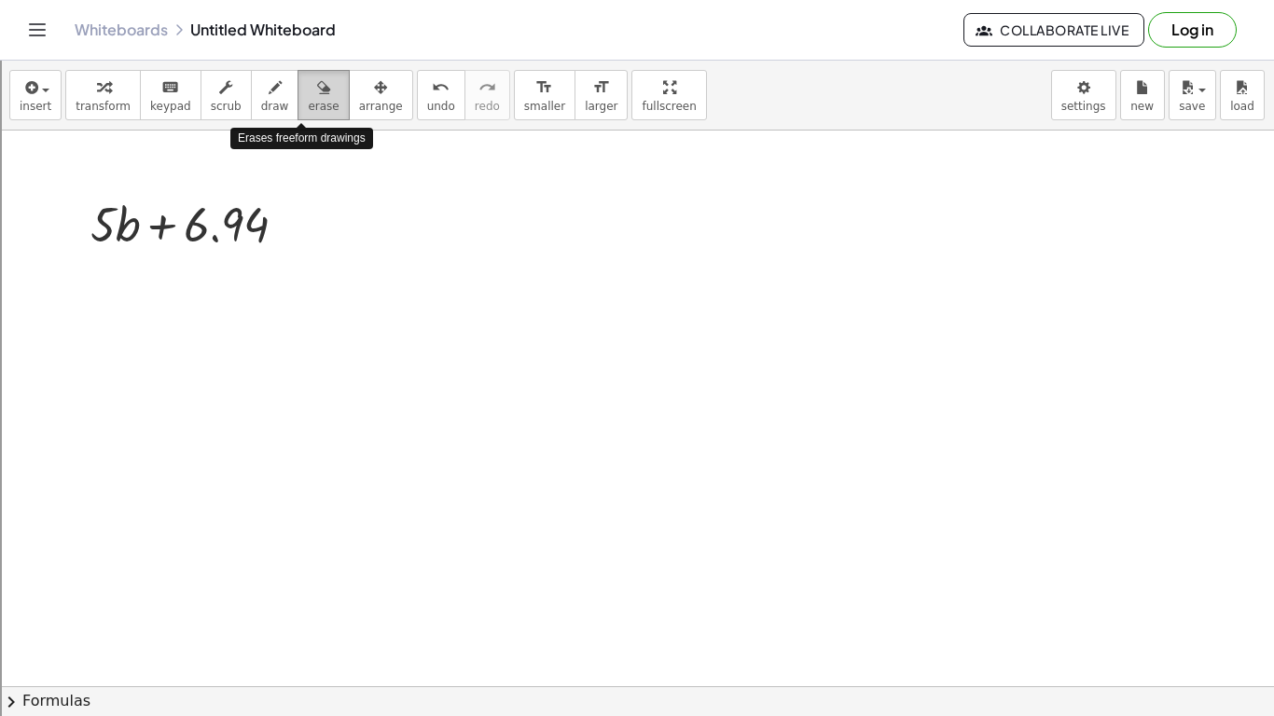
click at [308, 106] on span "erase" at bounding box center [323, 106] width 31 height 13
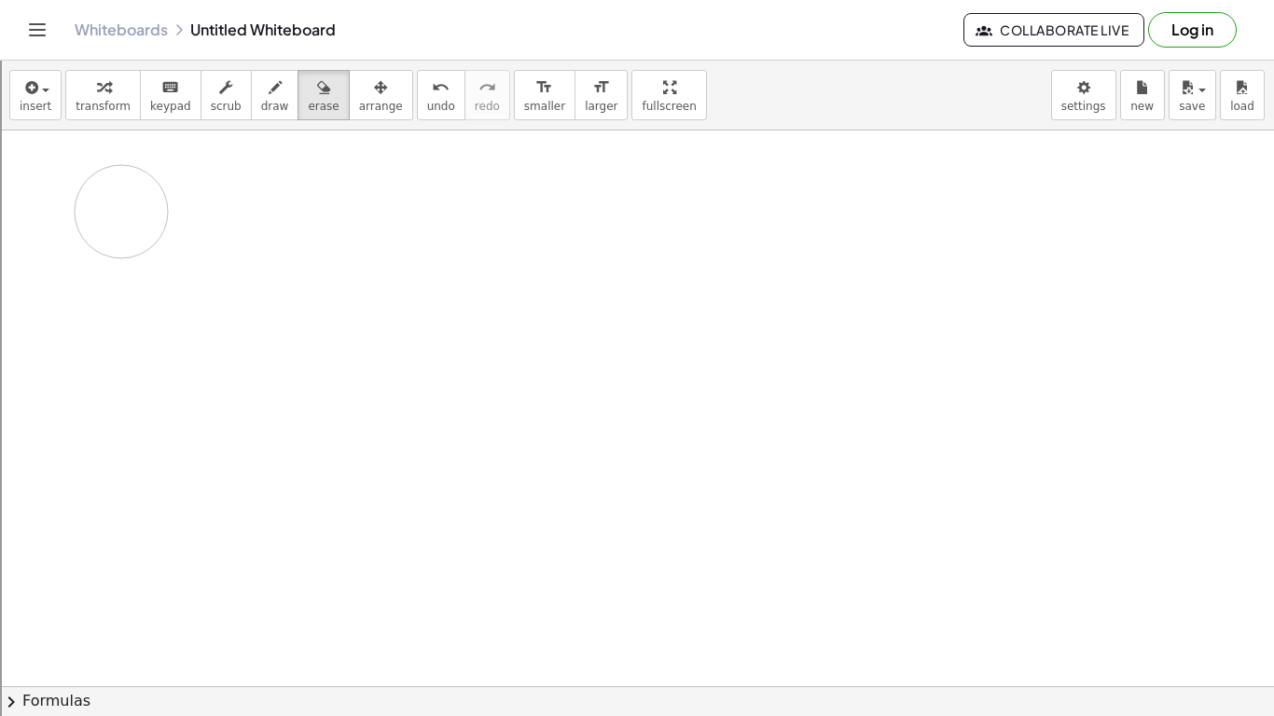
drag, startPoint x: 332, startPoint y: 252, endPoint x: 96, endPoint y: 222, distance: 237.9
click at [96, 222] on div at bounding box center [637, 687] width 1274 height 1112
drag, startPoint x: 116, startPoint y: 227, endPoint x: 382, endPoint y: 235, distance: 266.0
click at [382, 235] on div at bounding box center [637, 687] width 1274 height 1112
drag, startPoint x: 382, startPoint y: 235, endPoint x: 56, endPoint y: 236, distance: 325.6
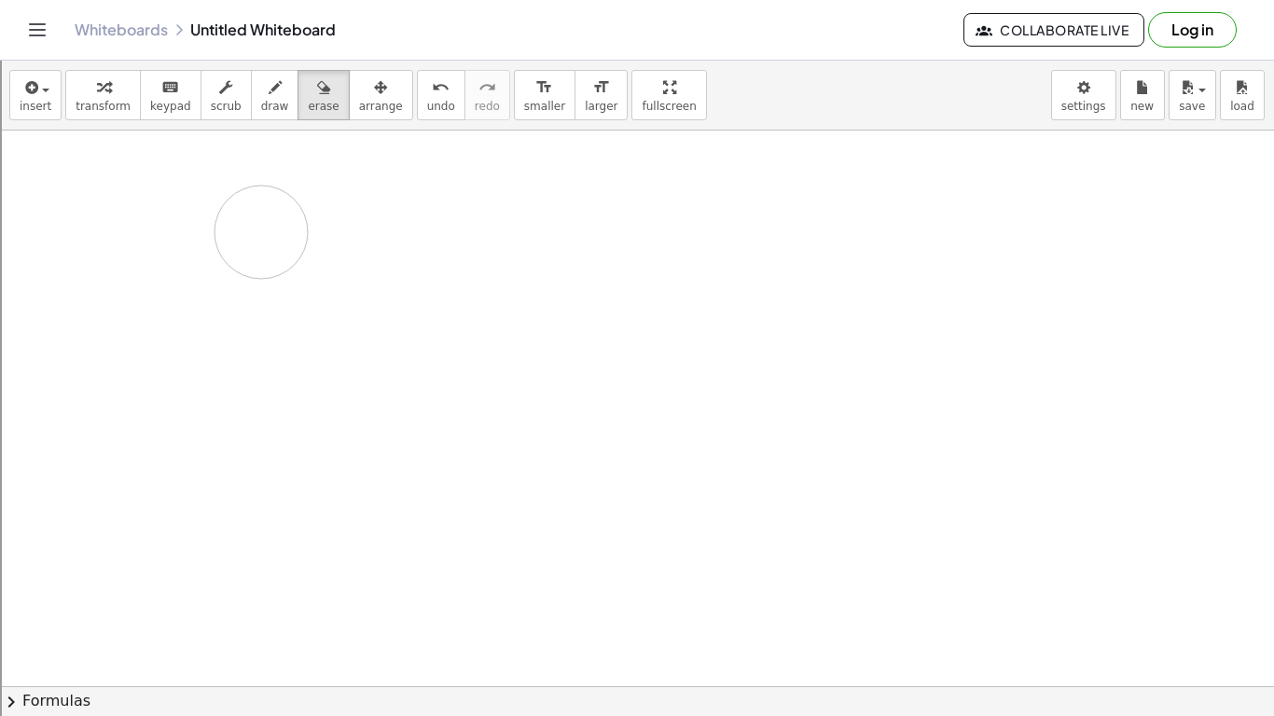
click at [56, 236] on div at bounding box center [637, 687] width 1274 height 1112
click at [432, 96] on icon "undo" at bounding box center [441, 87] width 18 height 22
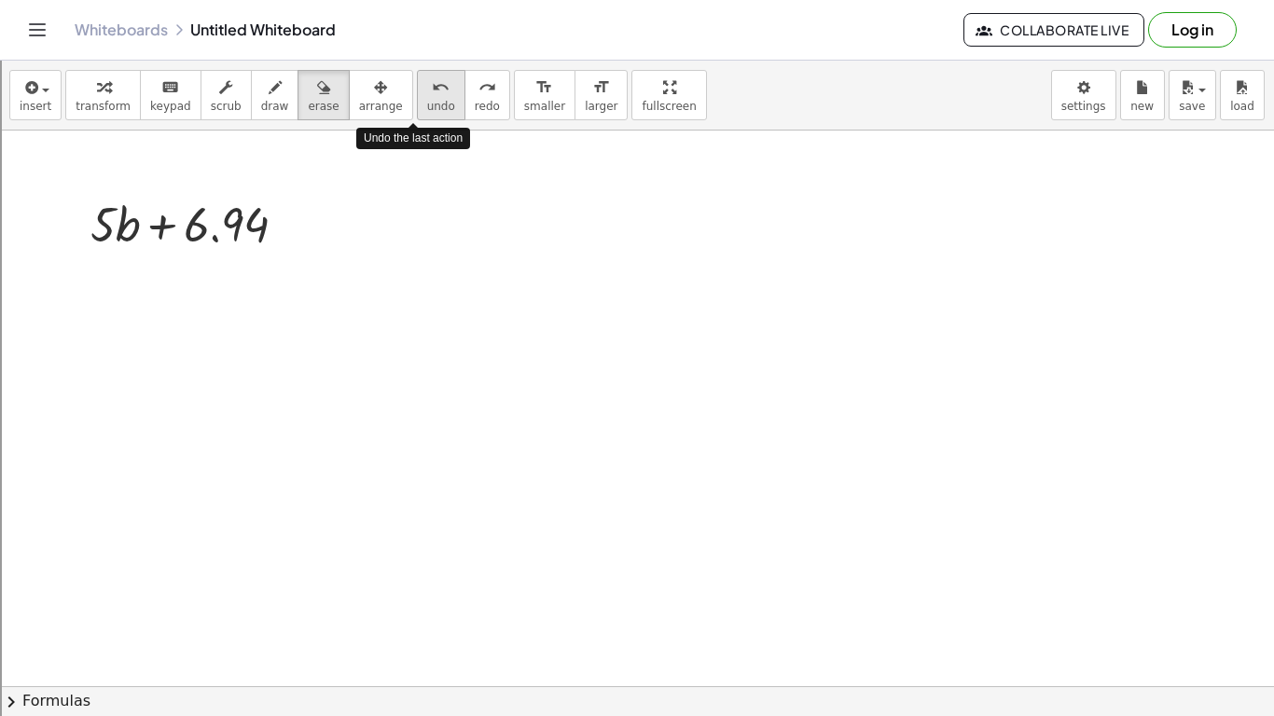
click at [432, 96] on icon "undo" at bounding box center [441, 87] width 18 height 22
click at [642, 96] on div "button" at bounding box center [669, 87] width 54 height 22
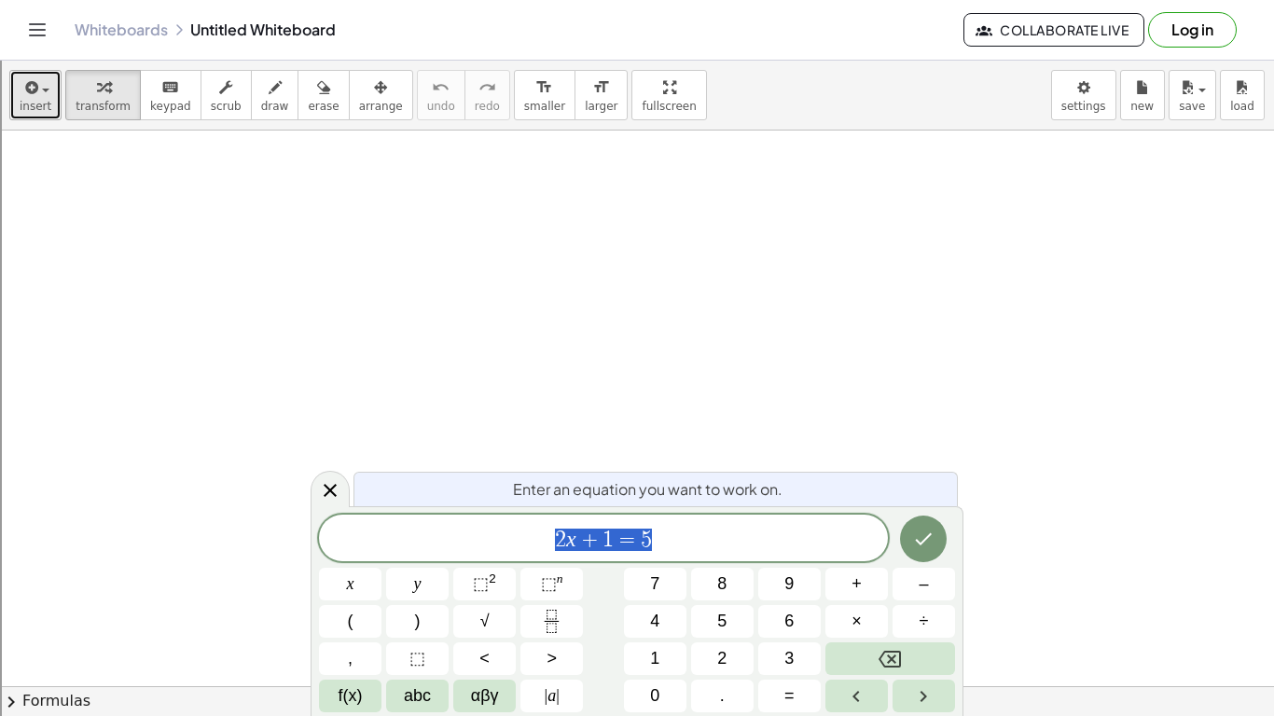
click at [33, 85] on icon "button" at bounding box center [29, 87] width 17 height 22
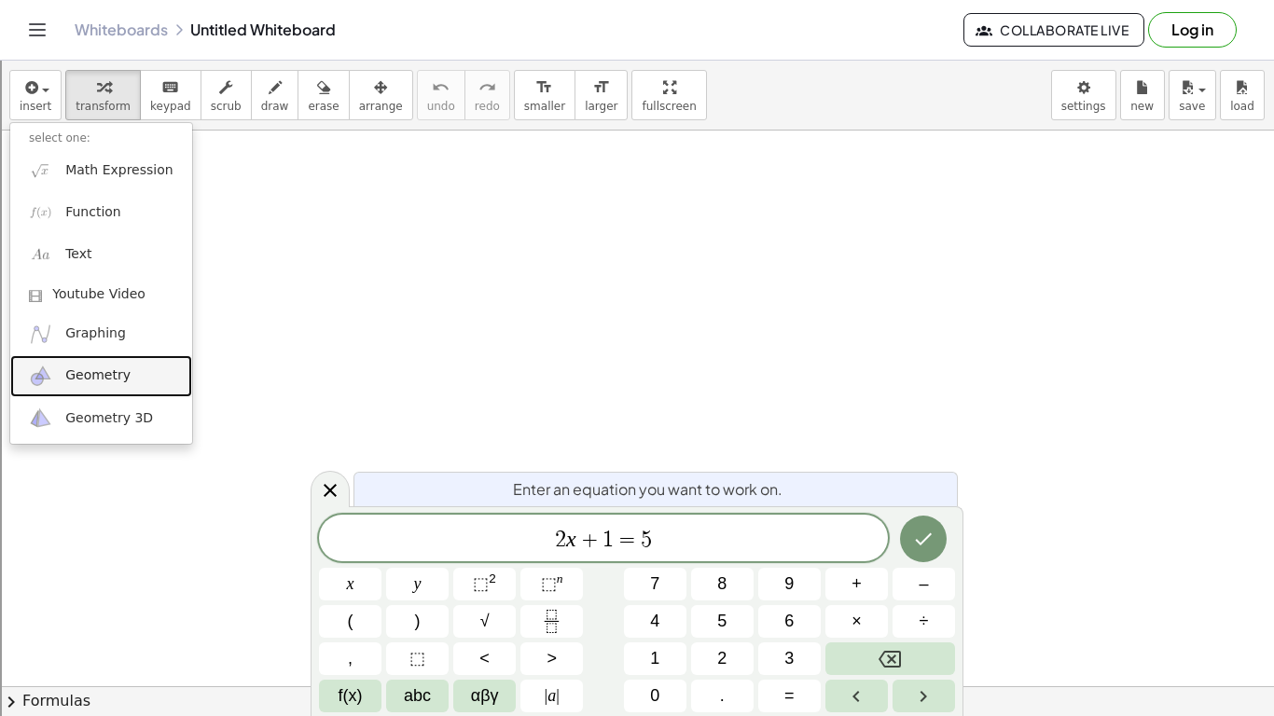
click at [120, 372] on span "Geometry" at bounding box center [97, 376] width 65 height 19
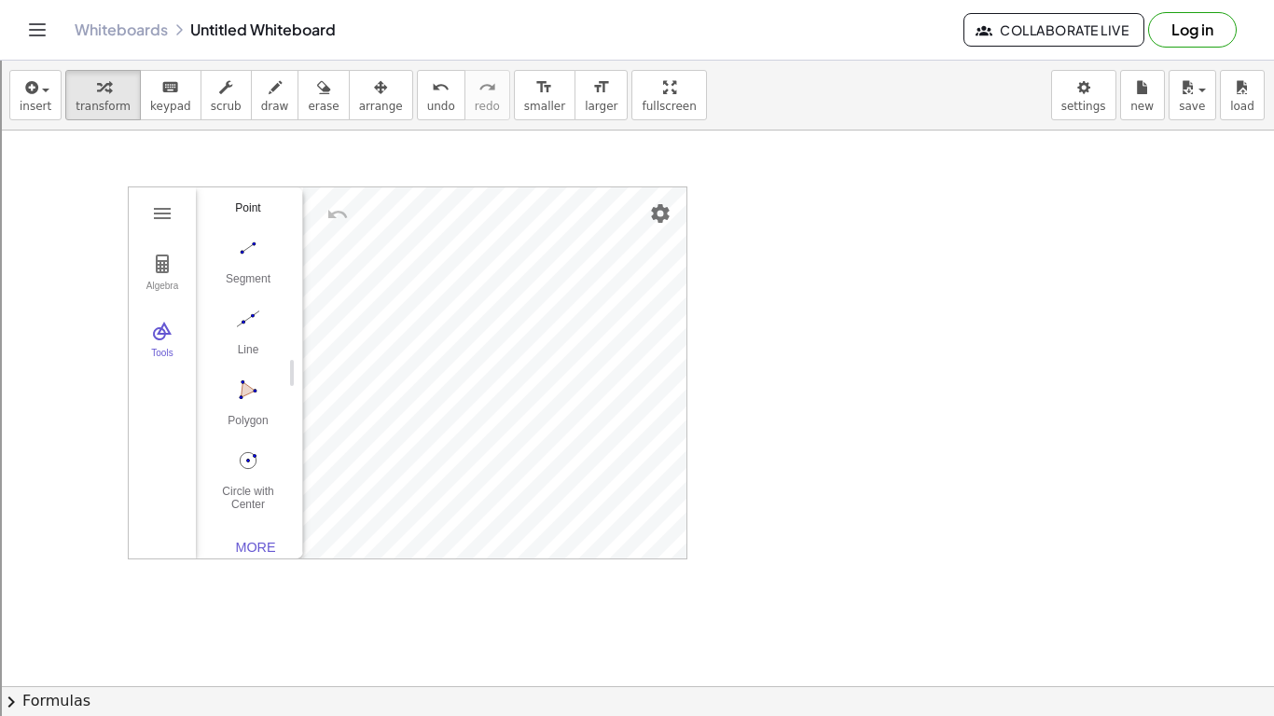
scroll to position [183, 0]
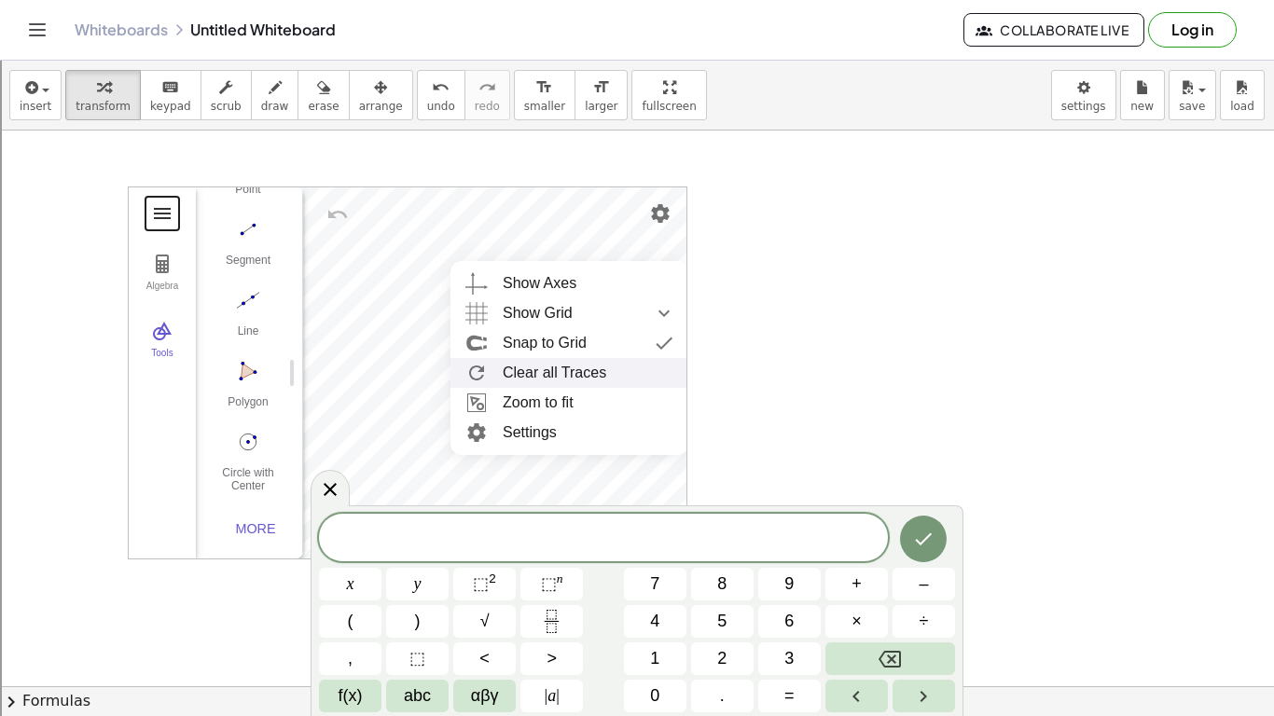
click at [146, 202] on button "Geometry" at bounding box center [163, 214] width 34 height 34
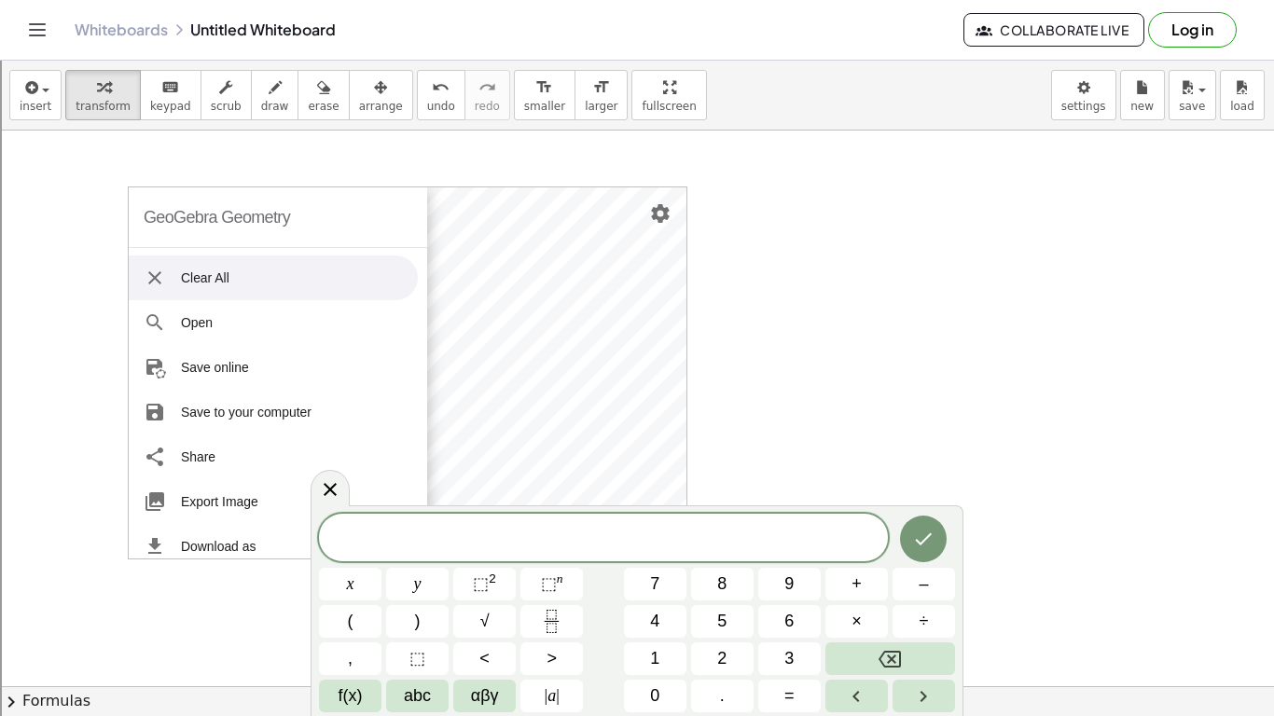
click at [226, 299] on li "Clear All" at bounding box center [273, 278] width 289 height 45
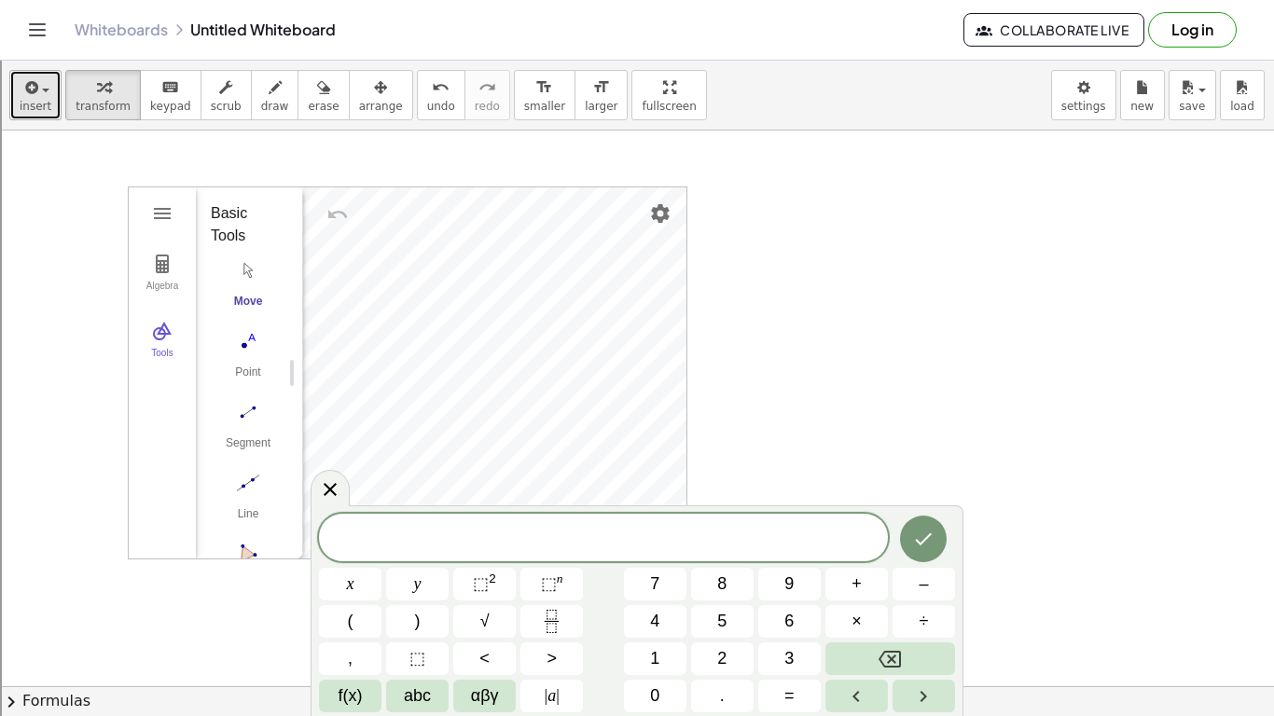
click at [39, 80] on div "button" at bounding box center [36, 87] width 32 height 22
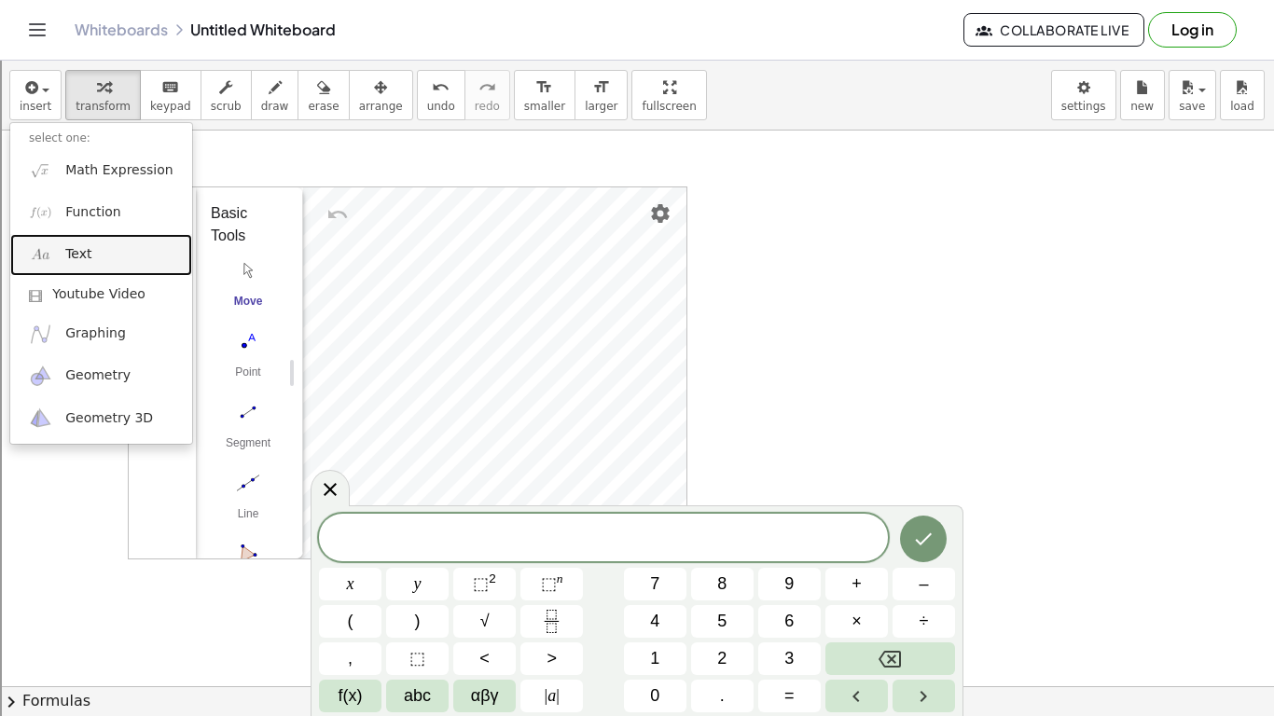
click at [116, 269] on link "Text" at bounding box center [101, 255] width 182 height 42
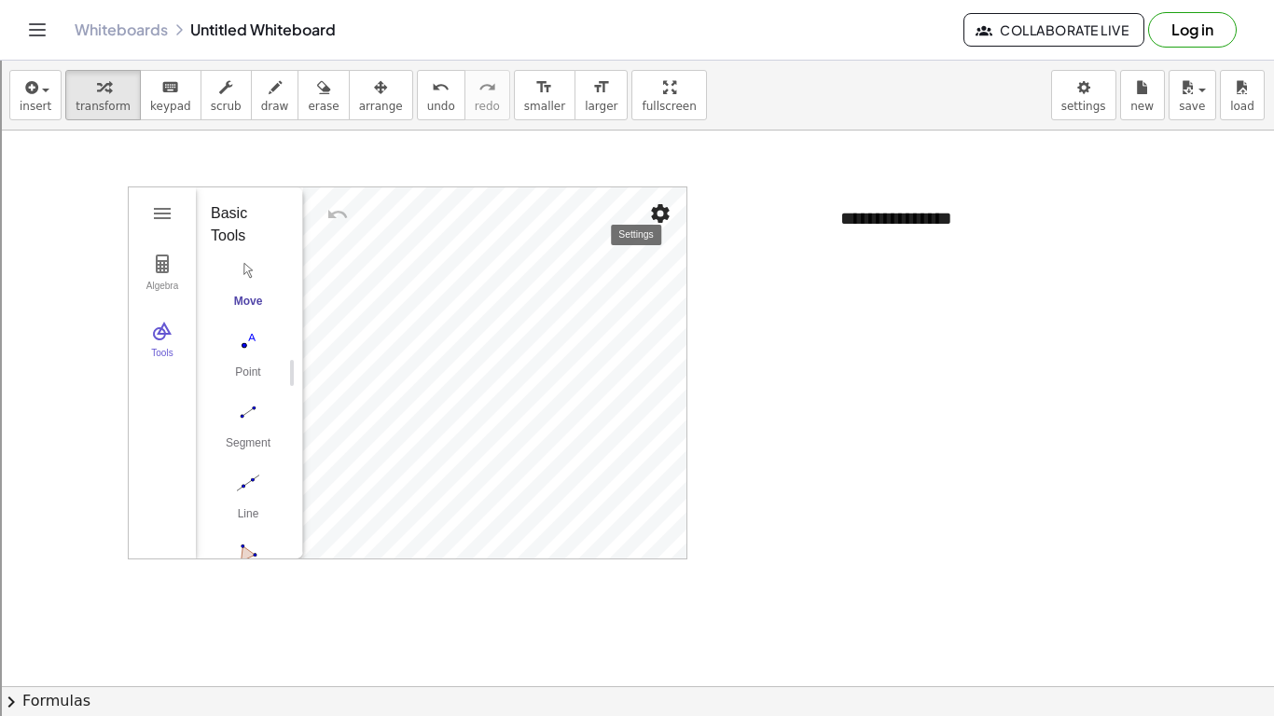
click at [664, 208] on img "Settings" at bounding box center [660, 213] width 22 height 22
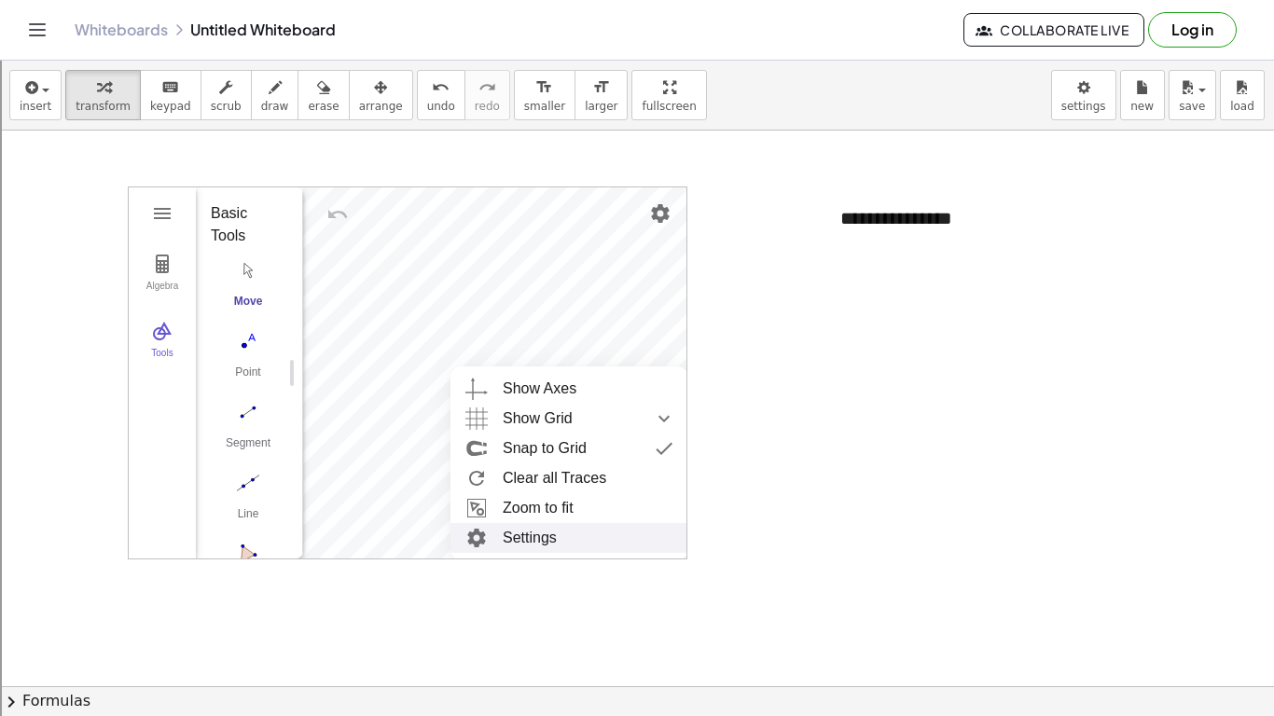
click at [529, 539] on li "Settings" at bounding box center [570, 538] width 238 height 30
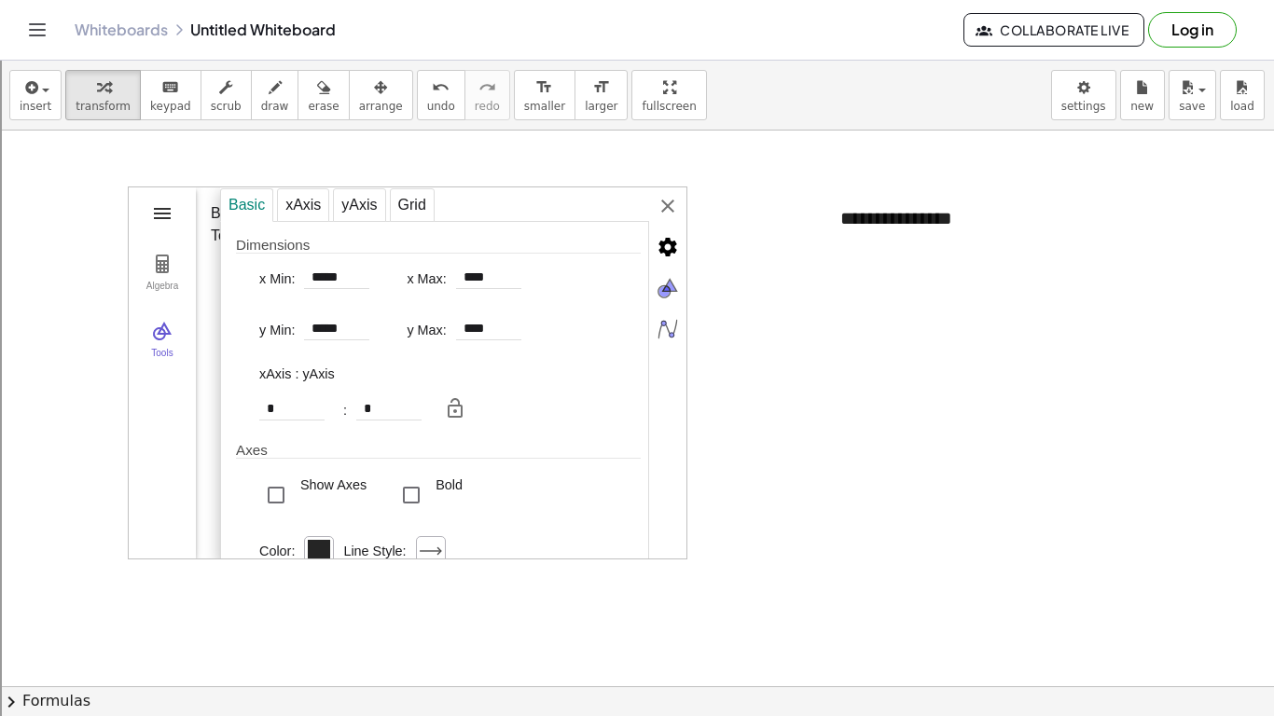
click at [161, 202] on img "Geometry" at bounding box center [162, 213] width 22 height 22
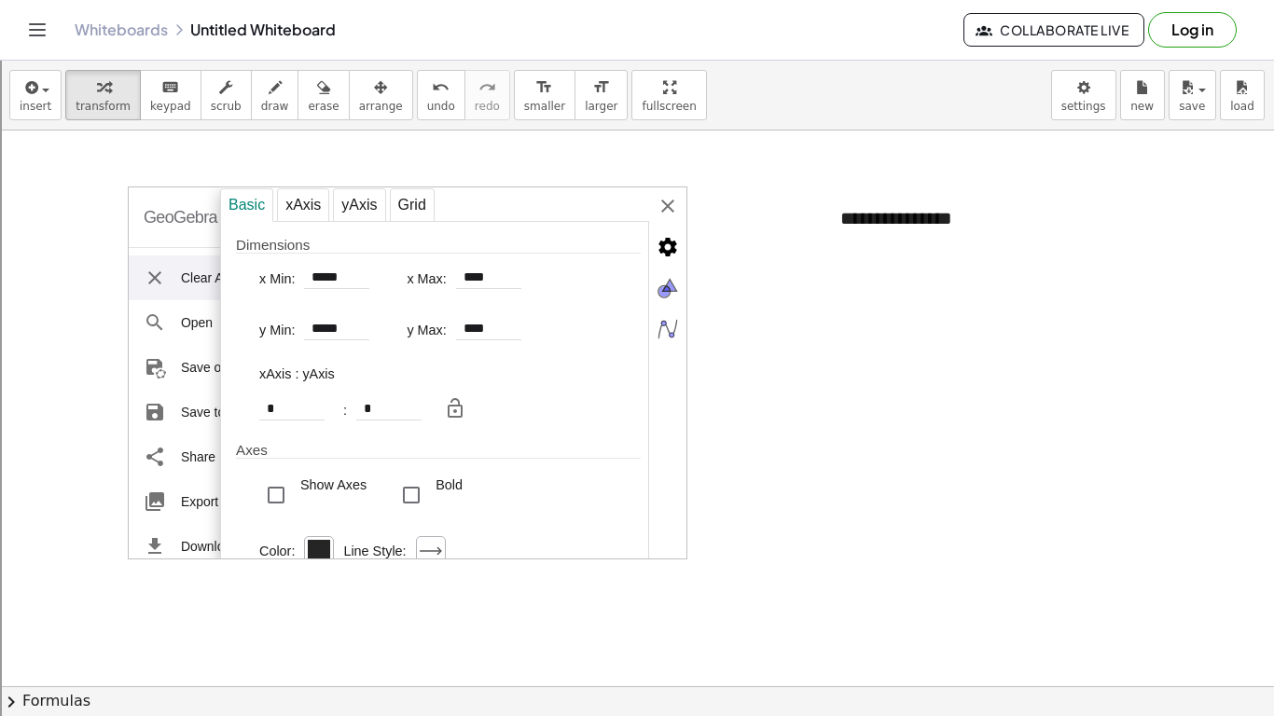
drag, startPoint x: 82, startPoint y: 163, endPoint x: 623, endPoint y: 520, distance: 647.9
click at [675, 216] on img "Geometry" at bounding box center [667, 206] width 37 height 37
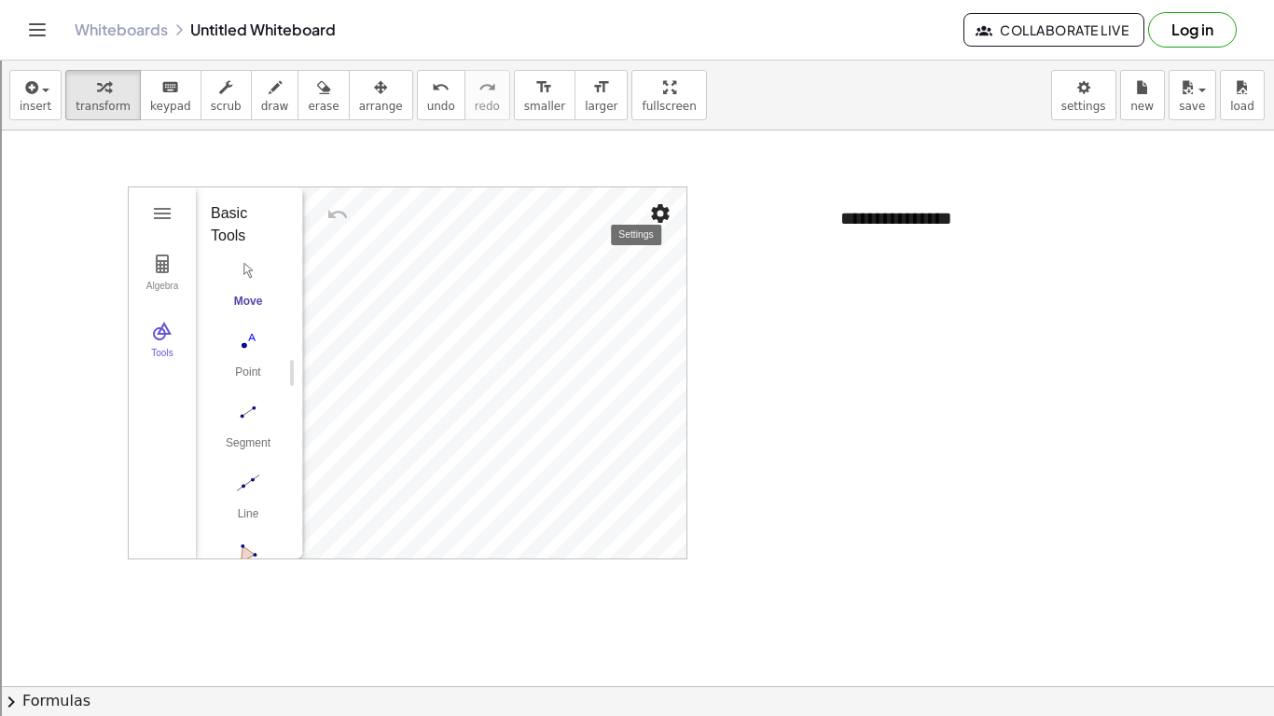
click at [669, 213] on img "Settings" at bounding box center [660, 213] width 22 height 22
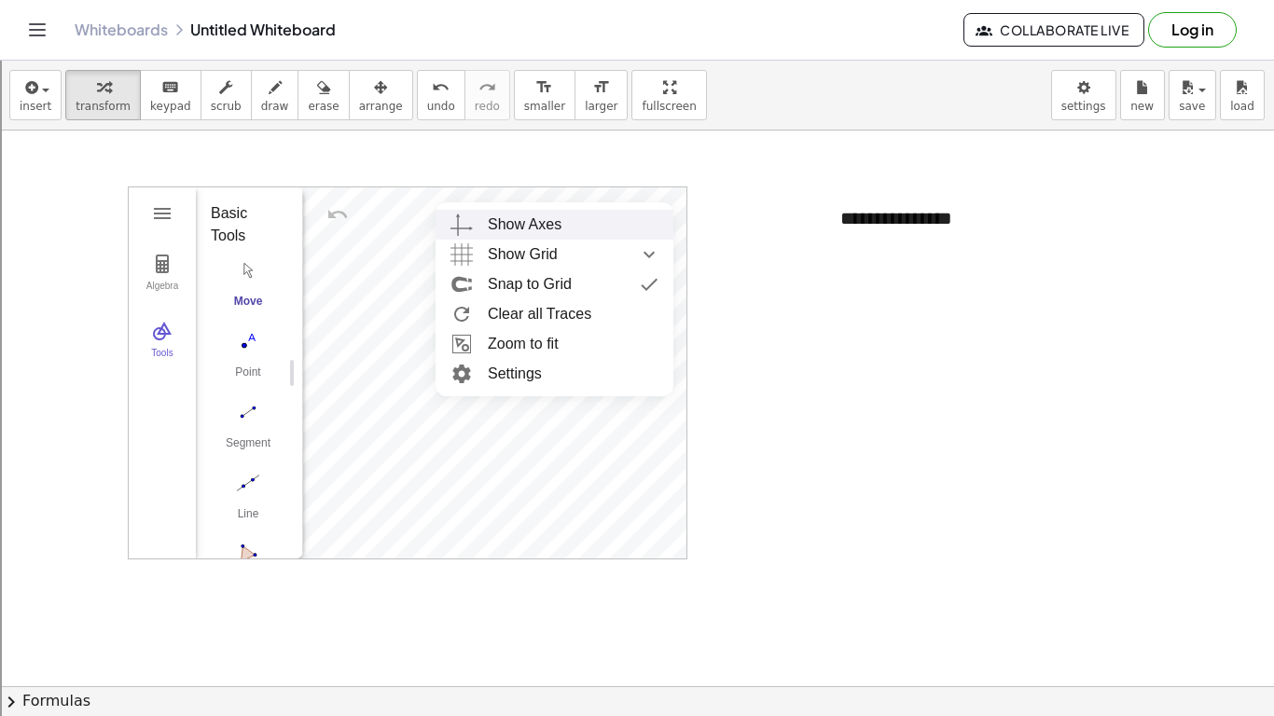
click at [669, 213] on li "Show Axes" at bounding box center [555, 225] width 238 height 30
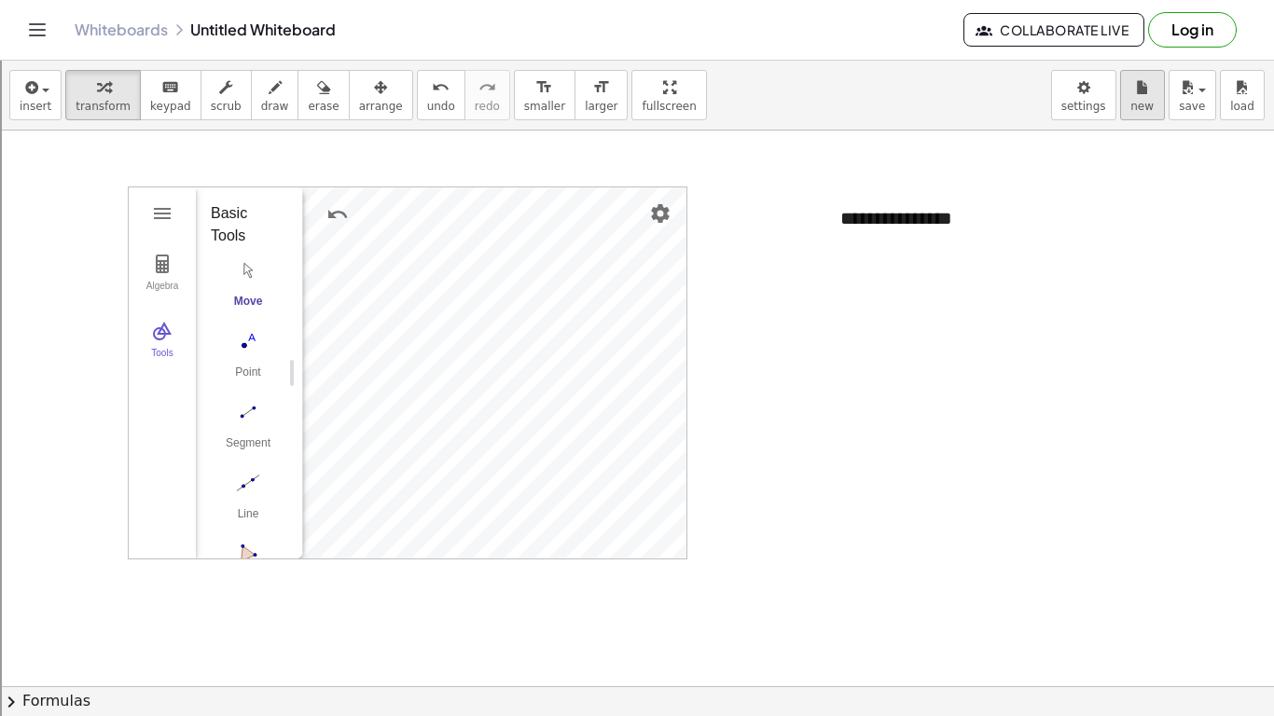
click at [1160, 100] on button "new" at bounding box center [1142, 95] width 45 height 50
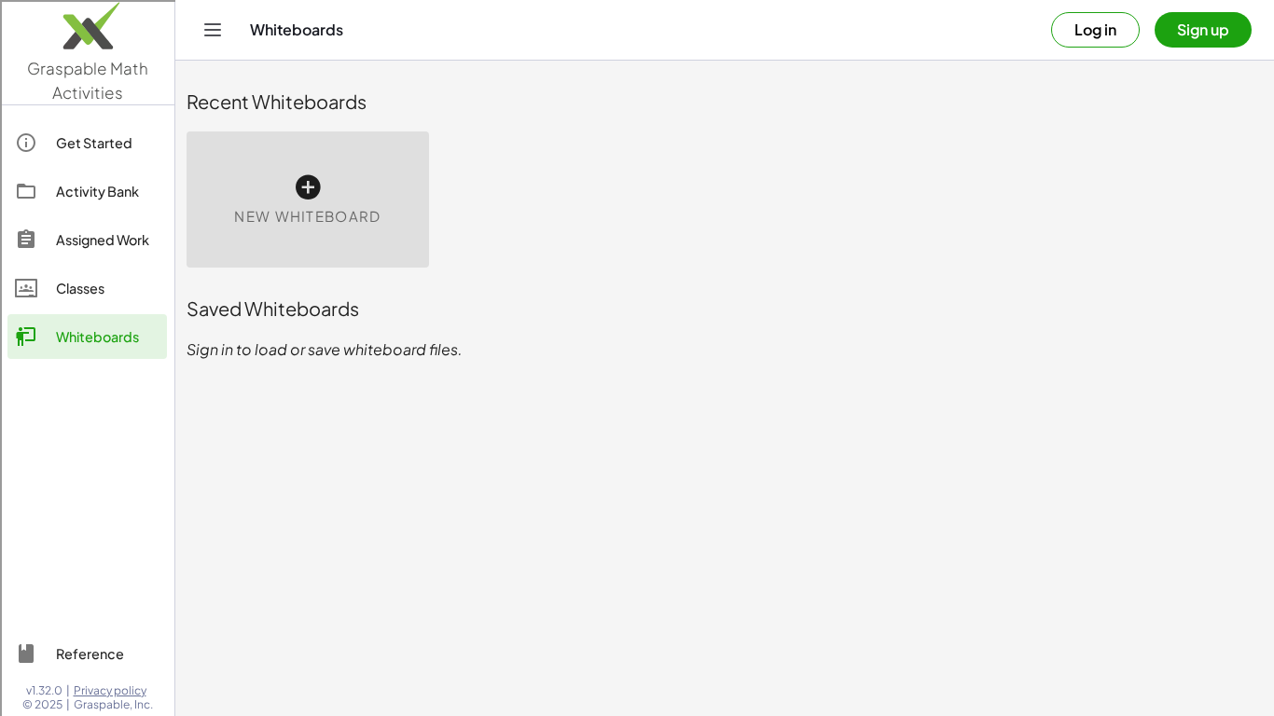
click at [94, 290] on div "Classes" at bounding box center [108, 288] width 104 height 22
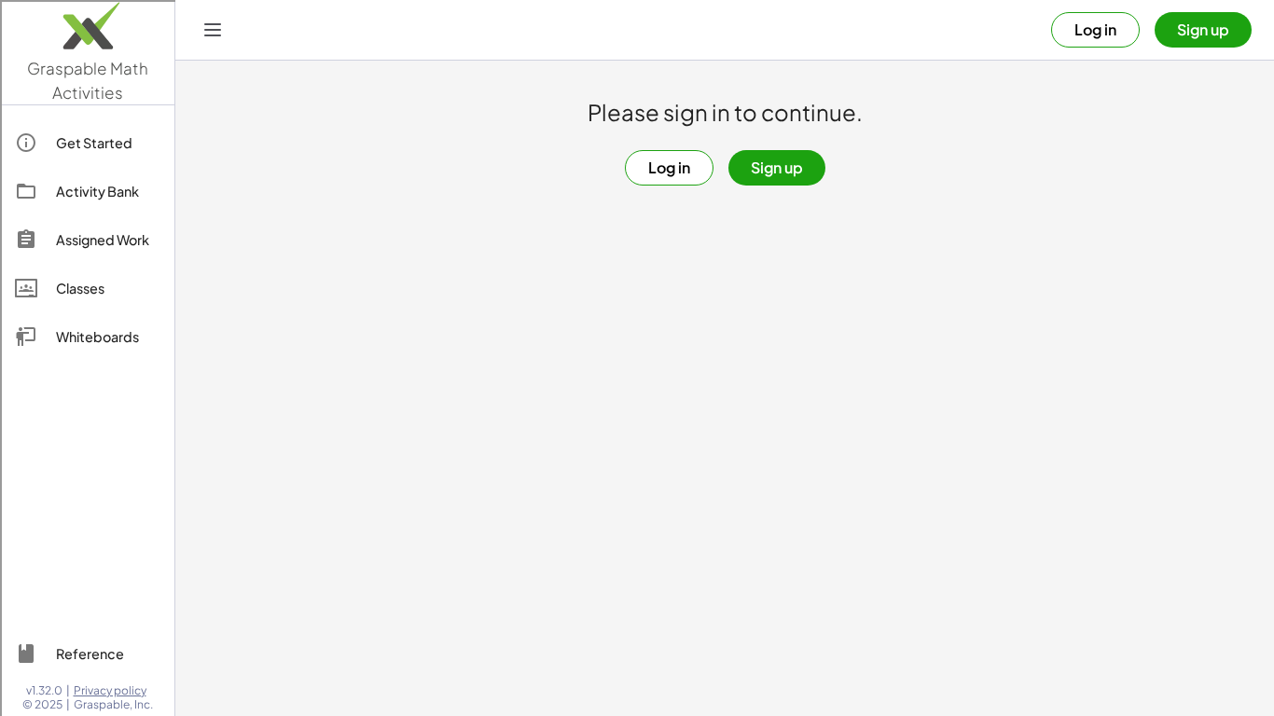
click at [90, 247] on div "Assigned Work" at bounding box center [108, 240] width 104 height 22
click at [72, 148] on div "Get Started" at bounding box center [108, 143] width 104 height 22
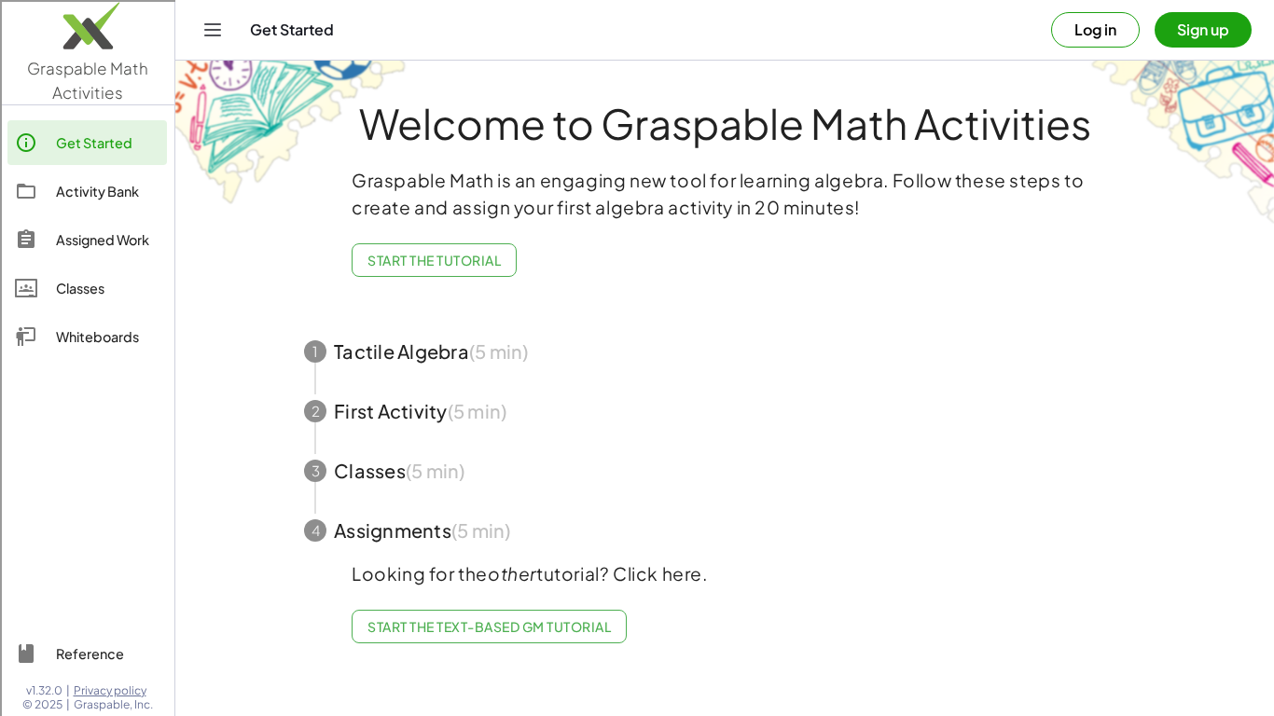
click at [445, 520] on span "button" at bounding box center [725, 531] width 886 height 60
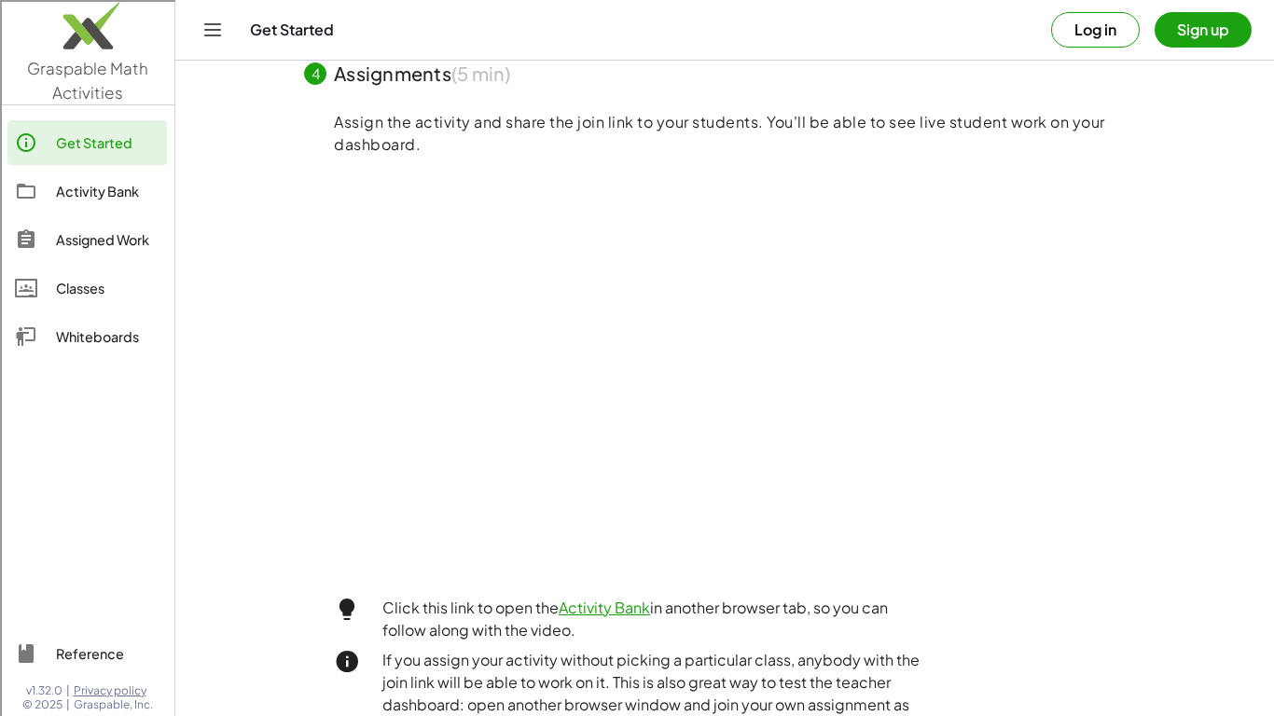
scroll to position [388, 0]
click at [61, 327] on div "Whiteboards" at bounding box center [108, 337] width 104 height 22
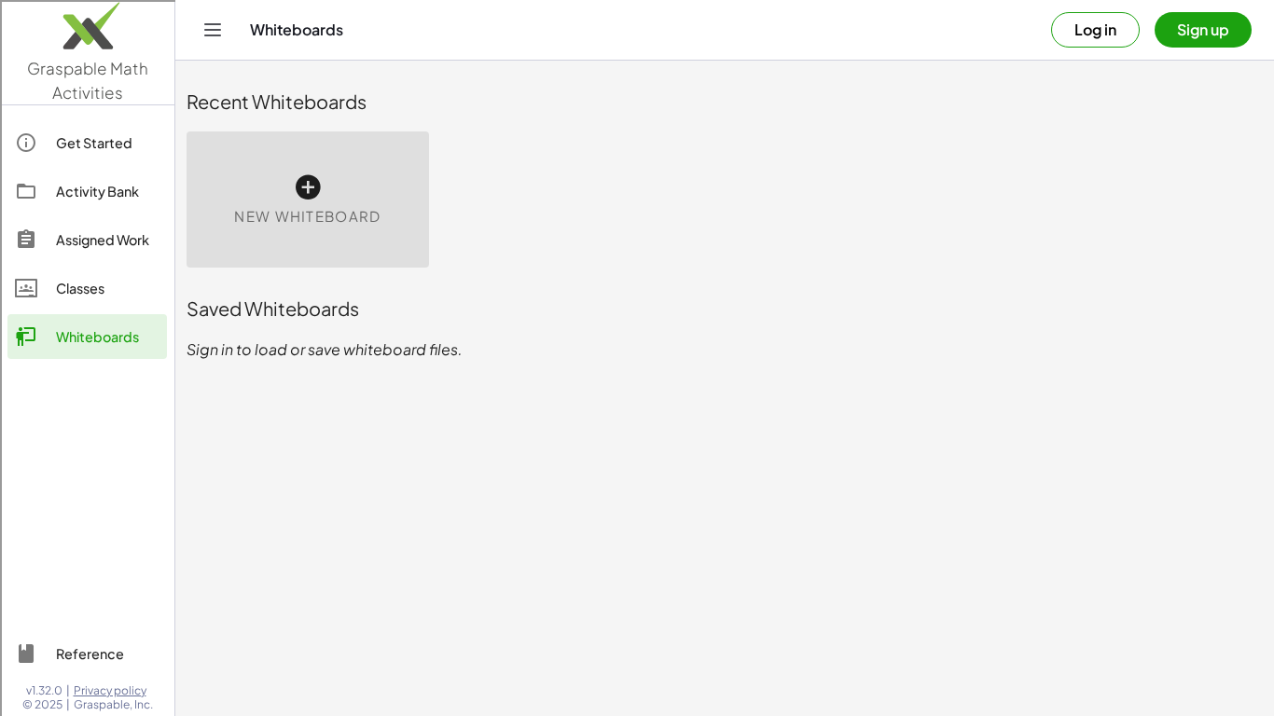
click at [256, 188] on div "New Whiteboard" at bounding box center [308, 200] width 243 height 136
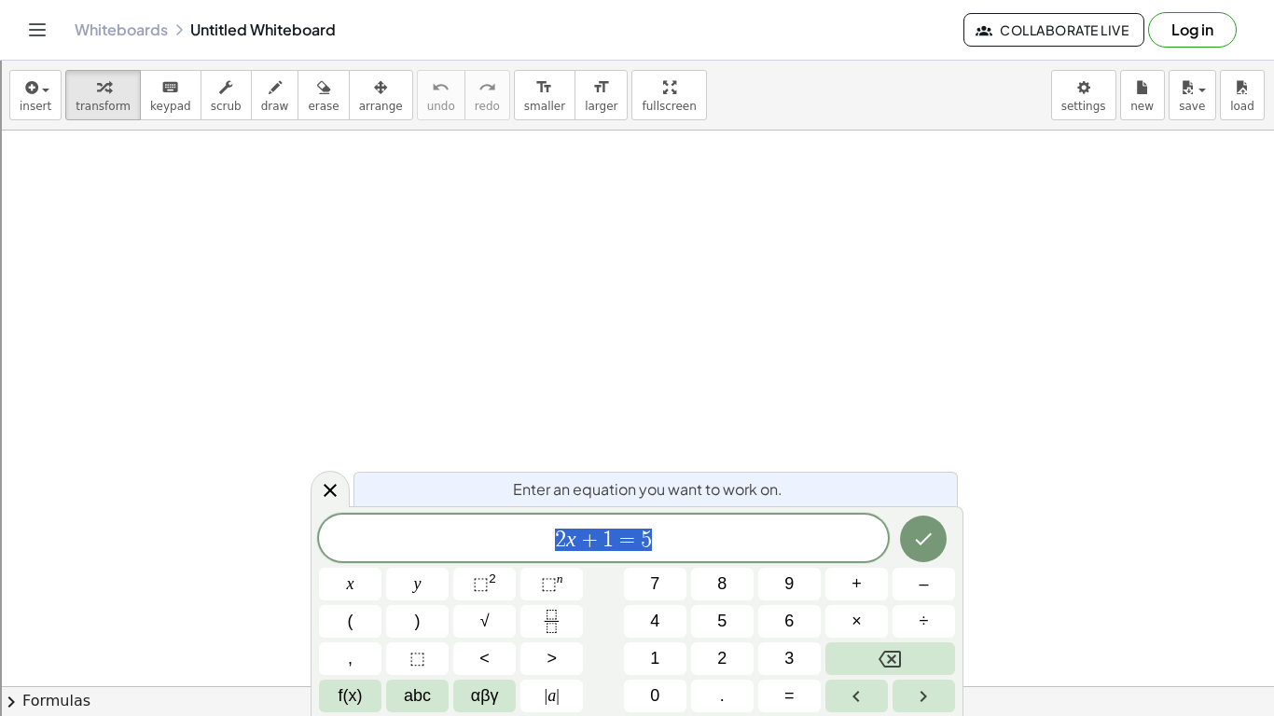
scroll to position [1, 0]
click at [417, 558] on span "abc" at bounding box center [417, 696] width 27 height 25
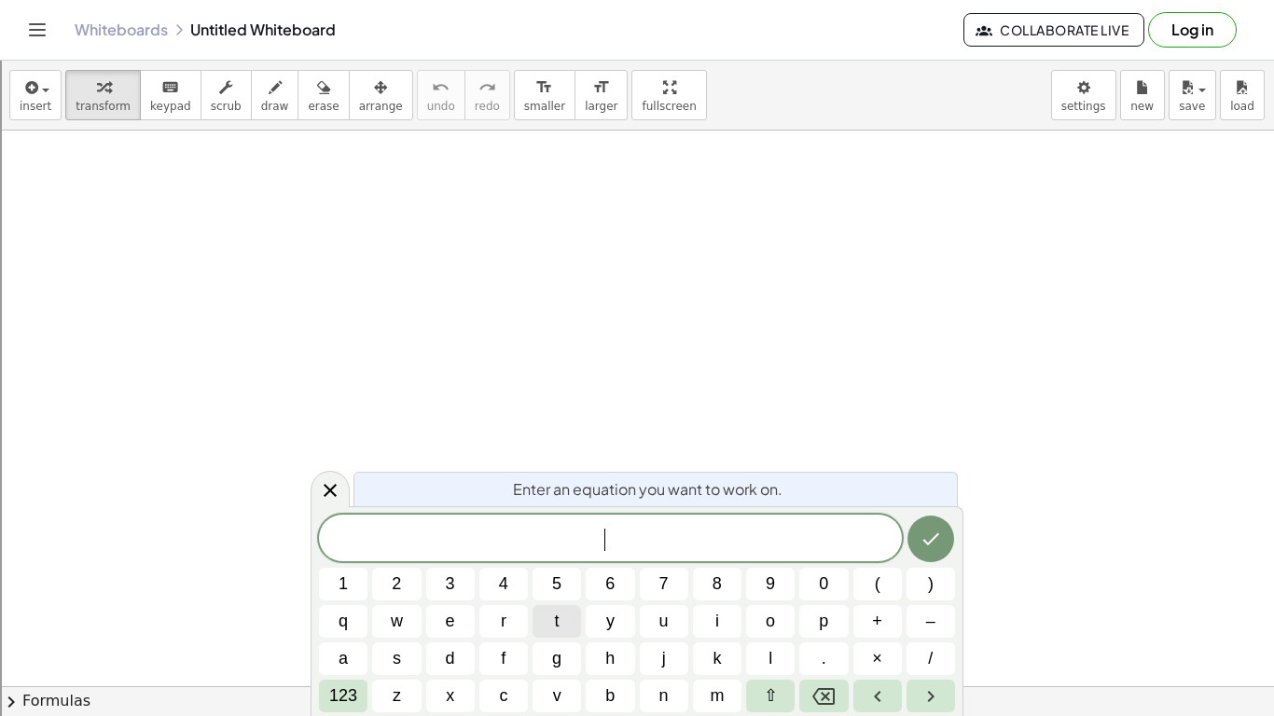
click at [546, 558] on button "t" at bounding box center [557, 621] width 49 height 33
click at [936, 533] on icon "Done" at bounding box center [931, 539] width 22 height 22
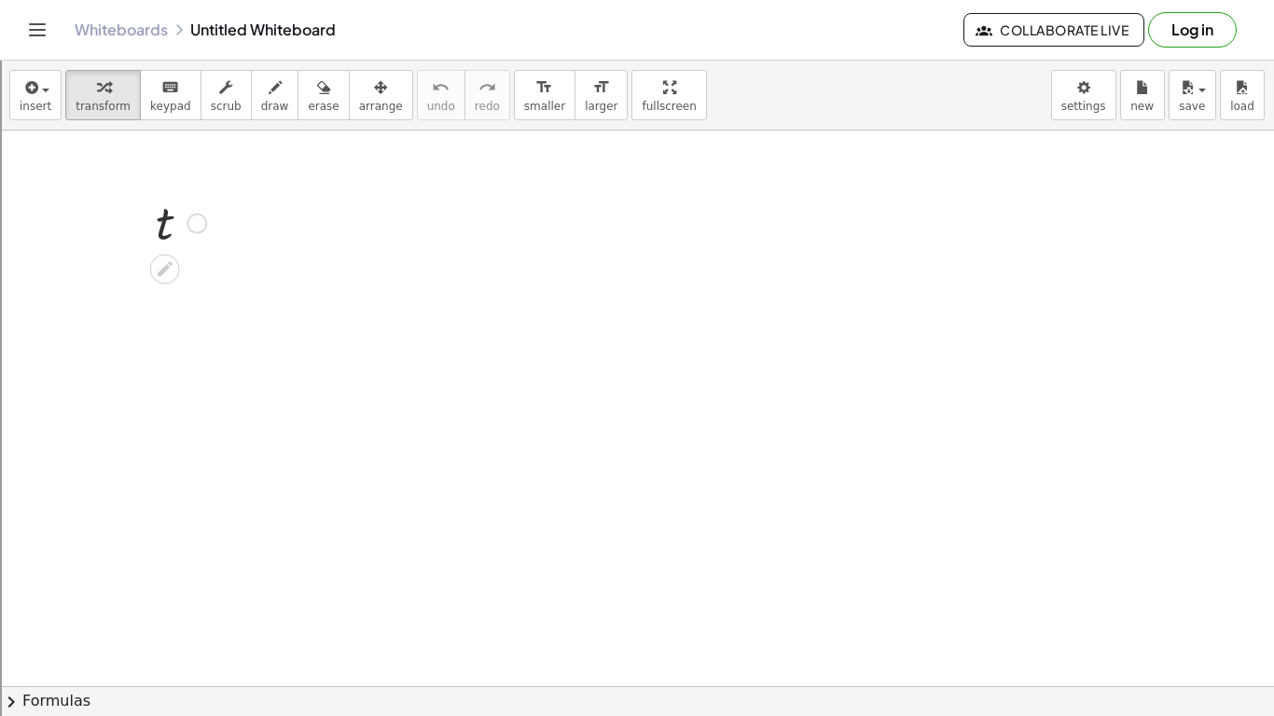
click at [180, 235] on div at bounding box center [180, 222] width 69 height 62
click at [163, 234] on div at bounding box center [180, 222] width 69 height 62
click at [202, 223] on div at bounding box center [197, 224] width 21 height 21
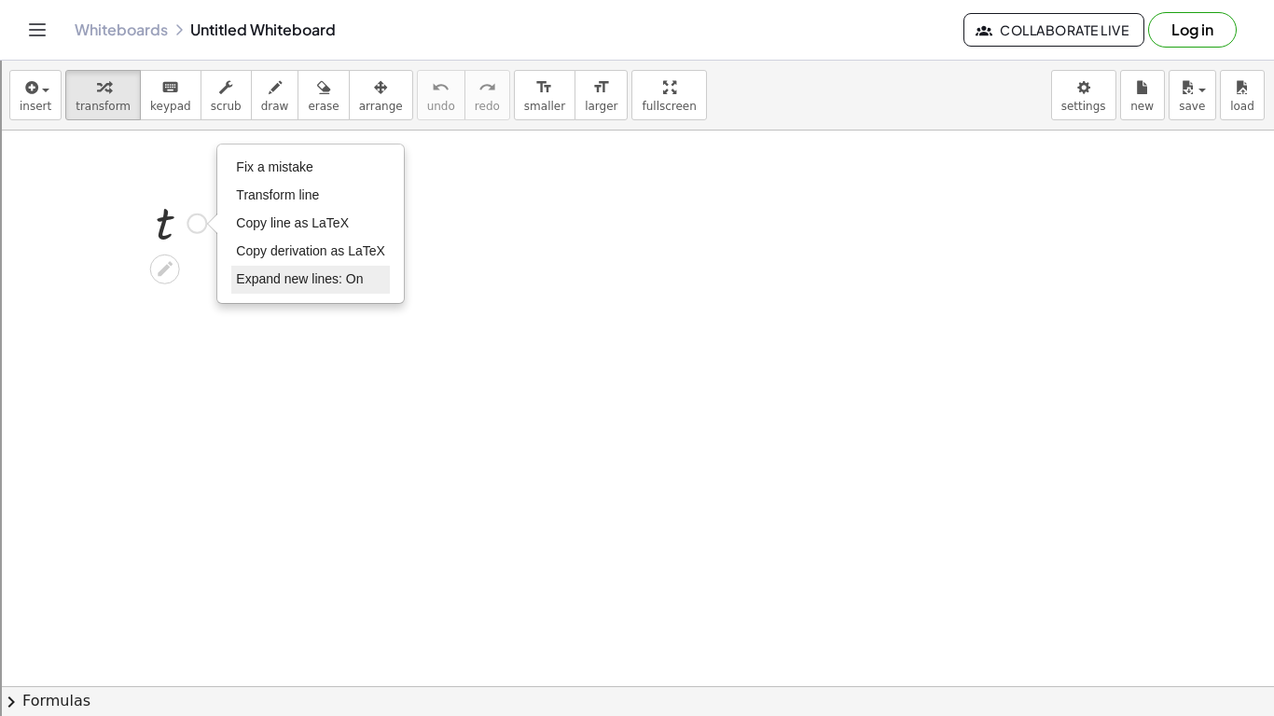
click at [308, 289] on li "Expand new lines: On" at bounding box center [310, 280] width 159 height 28
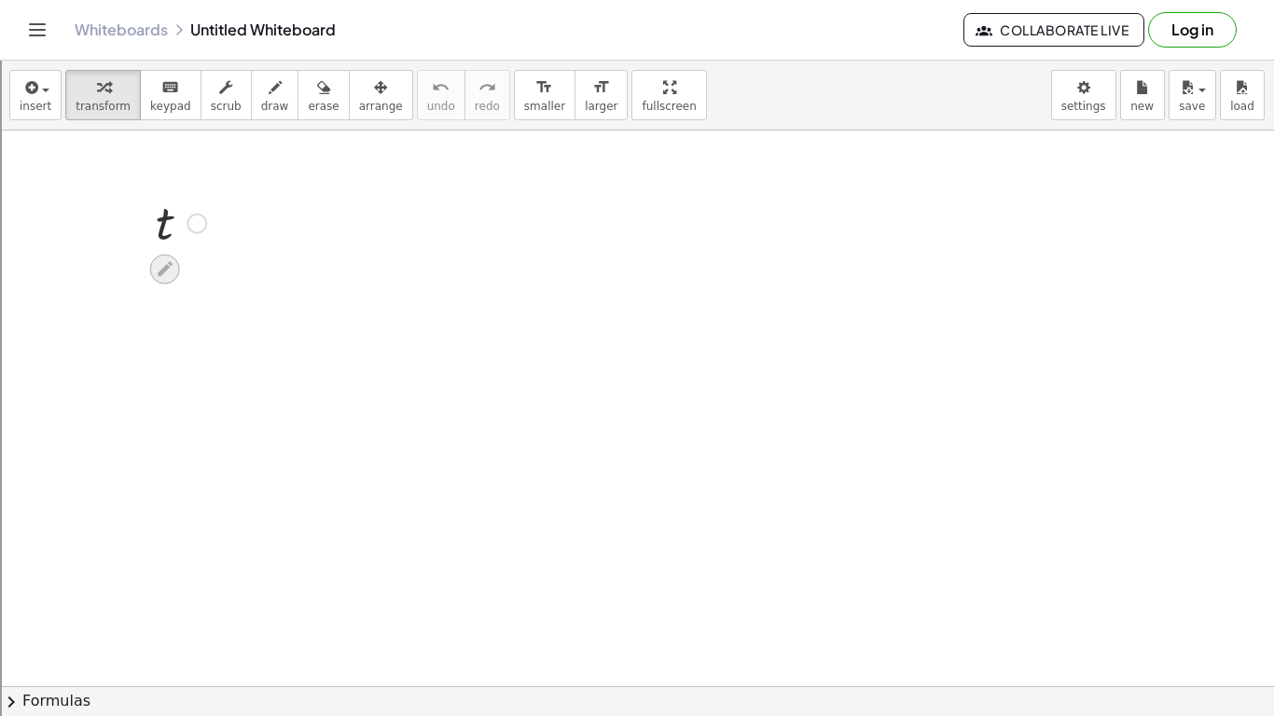
click at [150, 275] on div at bounding box center [165, 270] width 30 height 30
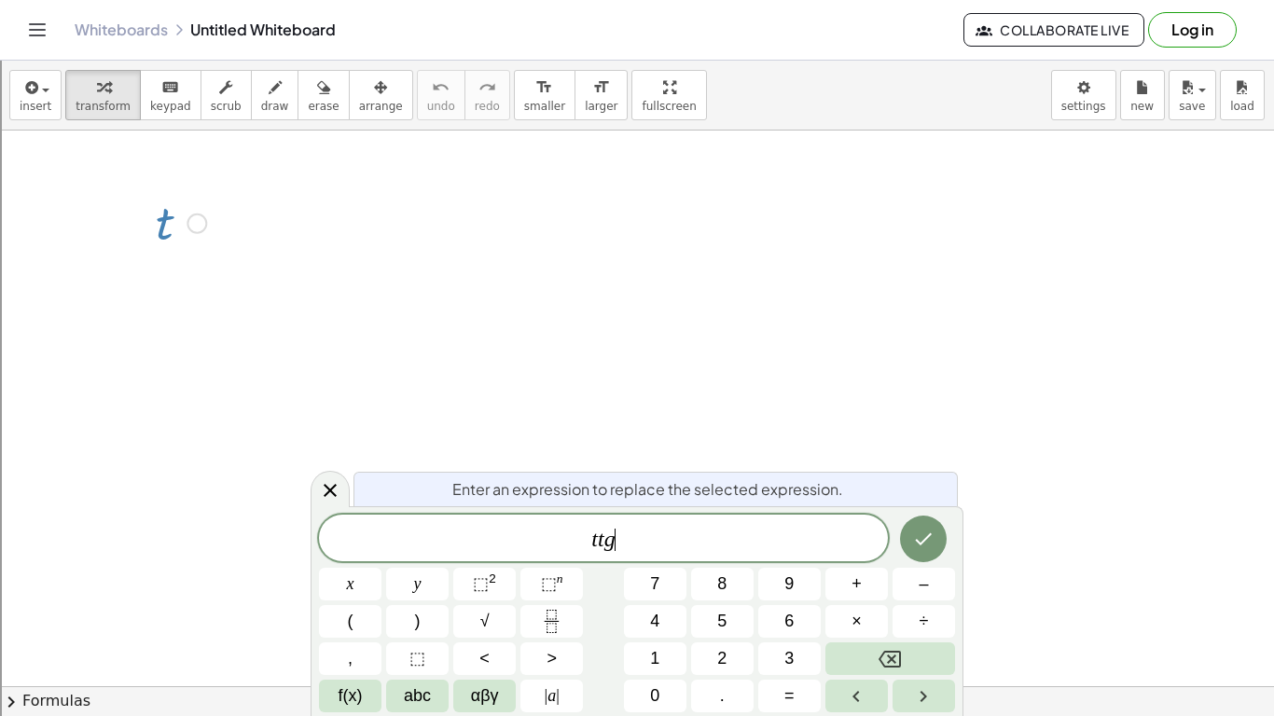
scroll to position [5, 0]
click at [364, 558] on button "f(x)" at bounding box center [350, 696] width 63 height 33
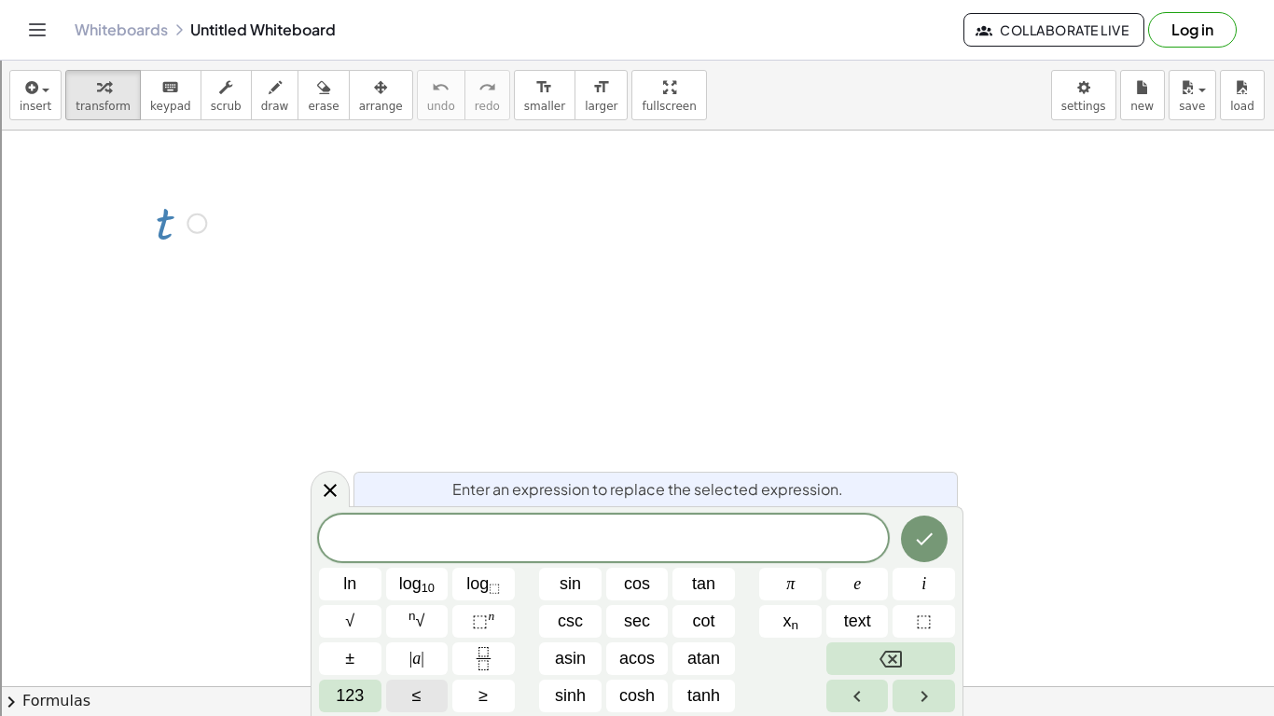
click at [399, 558] on button "≤" at bounding box center [417, 696] width 63 height 33
click at [419, 558] on span "≤" at bounding box center [416, 696] width 9 height 25
click at [369, 558] on button "123" at bounding box center [350, 696] width 63 height 33
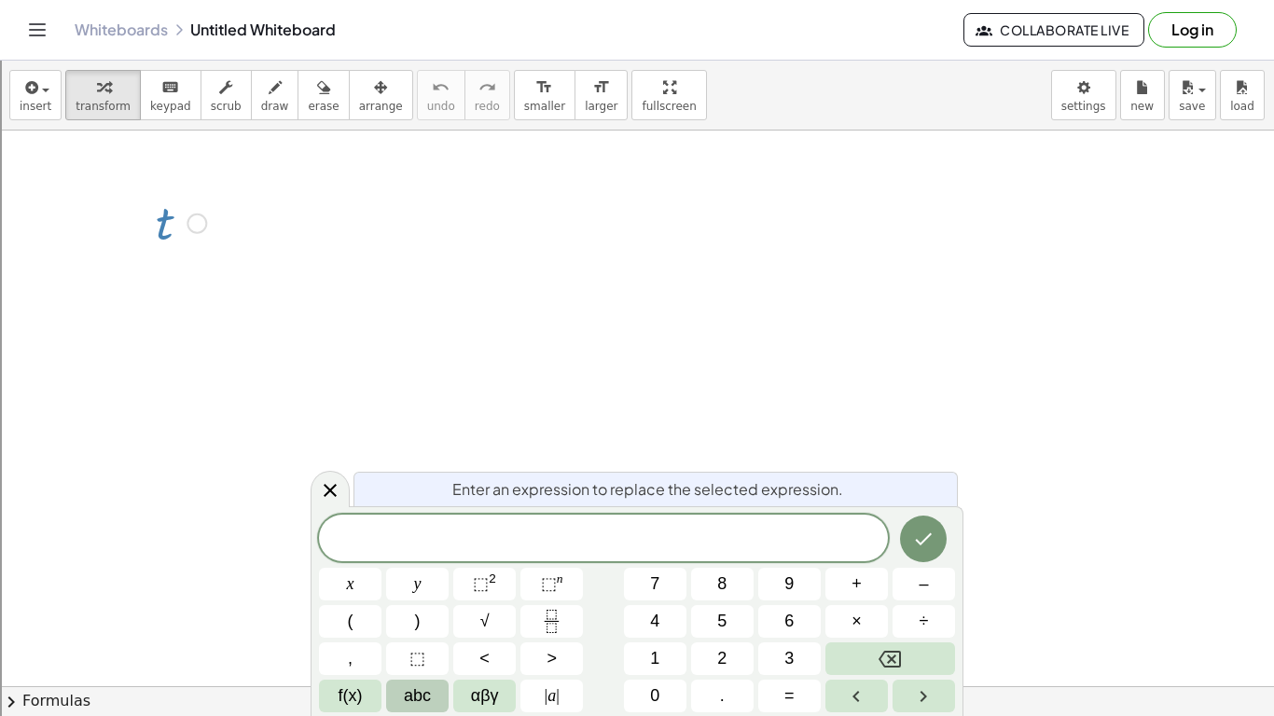
click at [401, 558] on button "abc" at bounding box center [417, 696] width 63 height 33
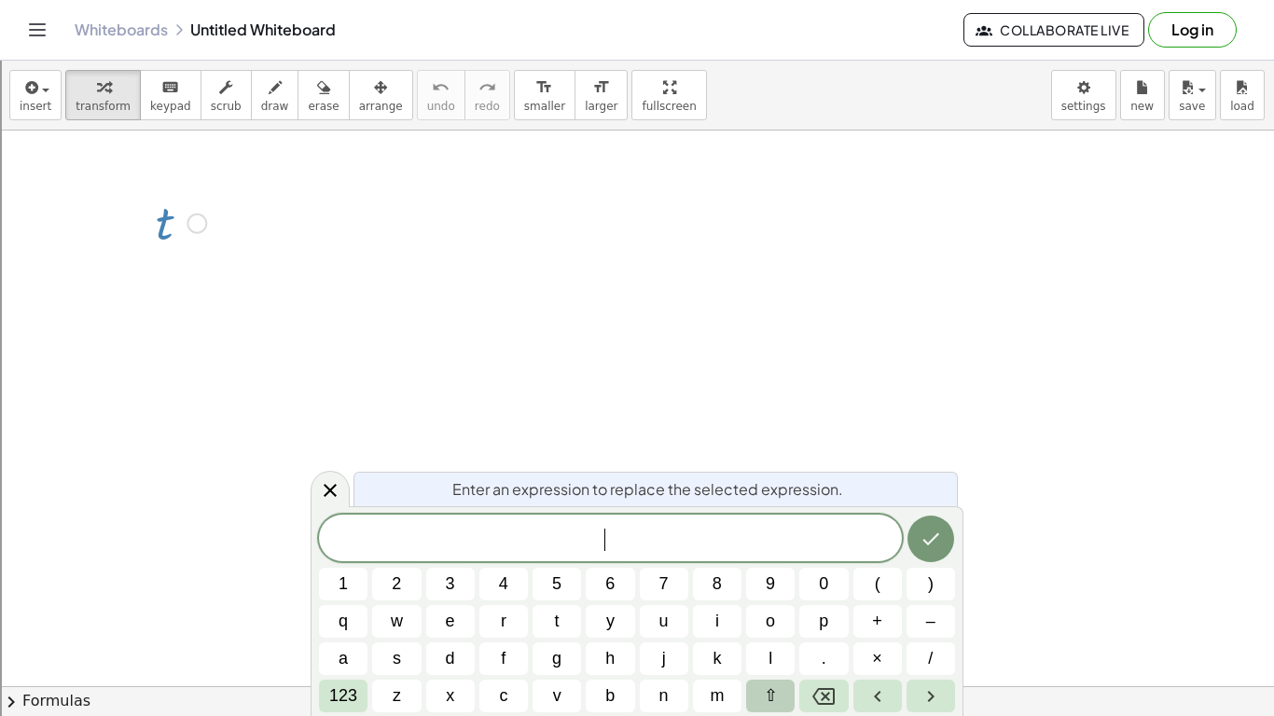
click at [774, 558] on span "⇧" at bounding box center [771, 696] width 14 height 25
click at [633, 558] on button "y" at bounding box center [610, 621] width 49 height 33
click at [928, 532] on icon "Done" at bounding box center [931, 539] width 22 height 22
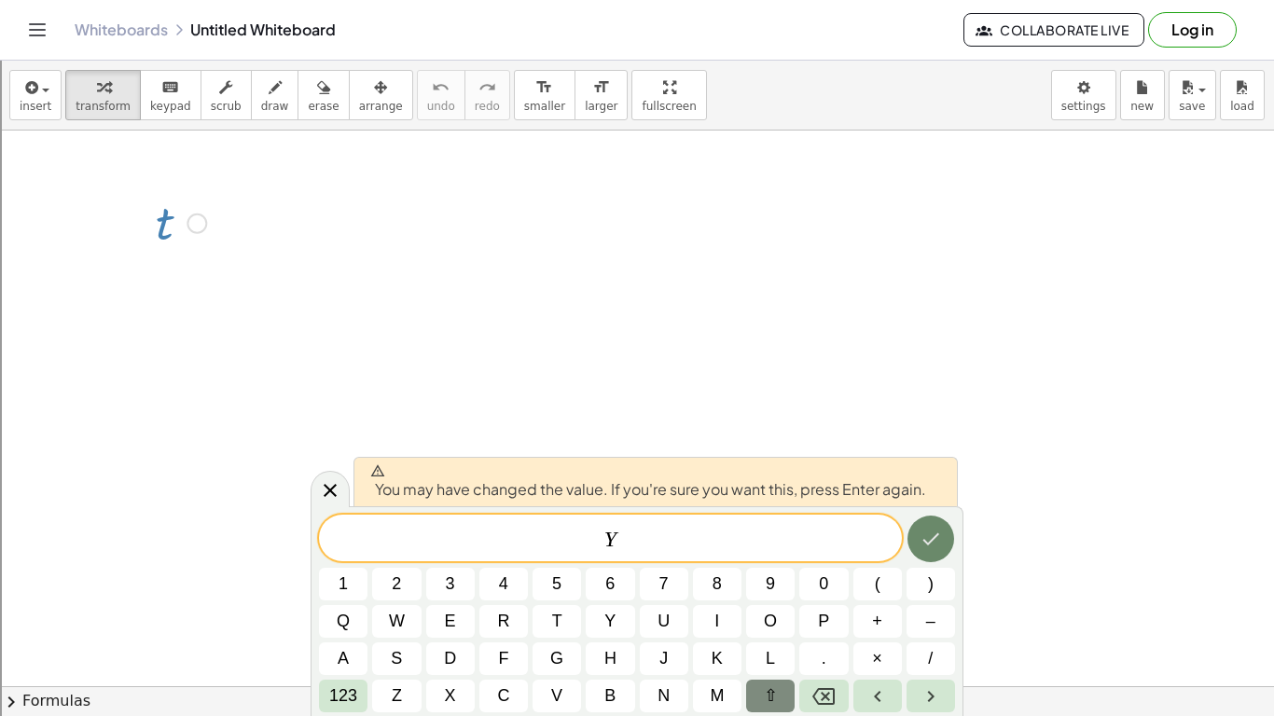
click at [941, 540] on icon "Done" at bounding box center [931, 539] width 22 height 22
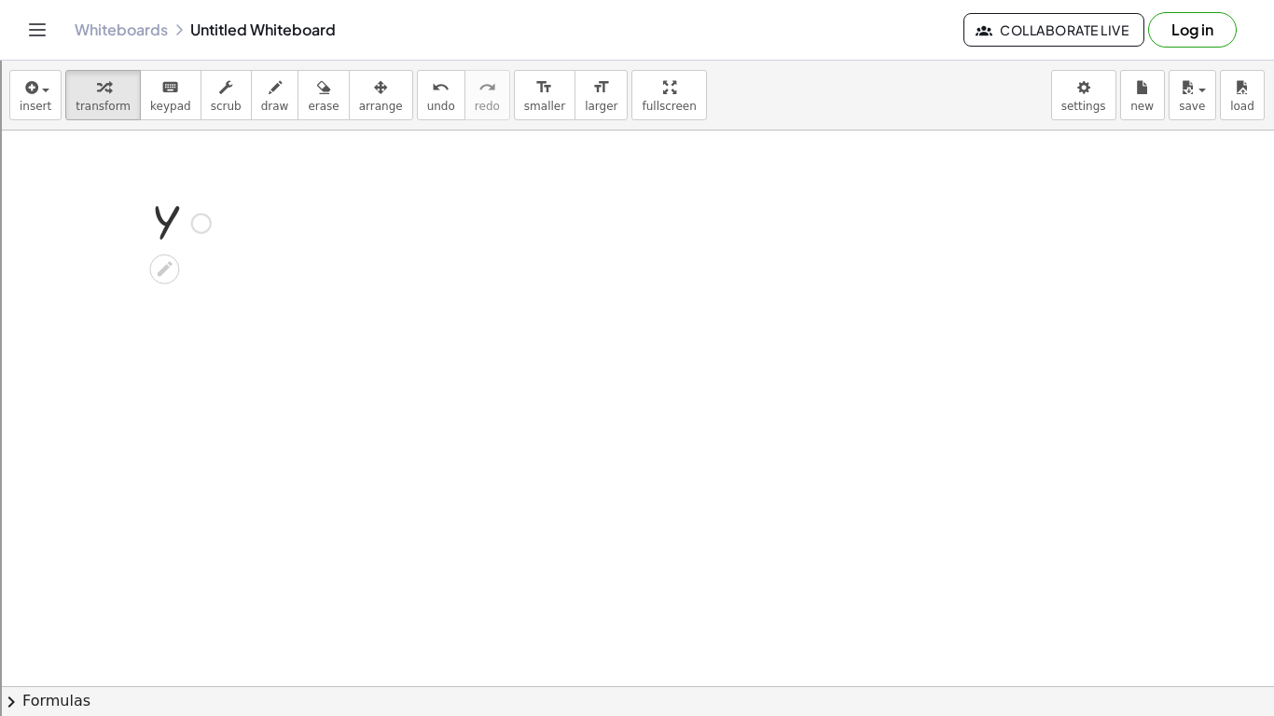
click at [168, 226] on div at bounding box center [181, 222] width 78 height 62
click at [202, 225] on div at bounding box center [196, 224] width 21 height 21
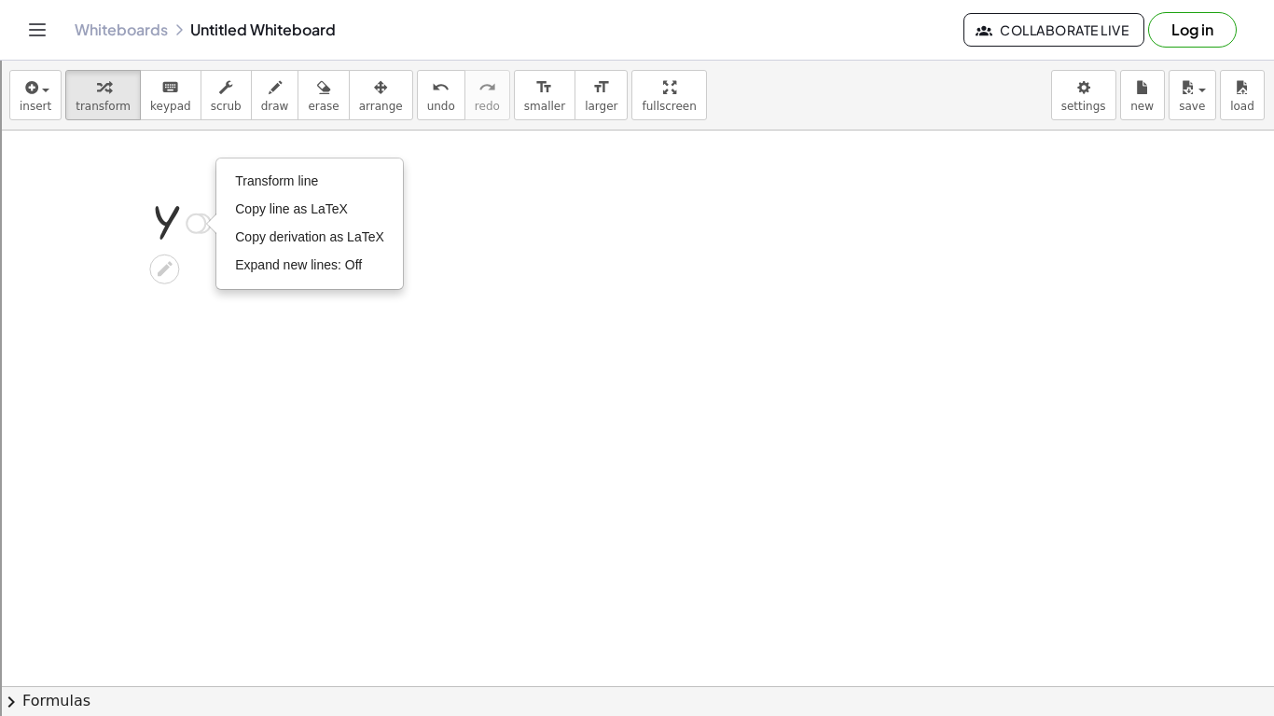
drag, startPoint x: 209, startPoint y: 226, endPoint x: 226, endPoint y: 226, distance: 16.8
click at [226, 226] on div "Transform line Copy line as LaTeX Copy derivation as LaTeX Expand new lines: Off" at bounding box center [310, 224] width 188 height 132
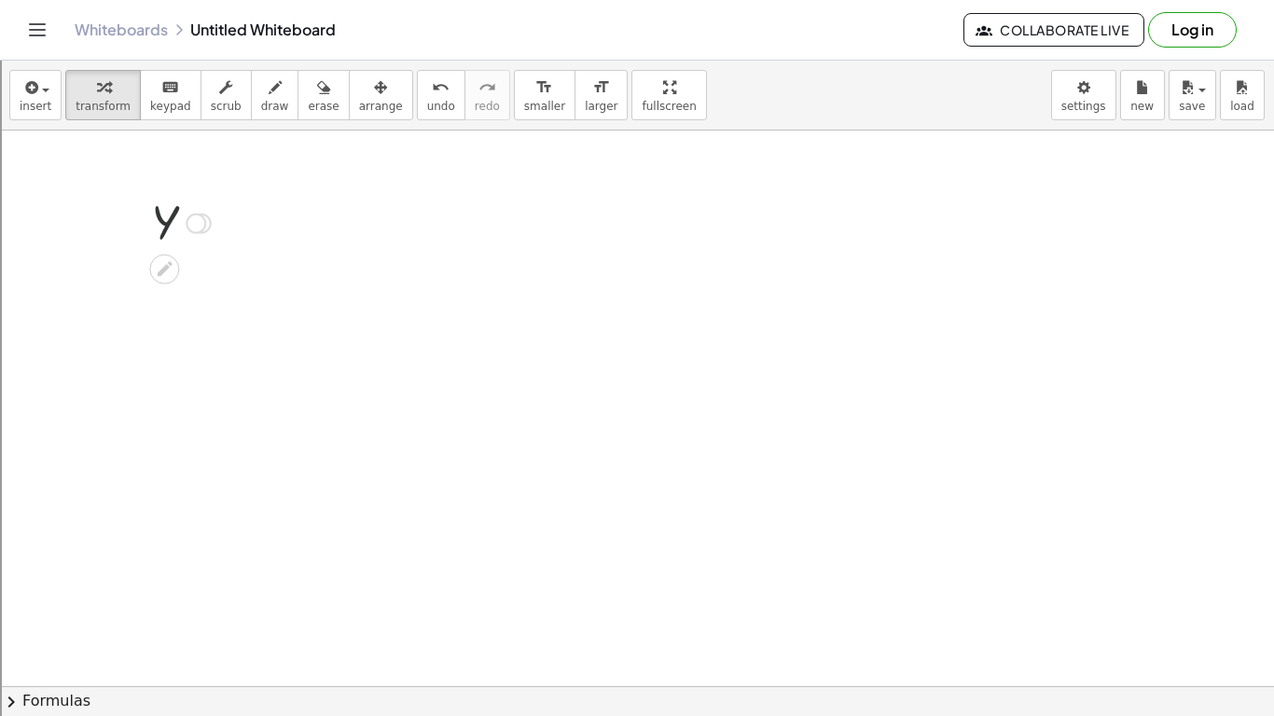
click at [163, 225] on div at bounding box center [181, 222] width 78 height 62
drag, startPoint x: 104, startPoint y: 181, endPoint x: 253, endPoint y: 271, distance: 173.8
click at [253, 271] on div at bounding box center [637, 687] width 1274 height 1112
click at [184, 229] on div at bounding box center [181, 222] width 78 height 62
drag, startPoint x: 192, startPoint y: 224, endPoint x: 299, endPoint y: 244, distance: 109.2
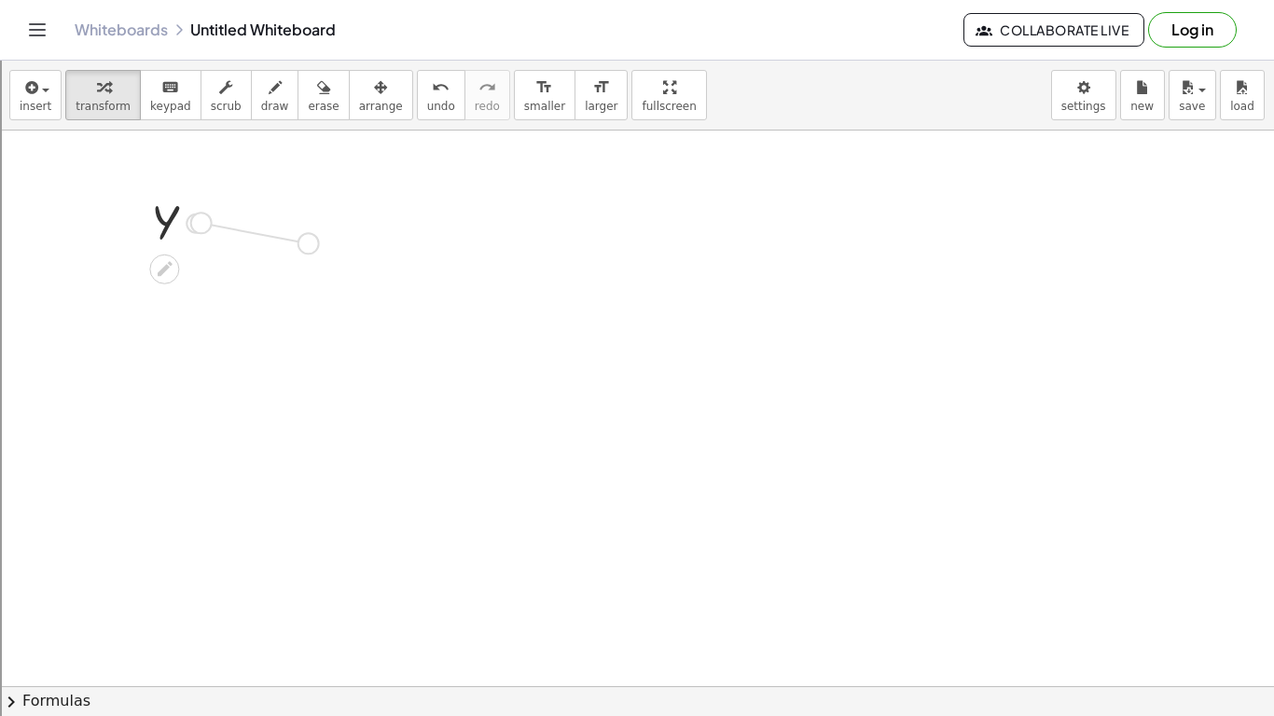
click at [299, 244] on div "t Y Fix a mistake Transform line Copy line as LaTeX Copy derivation as LaTeX Ex…" at bounding box center [637, 687] width 1274 height 1112
drag, startPoint x: 295, startPoint y: 235, endPoint x: 422, endPoint y: 241, distance: 127.0
click at [422, 241] on div "t Y Fix a mistake Transform line Copy line as LaTeX Copy derivation as LaTeX Ex…" at bounding box center [637, 687] width 1274 height 1112
click at [361, 273] on icon at bounding box center [365, 278] width 20 height 20
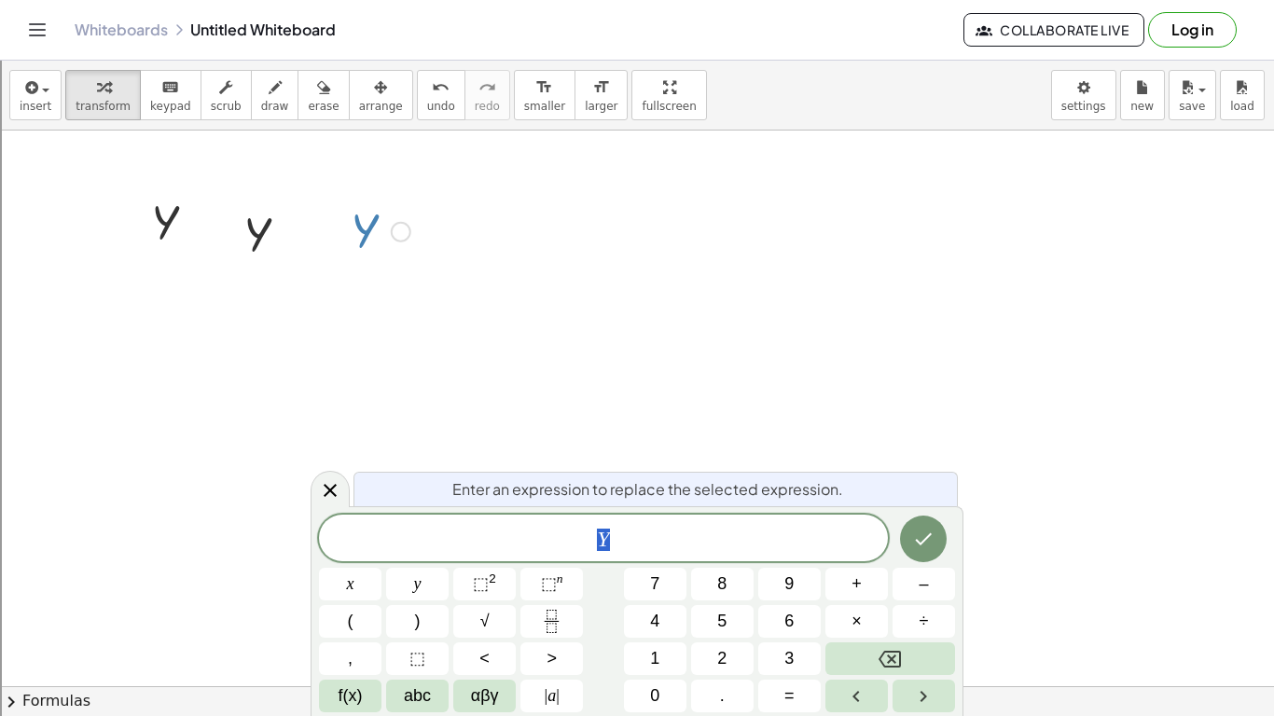
scroll to position [6, 0]
click at [654, 558] on span "7" at bounding box center [654, 584] width 9 height 25
click at [658, 558] on button "4" at bounding box center [655, 621] width 63 height 33
click at [917, 547] on icon "Done" at bounding box center [923, 539] width 22 height 22
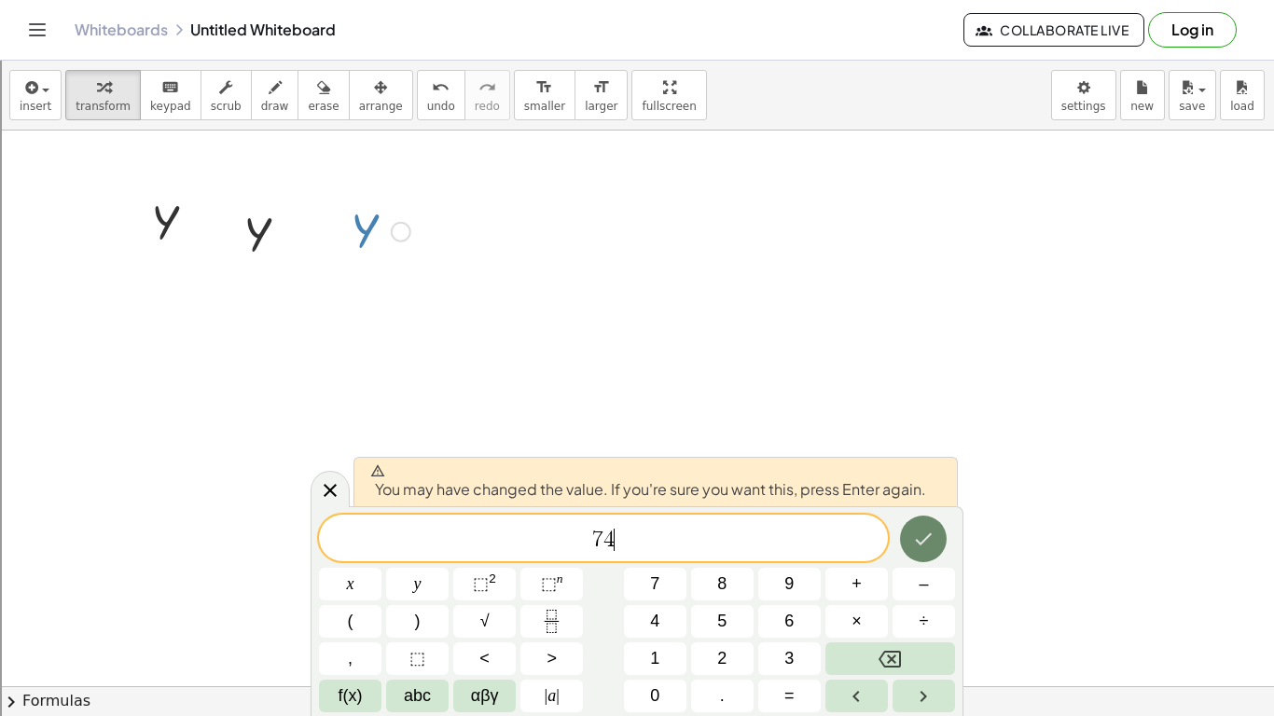
click at [917, 547] on icon "Done" at bounding box center [923, 539] width 22 height 22
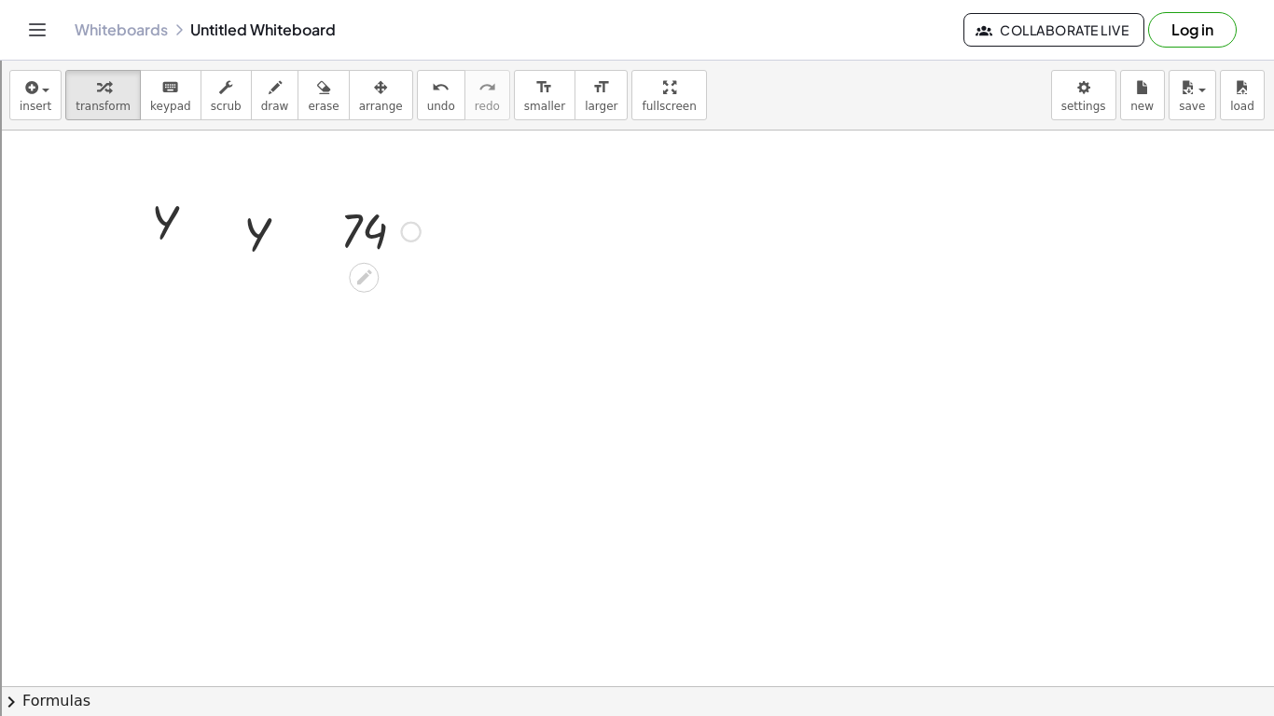
click at [364, 232] on div "74" at bounding box center [364, 232] width 0 height 0
drag, startPoint x: 412, startPoint y: 236, endPoint x: 568, endPoint y: 252, distance: 156.6
click at [568, 252] on div "t Y Fix a mistake Transform line Copy line as LaTeX Copy derivation as LaTeX Ex…" at bounding box center [637, 687] width 1274 height 1112
click at [257, 273] on icon at bounding box center [257, 281] width 20 height 20
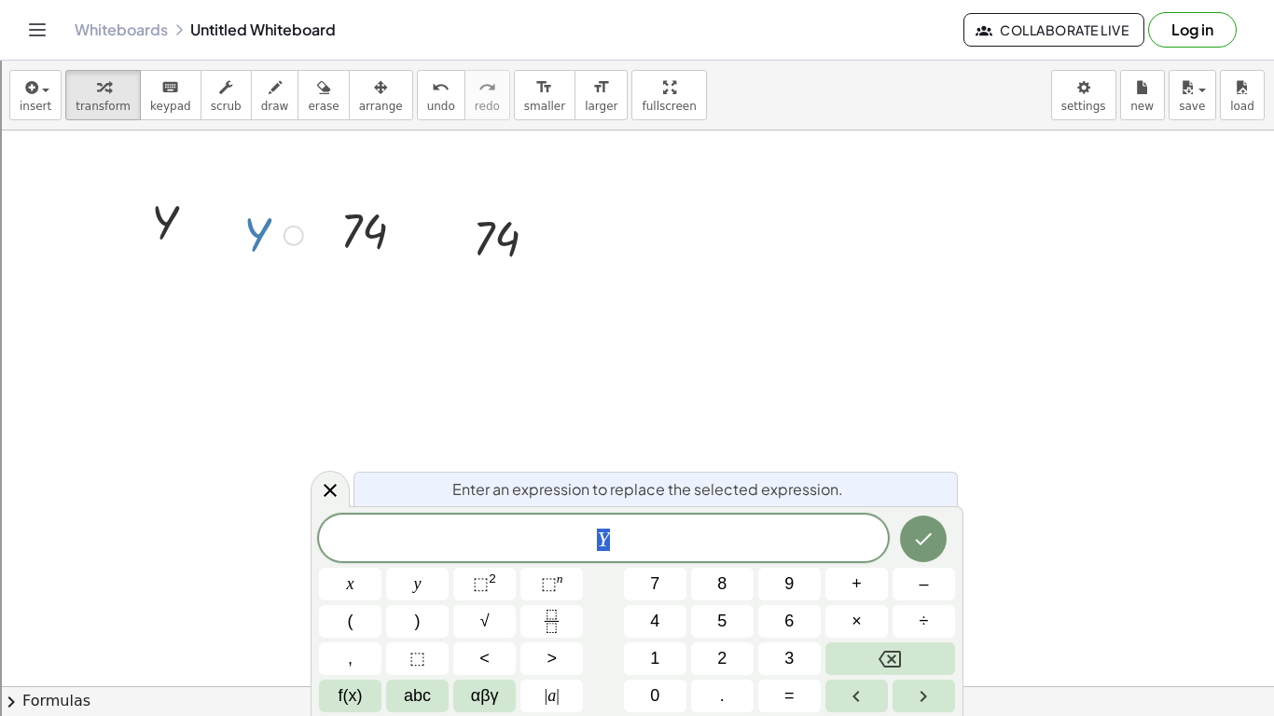
scroll to position [7, 0]
click at [249, 245] on div at bounding box center [273, 234] width 78 height 62
click at [127, 16] on div "Whiteboards Untitled Whiteboard Collaborate Live Log in" at bounding box center [637, 30] width 1230 height 60
click at [128, 31] on link "Whiteboards" at bounding box center [121, 30] width 93 height 19
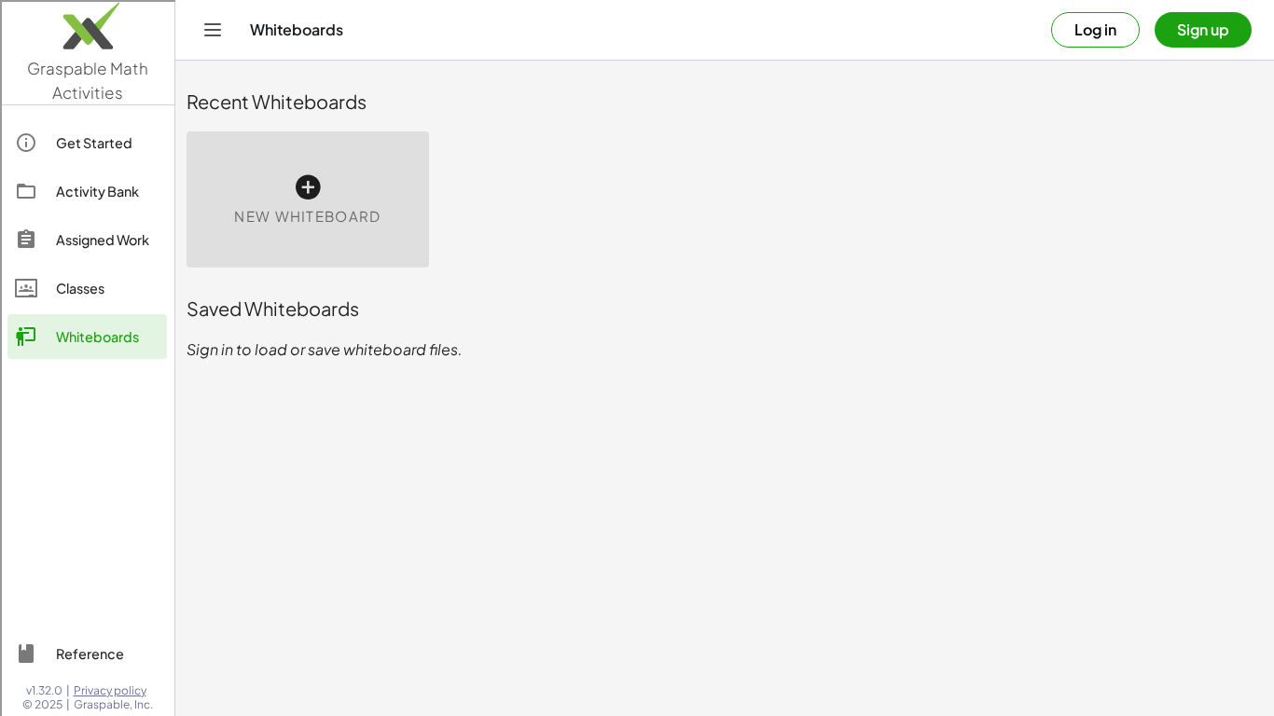
click at [90, 558] on div "Reference" at bounding box center [108, 654] width 104 height 22
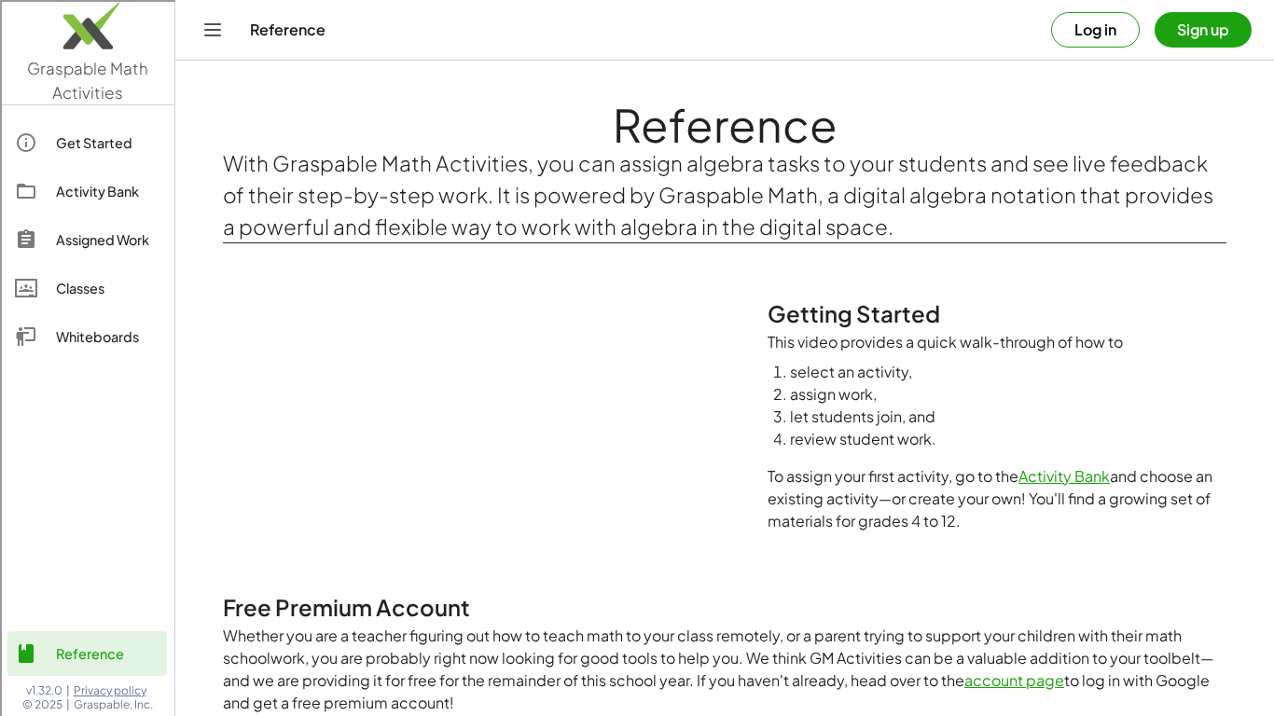
click at [71, 248] on div "Assigned Work" at bounding box center [108, 240] width 104 height 22
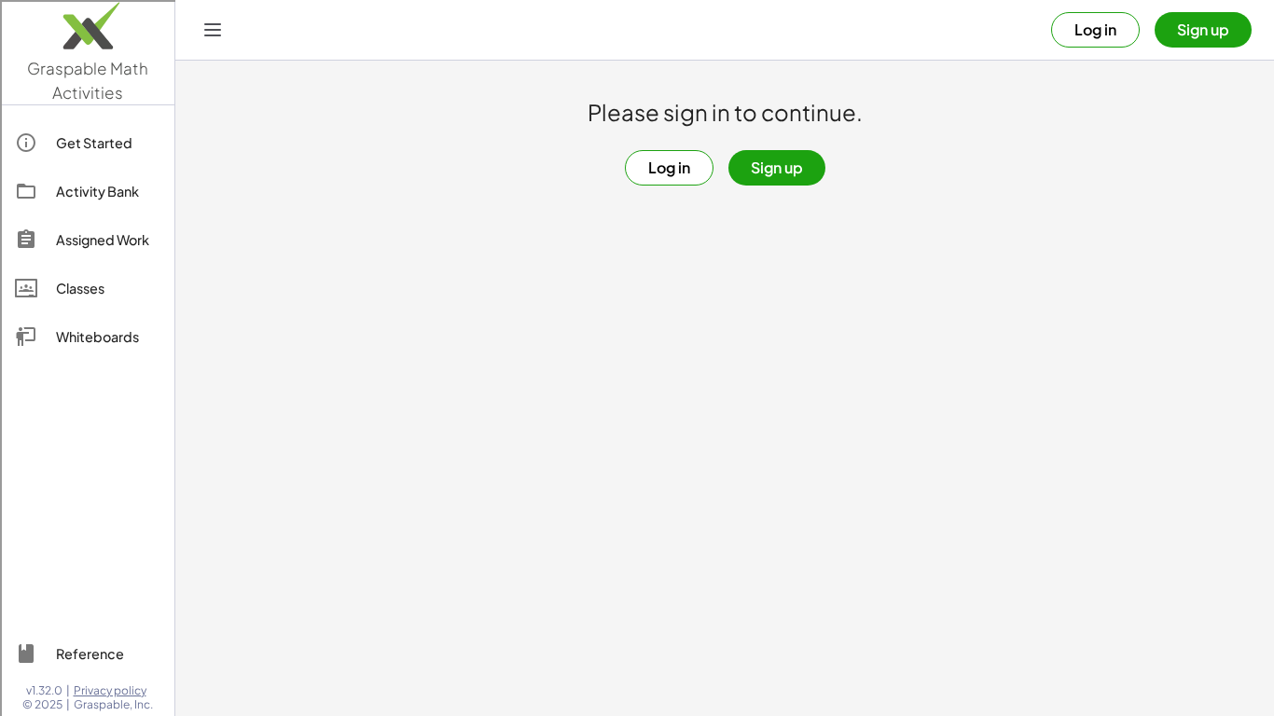
click at [73, 192] on div "Activity Bank" at bounding box center [108, 191] width 104 height 22
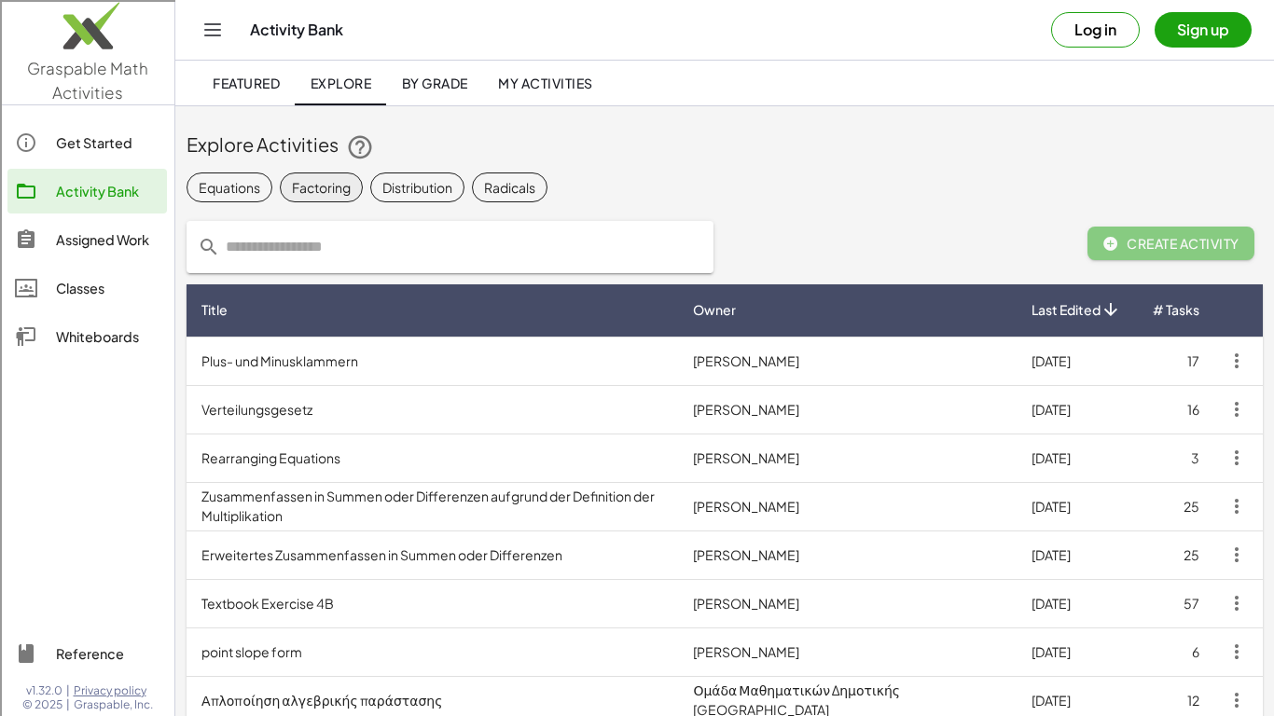
click at [328, 191] on div "Factoring" at bounding box center [321, 188] width 59 height 20
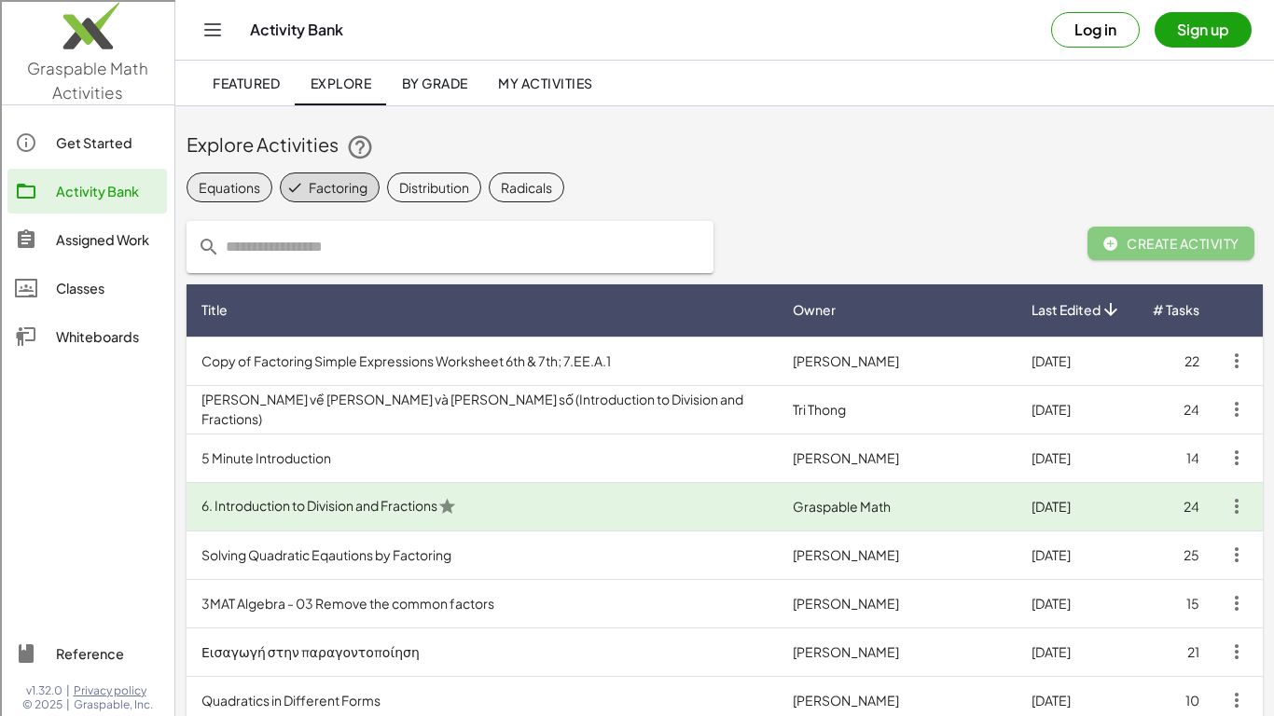
click at [251, 191] on div "Equations" at bounding box center [230, 188] width 62 height 20
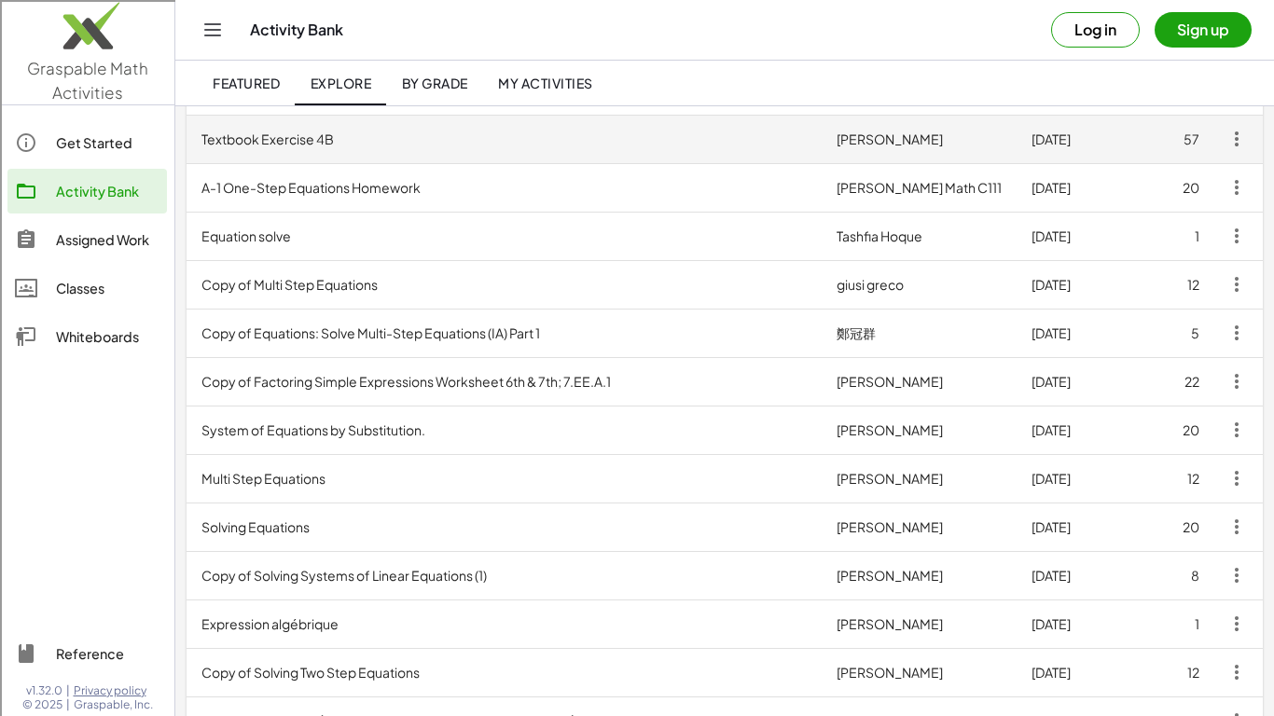
scroll to position [274, 0]
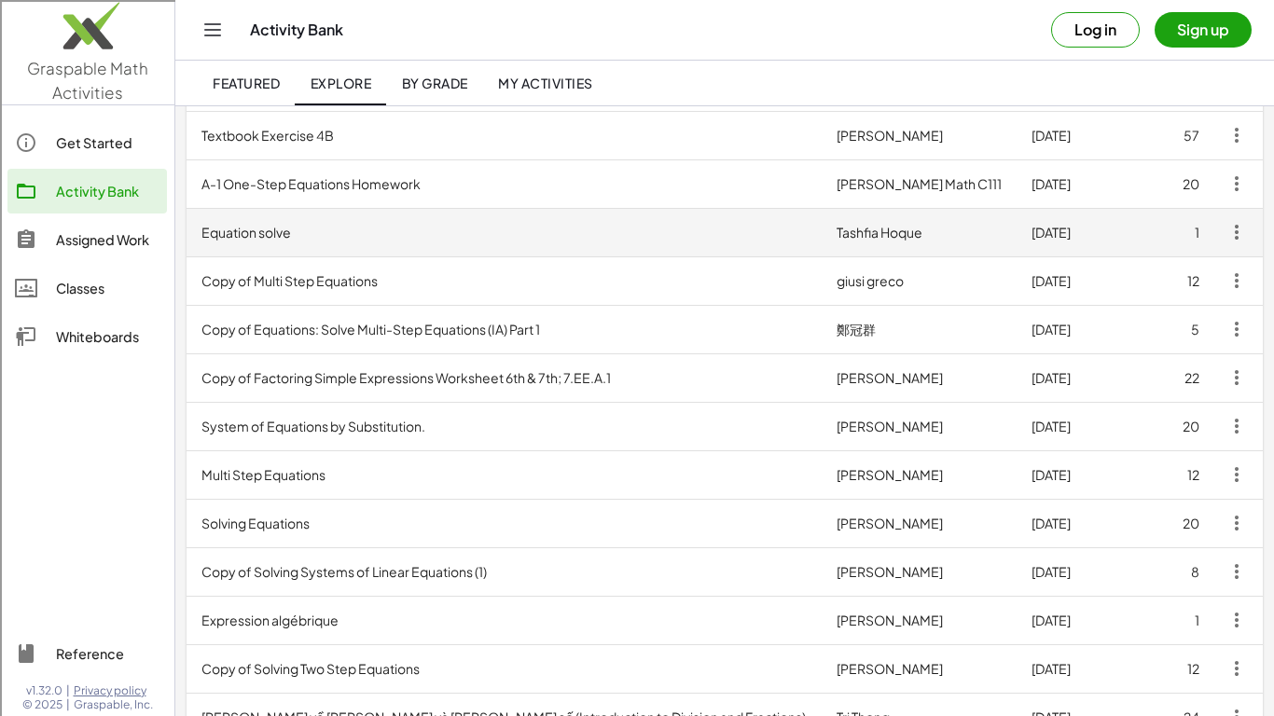
click at [330, 238] on td "Equation solve" at bounding box center [504, 232] width 635 height 49
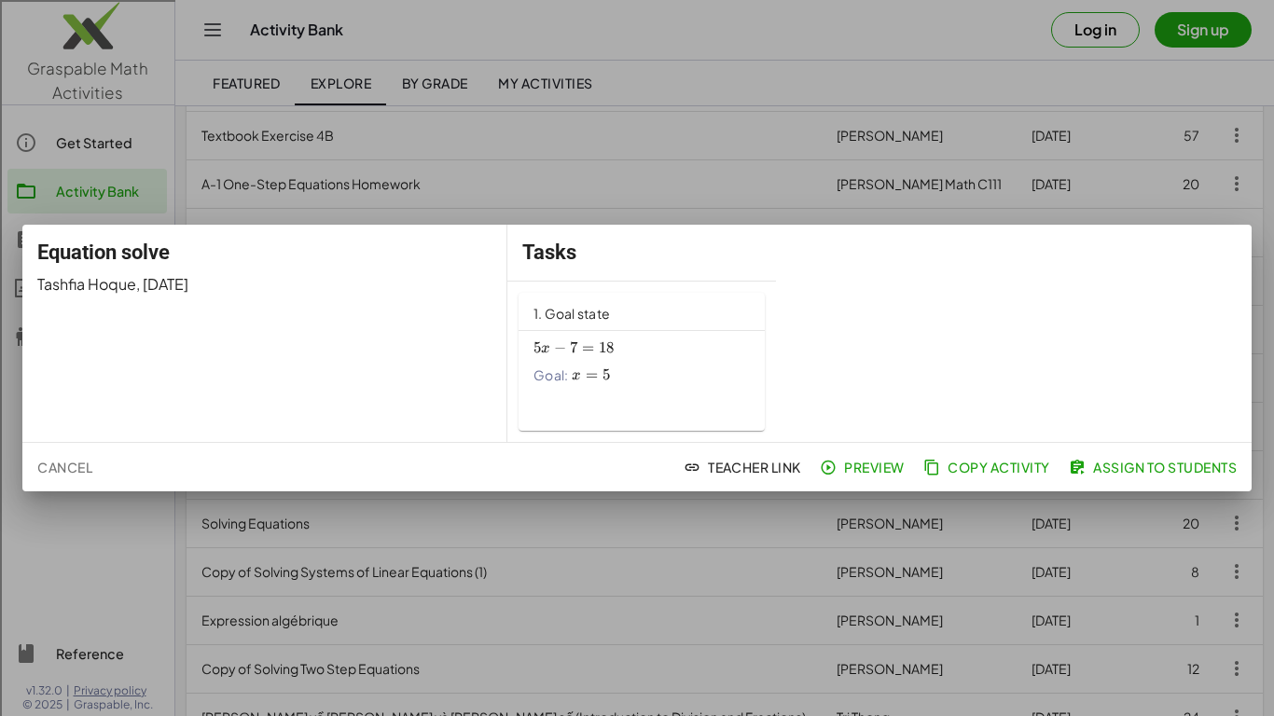
click at [614, 362] on div "5 x − 7 = 18 5x-7=18 5 x − 7 = 18 Goal: x = 5 x=5 x = 5" at bounding box center [642, 360] width 216 height 51
click at [625, 521] on div at bounding box center [637, 358] width 1274 height 716
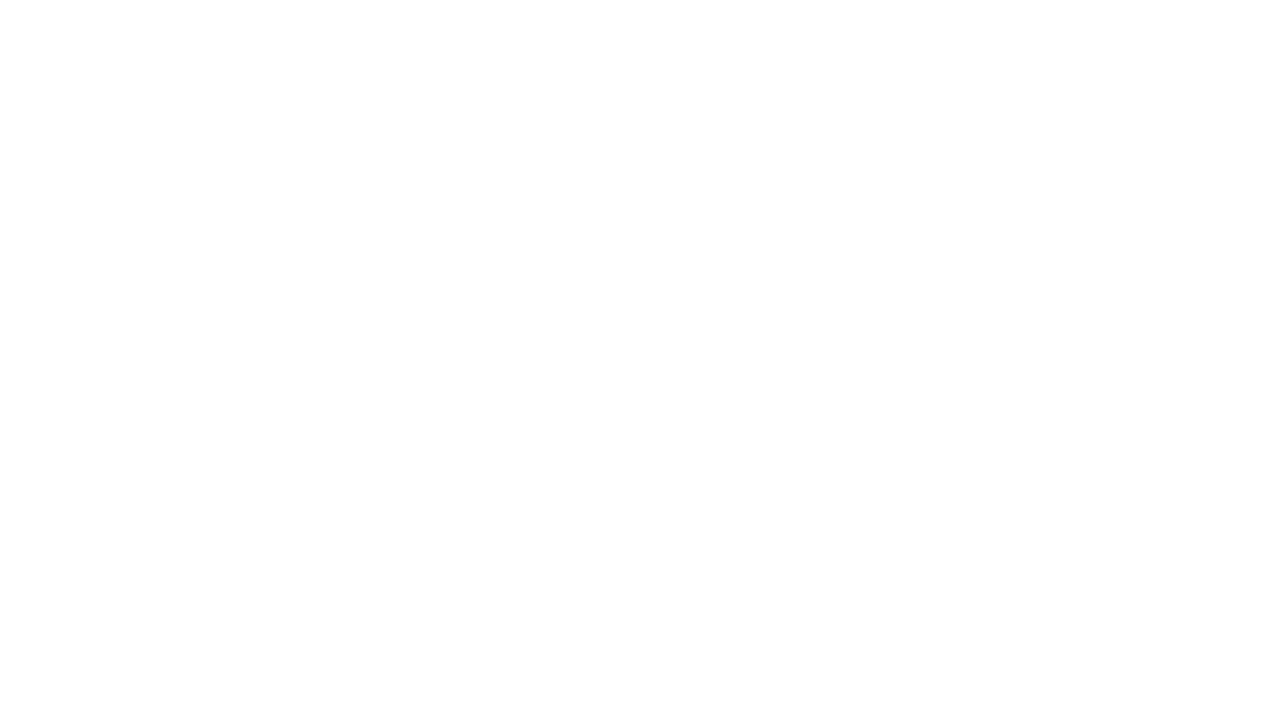
scroll to position [274, 0]
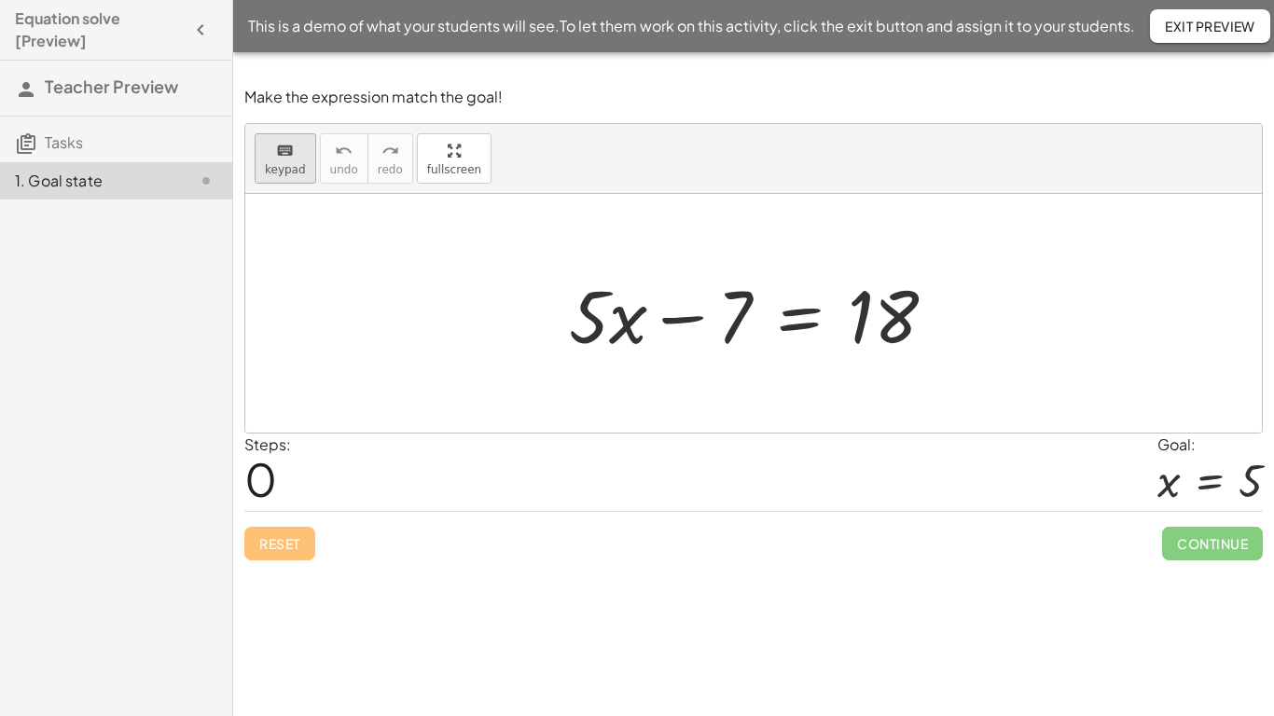
click at [299, 163] on span "keypad" at bounding box center [285, 169] width 41 height 13
click at [437, 144] on div "button" at bounding box center [454, 150] width 54 height 22
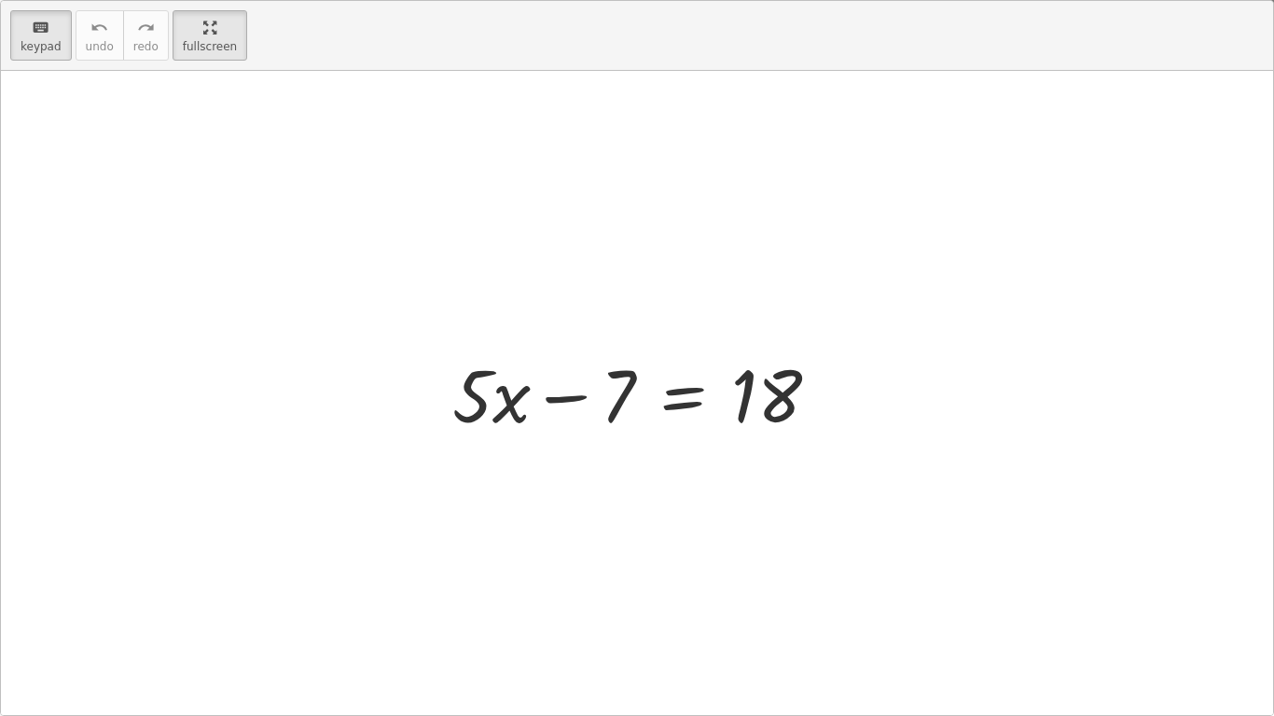
click at [517, 341] on div "+ · 5 · x − 7 = 18" at bounding box center [636, 393] width 424 height 105
click at [481, 407] on div at bounding box center [472, 395] width 40 height 87
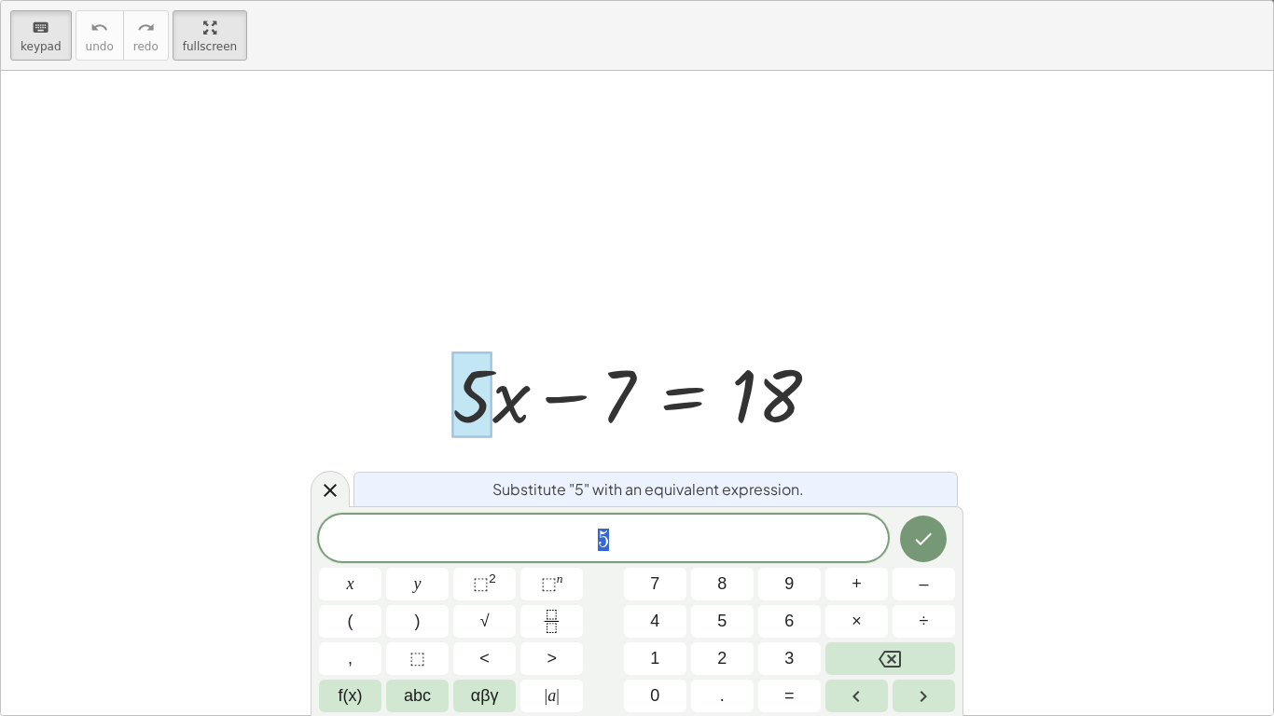
scroll to position [1, 0]
drag, startPoint x: 492, startPoint y: 398, endPoint x: 455, endPoint y: 320, distance: 86.4
click at [455, 320] on div "+ · 5 · x − 7 = 18" at bounding box center [637, 393] width 1273 height 645
drag, startPoint x: 428, startPoint y: 489, endPoint x: 423, endPoint y: 396, distance: 92.5
click at [423, 396] on div "keyboard keypad undo undo redo redo fullscreen + · 5 · x − 7 = 18 × Substitute …" at bounding box center [637, 358] width 1274 height 716
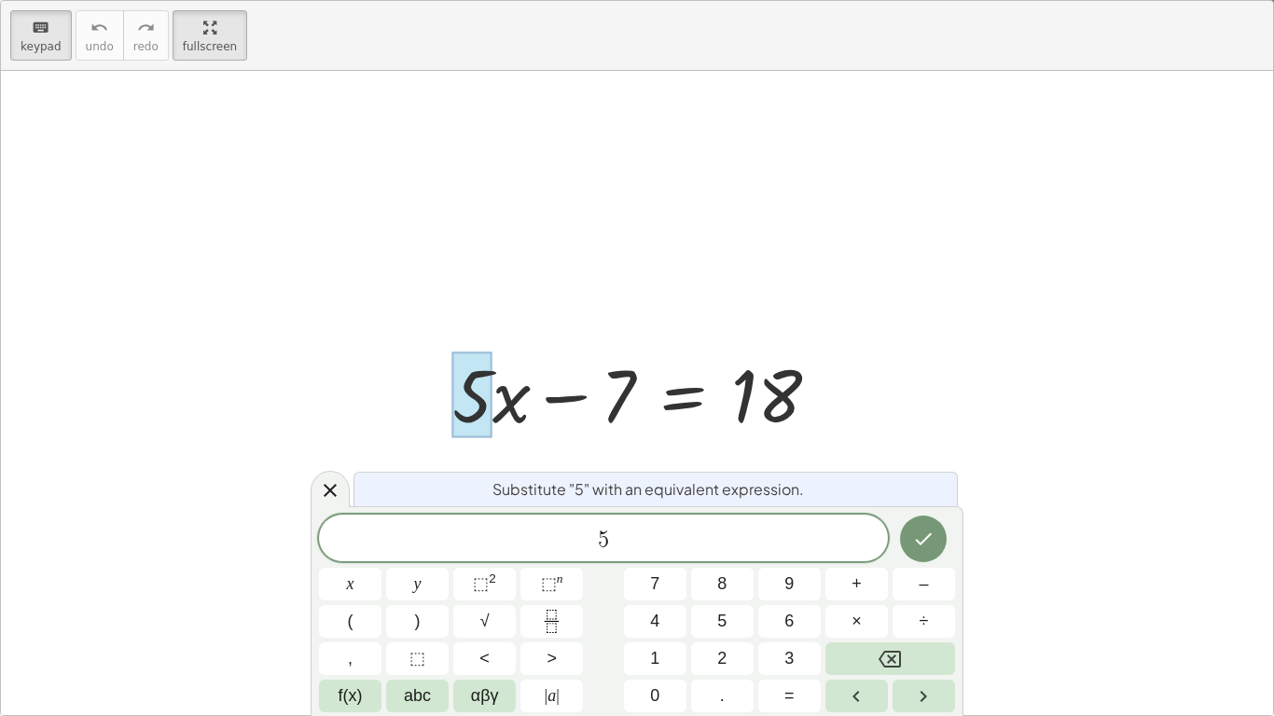
click at [460, 396] on div at bounding box center [472, 395] width 40 height 87
click at [925, 423] on div at bounding box center [637, 393] width 1273 height 645
